Goal: Task Accomplishment & Management: Manage account settings

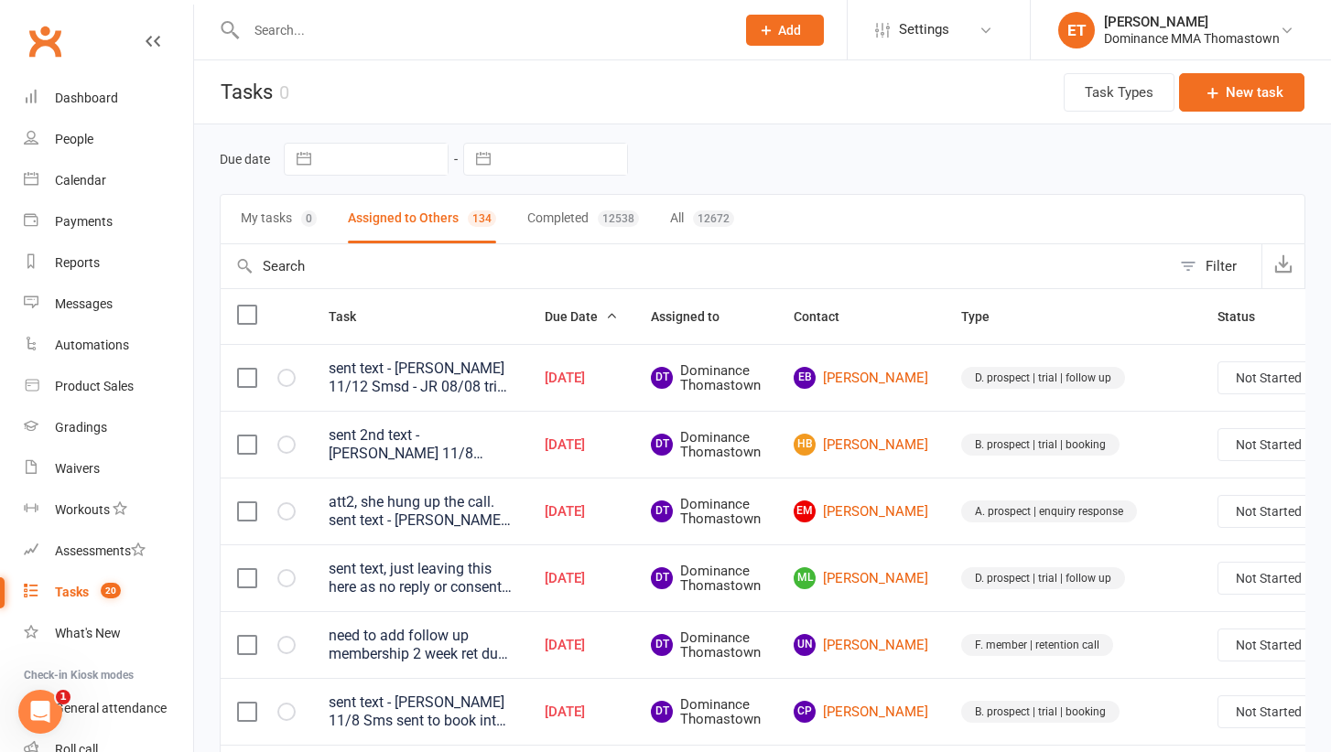
click at [271, 37] on input "text" at bounding box center [481, 30] width 481 height 26
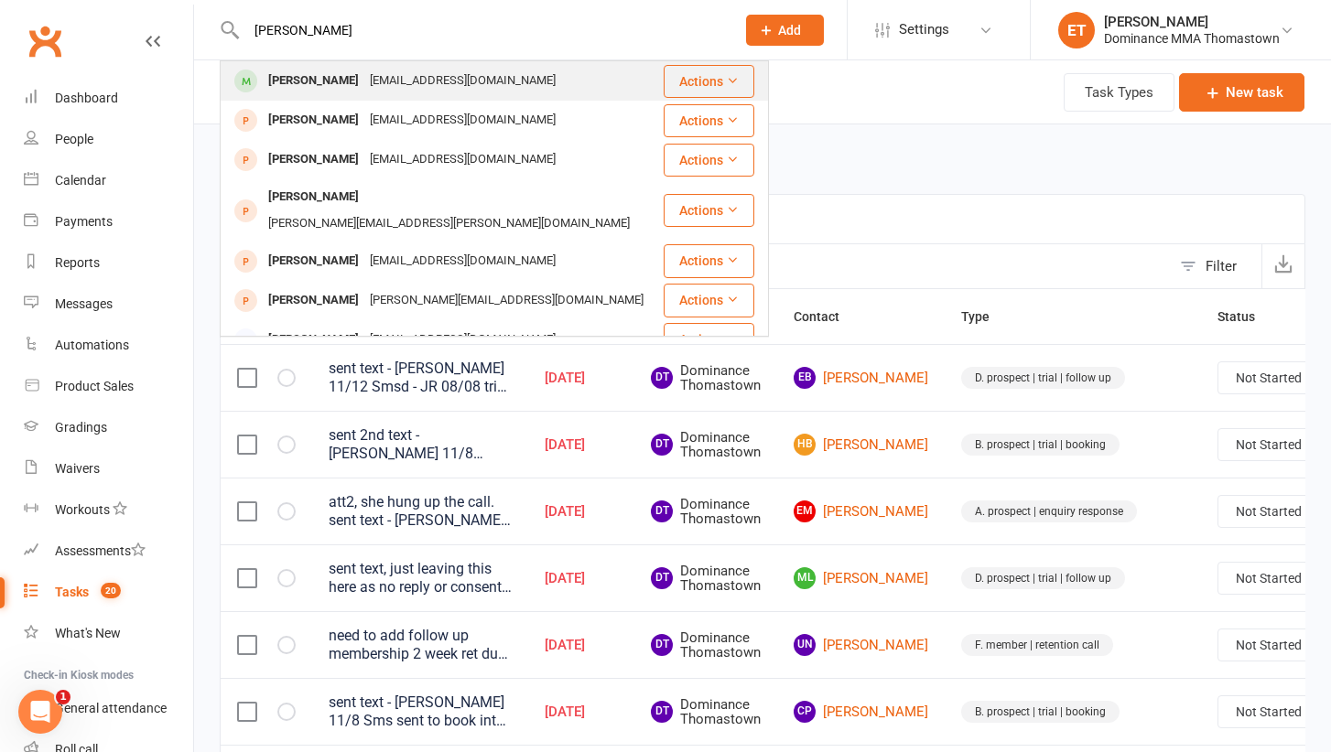
type input "[PERSON_NAME]"
click at [301, 90] on div "Ellen Thompson" at bounding box center [314, 81] width 102 height 27
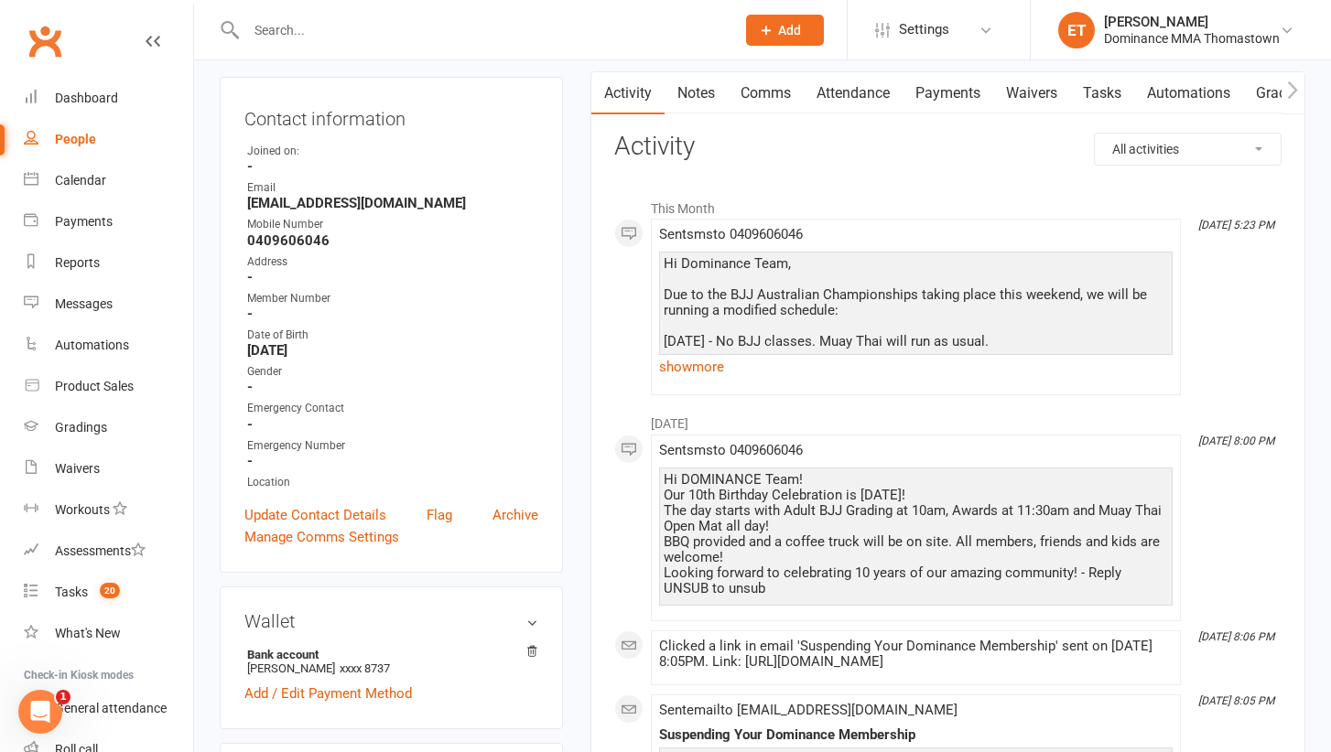
scroll to position [177, 0]
click at [357, 508] on link "Update Contact Details" at bounding box center [315, 515] width 142 height 22
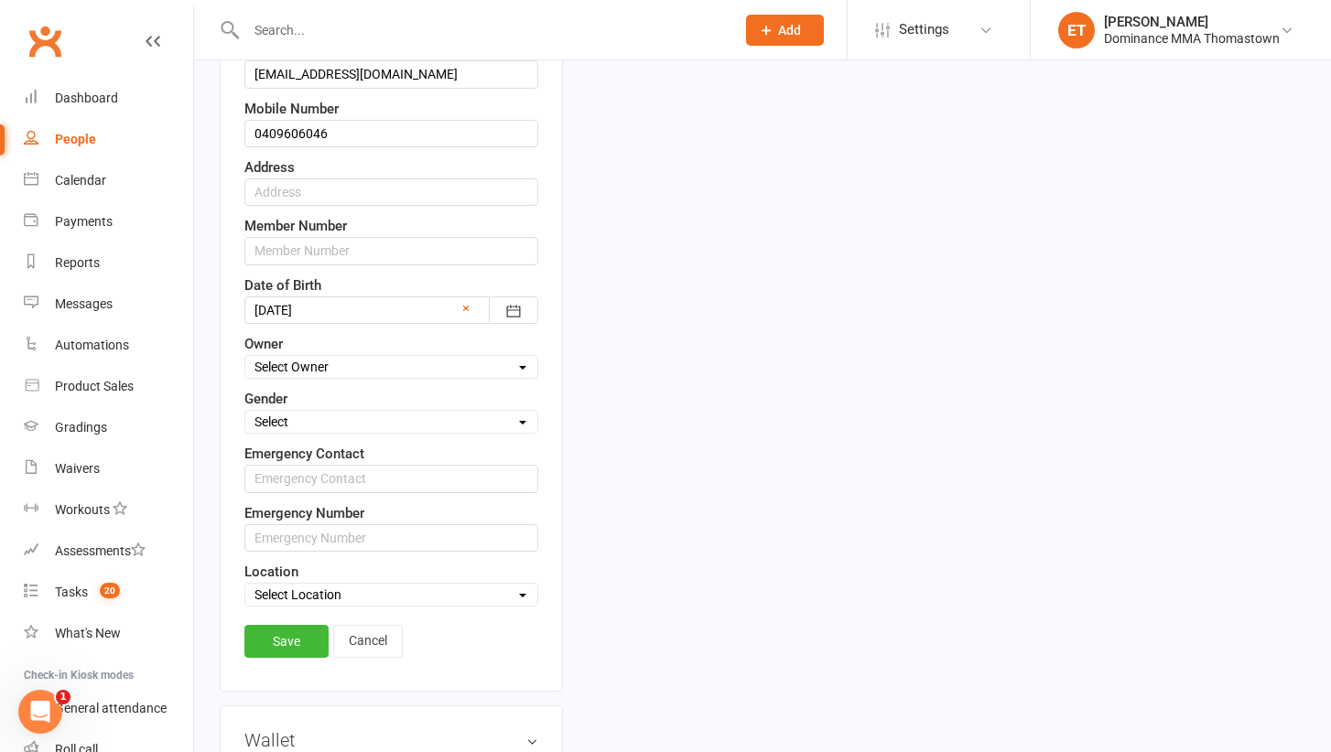
scroll to position [445, 0]
click at [383, 643] on link "Cancel" at bounding box center [368, 640] width 70 height 33
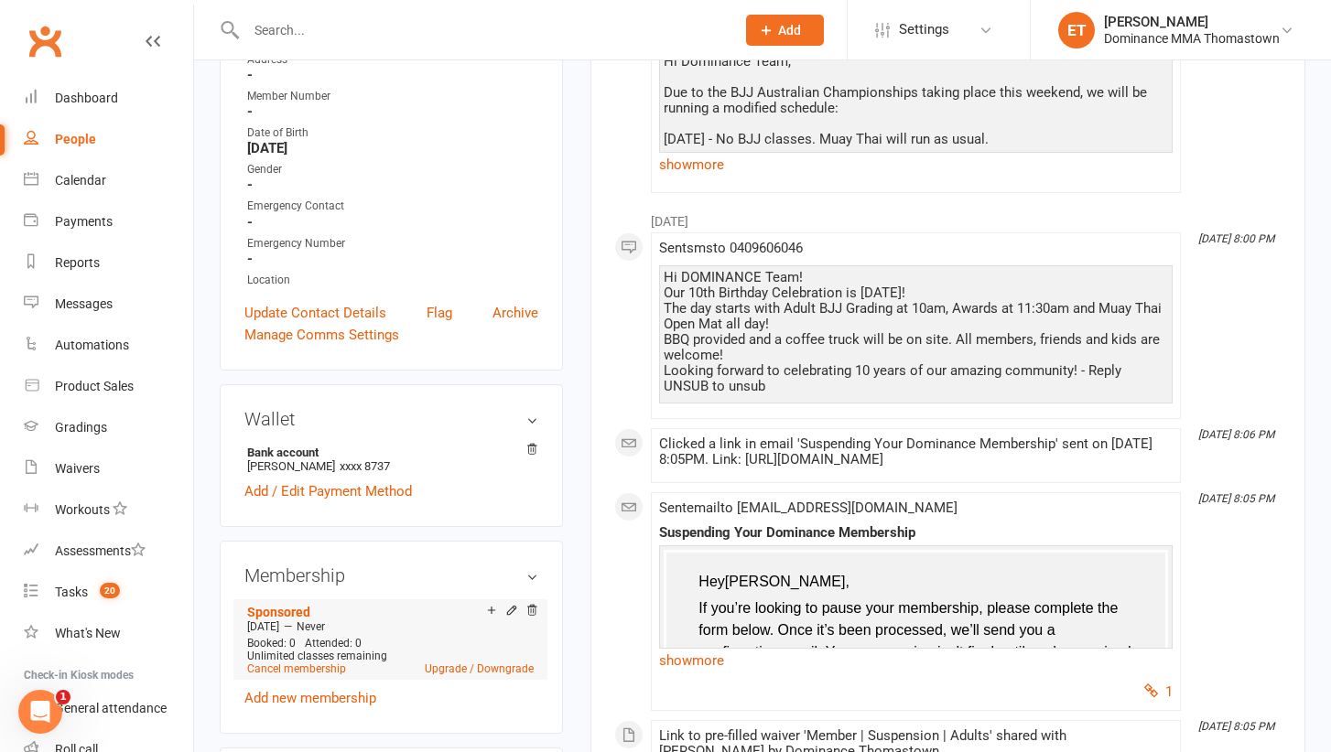
scroll to position [379, 0]
click at [956, 30] on link "Settings" at bounding box center [938, 29] width 127 height 41
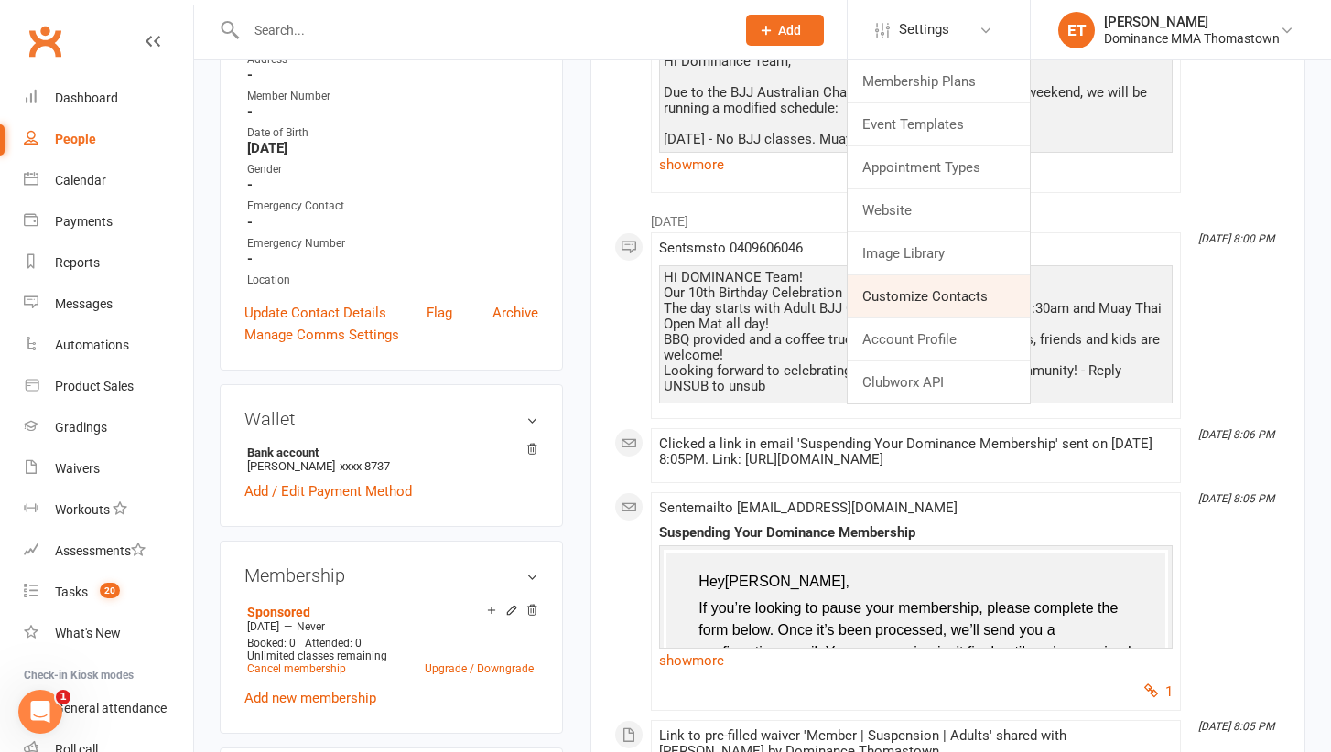
click at [917, 286] on link "Customize Contacts" at bounding box center [939, 296] width 182 height 42
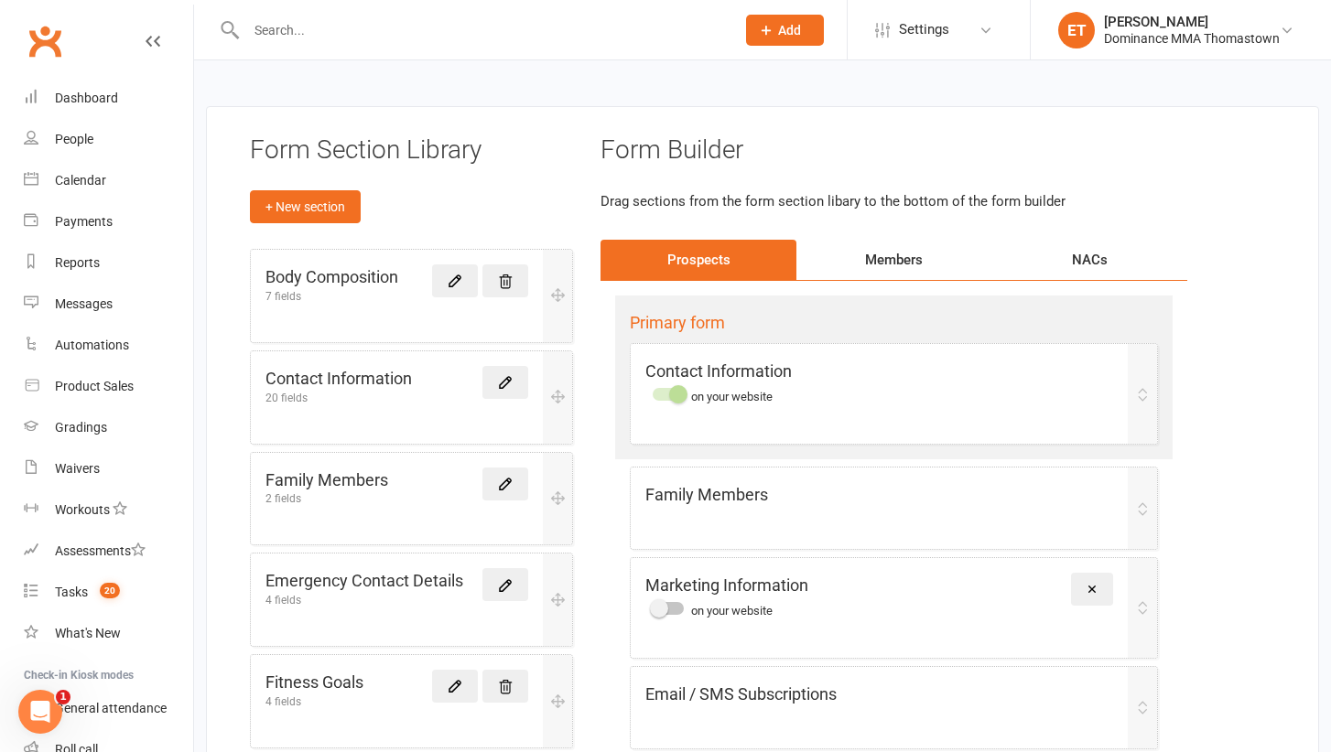
scroll to position [79, 0]
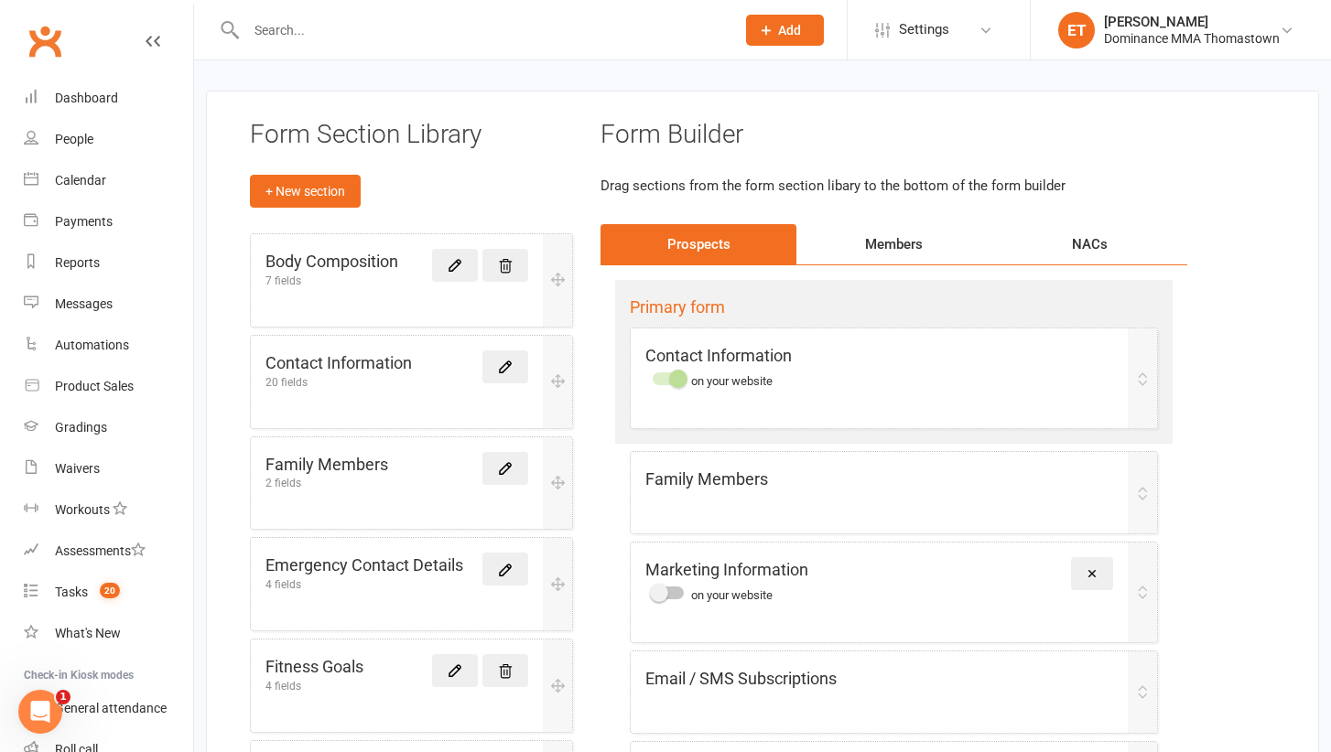
click at [928, 233] on div "Members" at bounding box center [894, 244] width 196 height 40
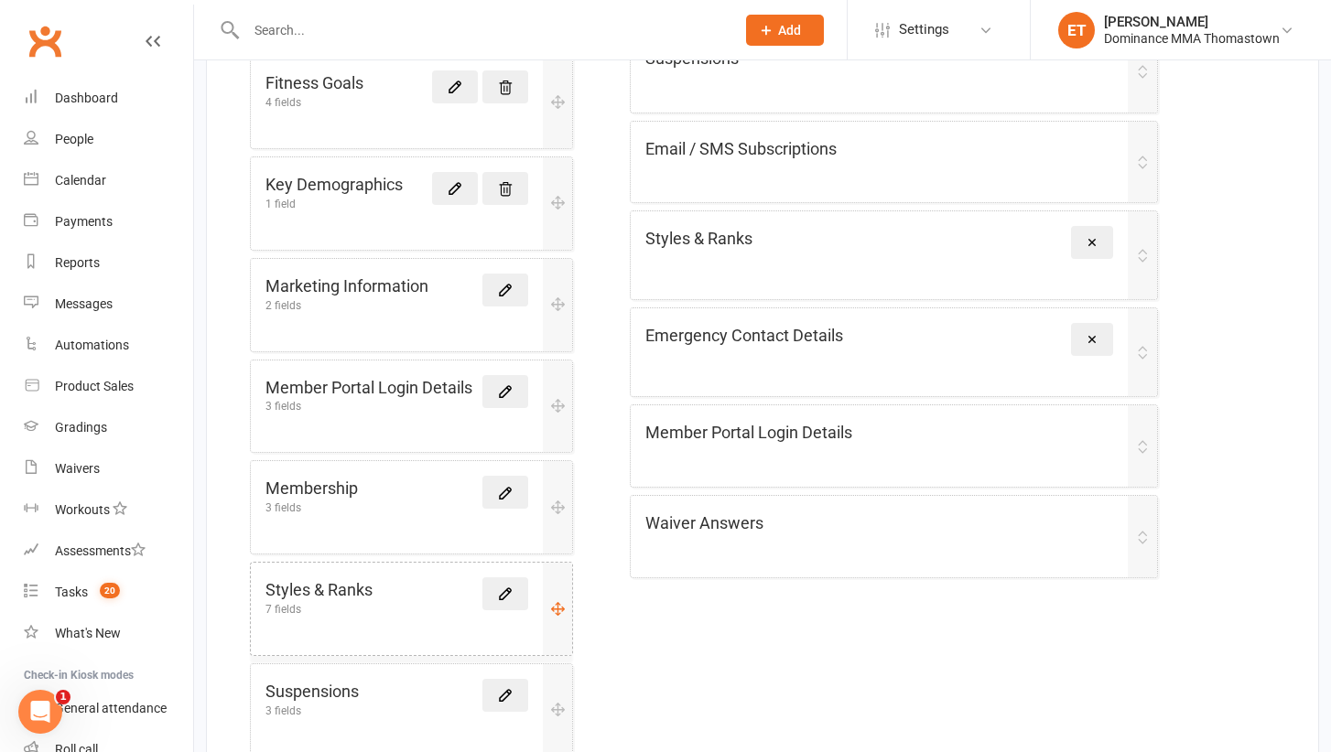
scroll to position [651, 0]
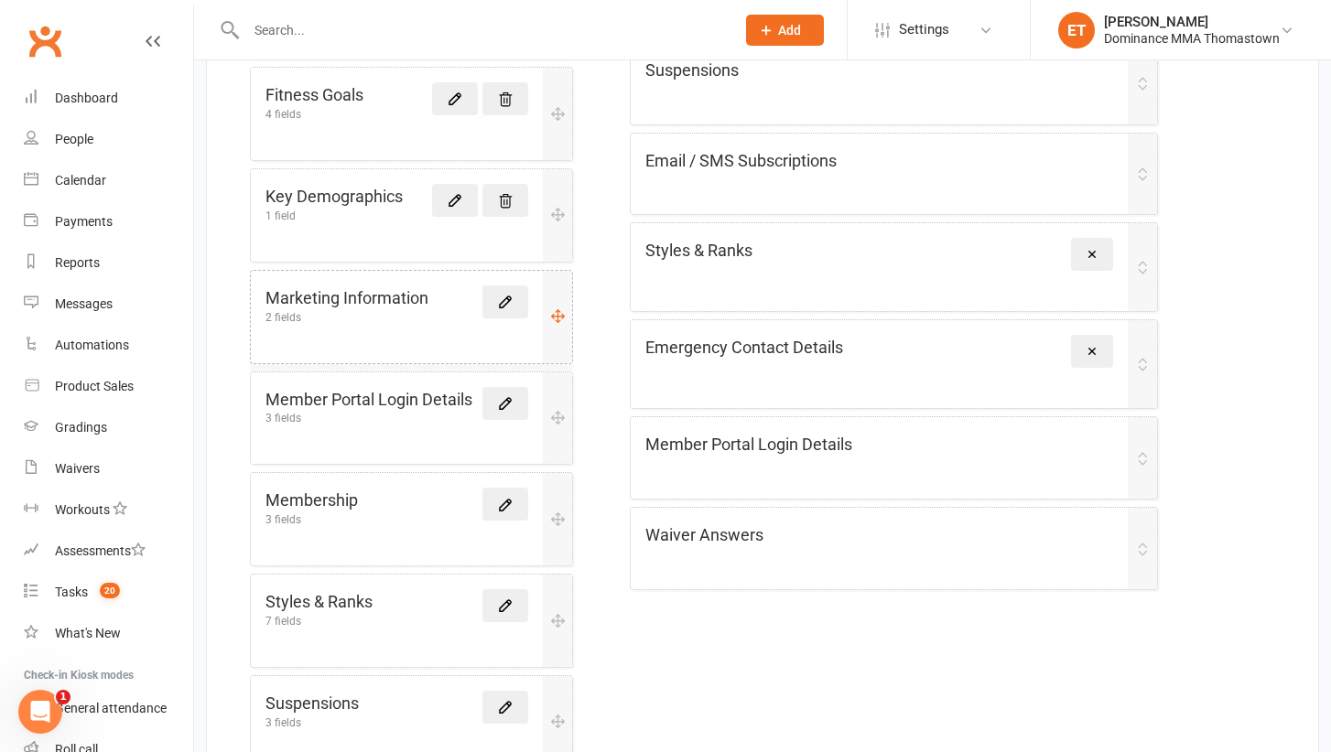
click at [383, 286] on h5 "Marketing Information" at bounding box center [346, 299] width 163 height 27
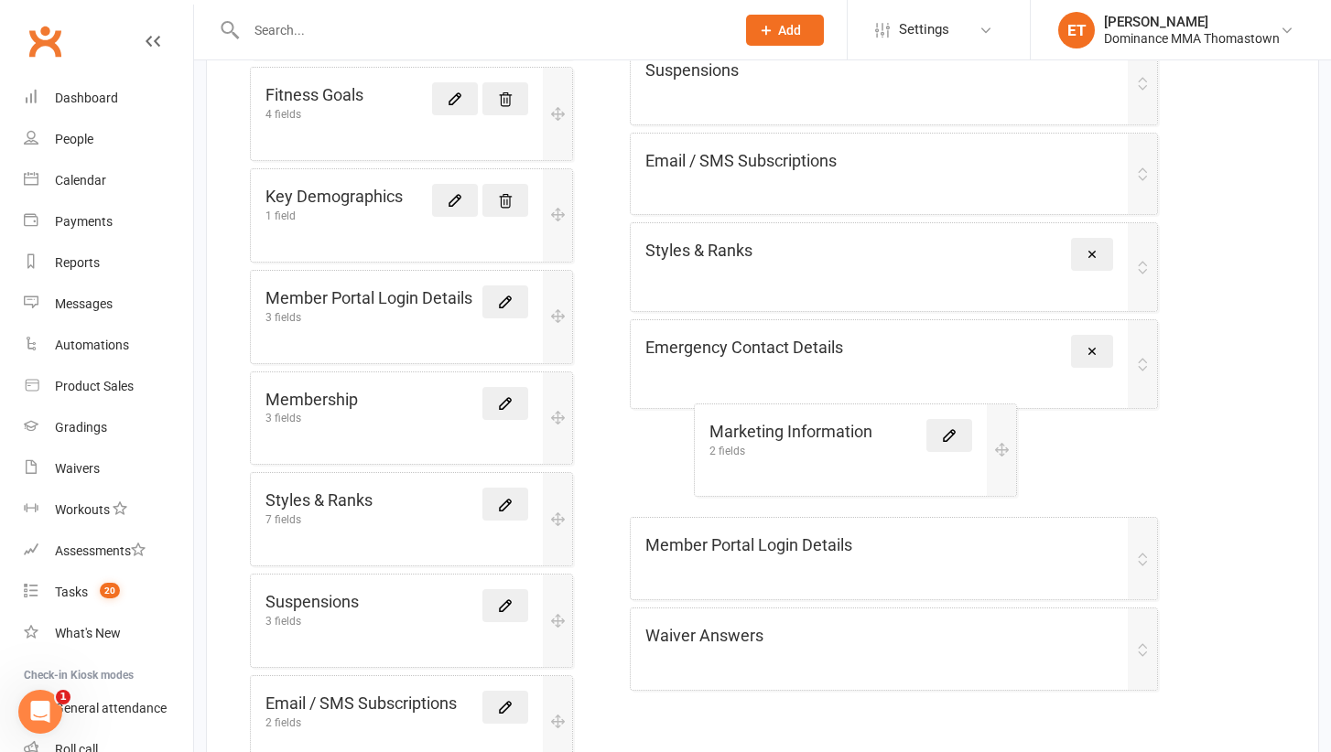
drag, startPoint x: 551, startPoint y: 297, endPoint x: 1002, endPoint y: 439, distance: 473.3
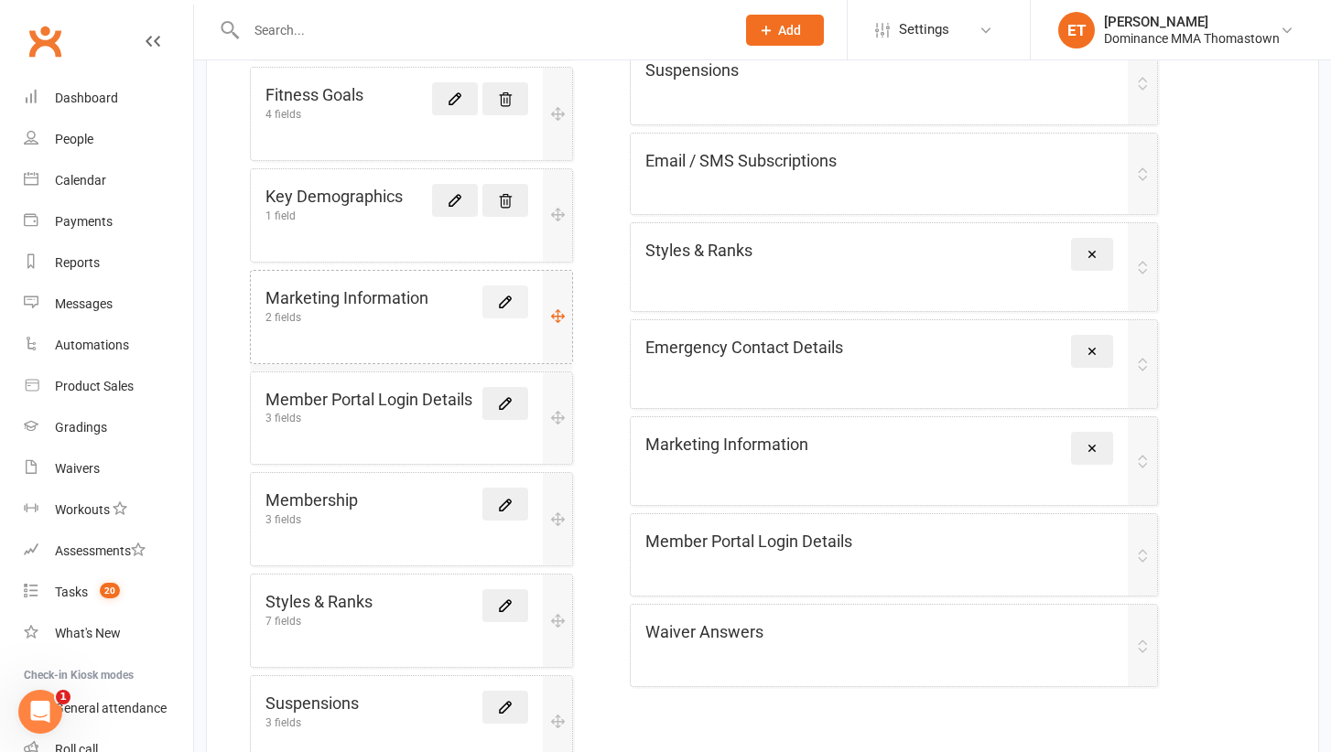
click at [494, 290] on link at bounding box center [505, 302] width 46 height 33
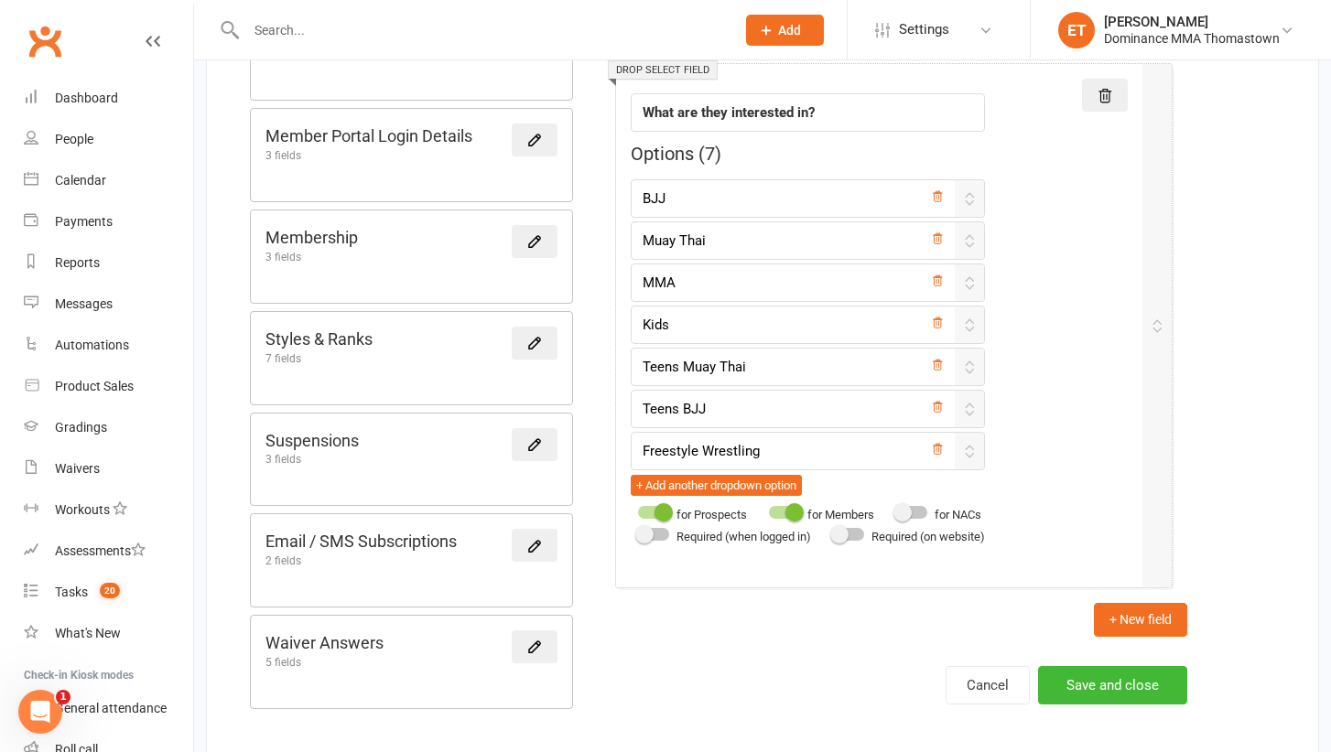
scroll to position [892, 0]
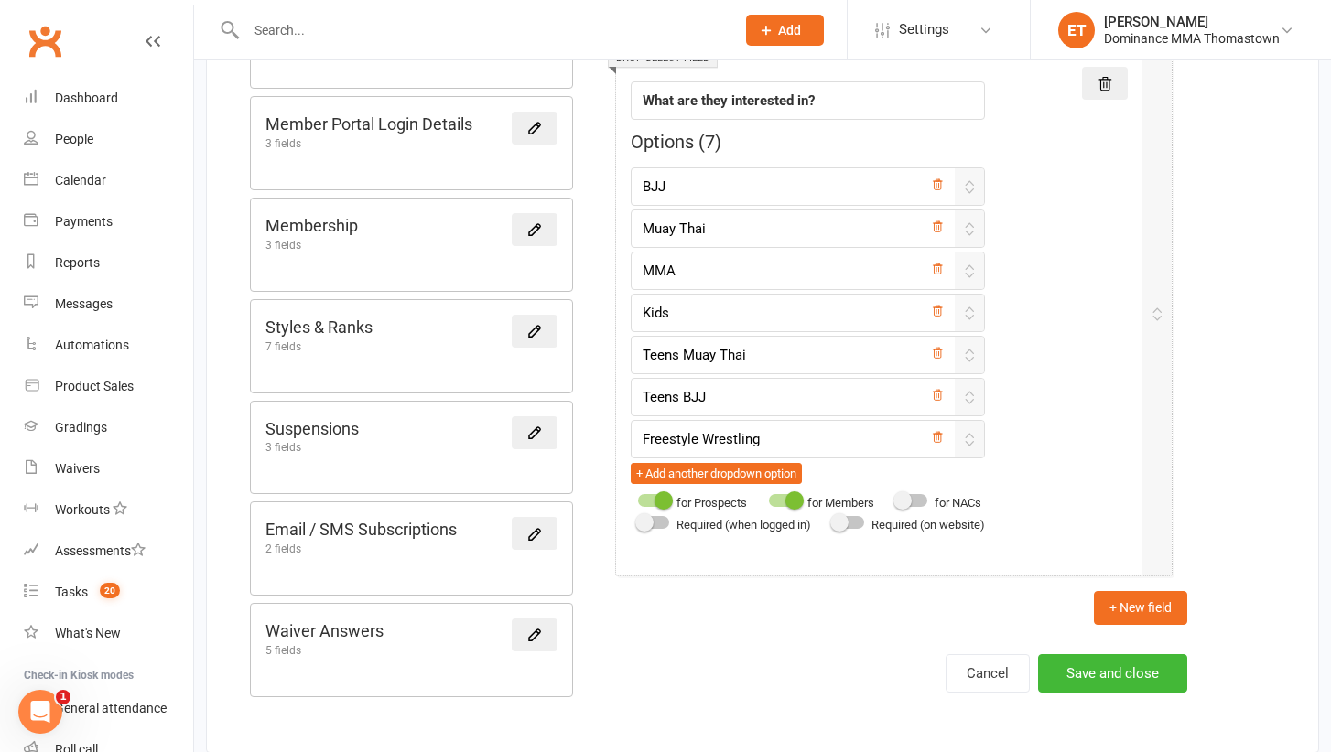
click at [835, 663] on div "Cancel Save and close" at bounding box center [893, 673] width 587 height 38
click at [1142, 670] on button "Save and close" at bounding box center [1112, 673] width 149 height 38
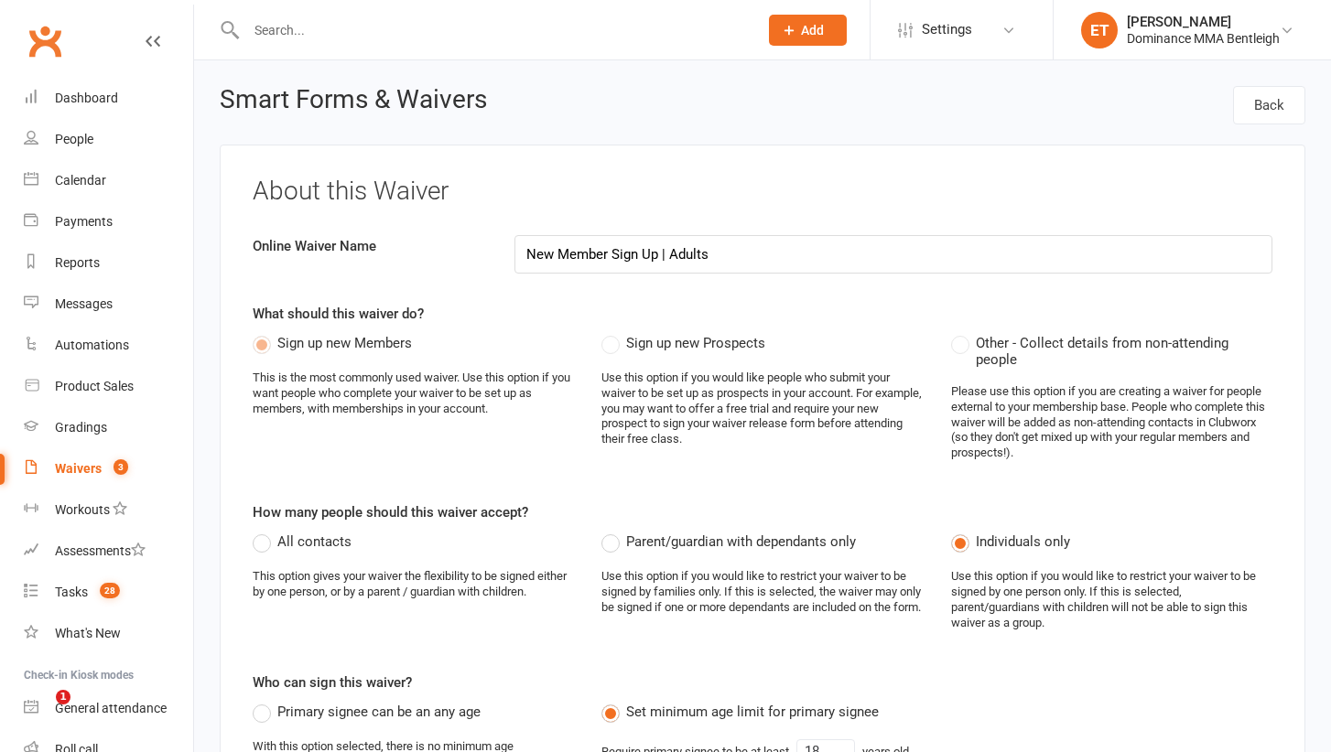
select select "bank_account"
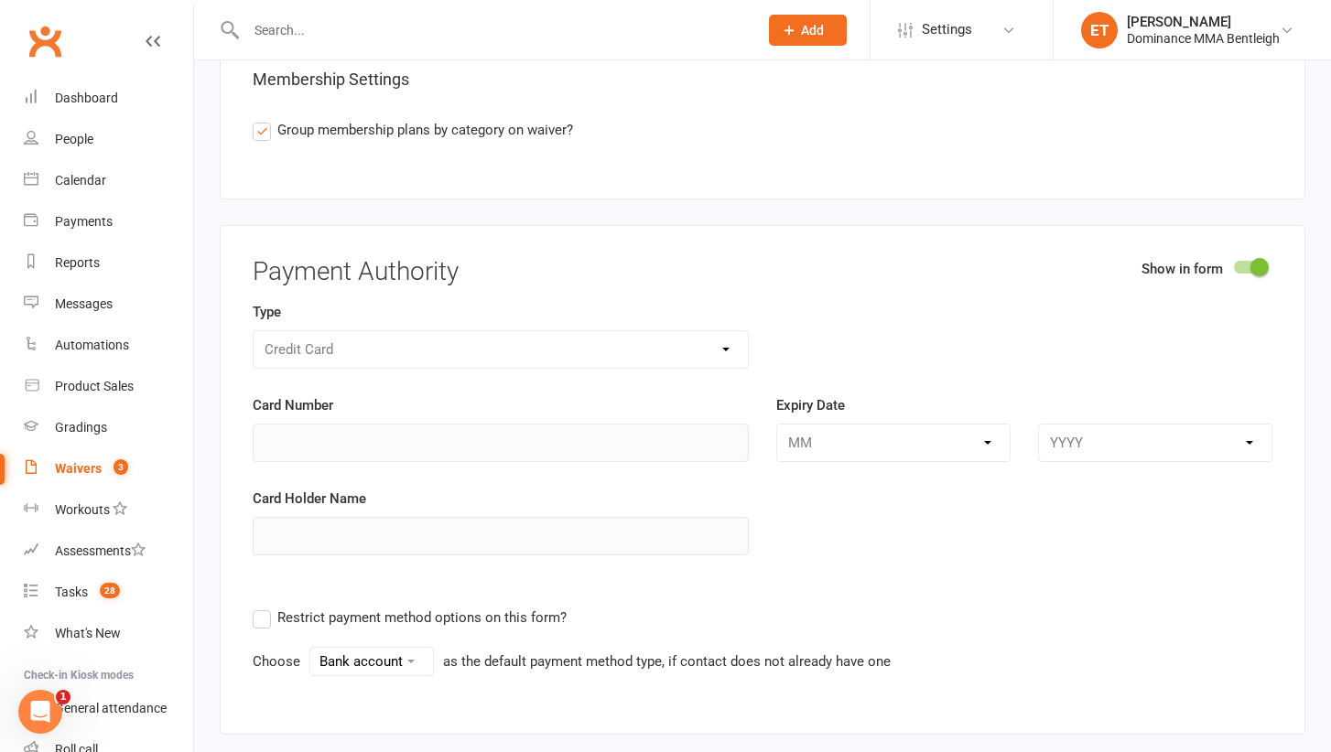
click at [1169, 16] on div "[PERSON_NAME]" at bounding box center [1203, 22] width 153 height 16
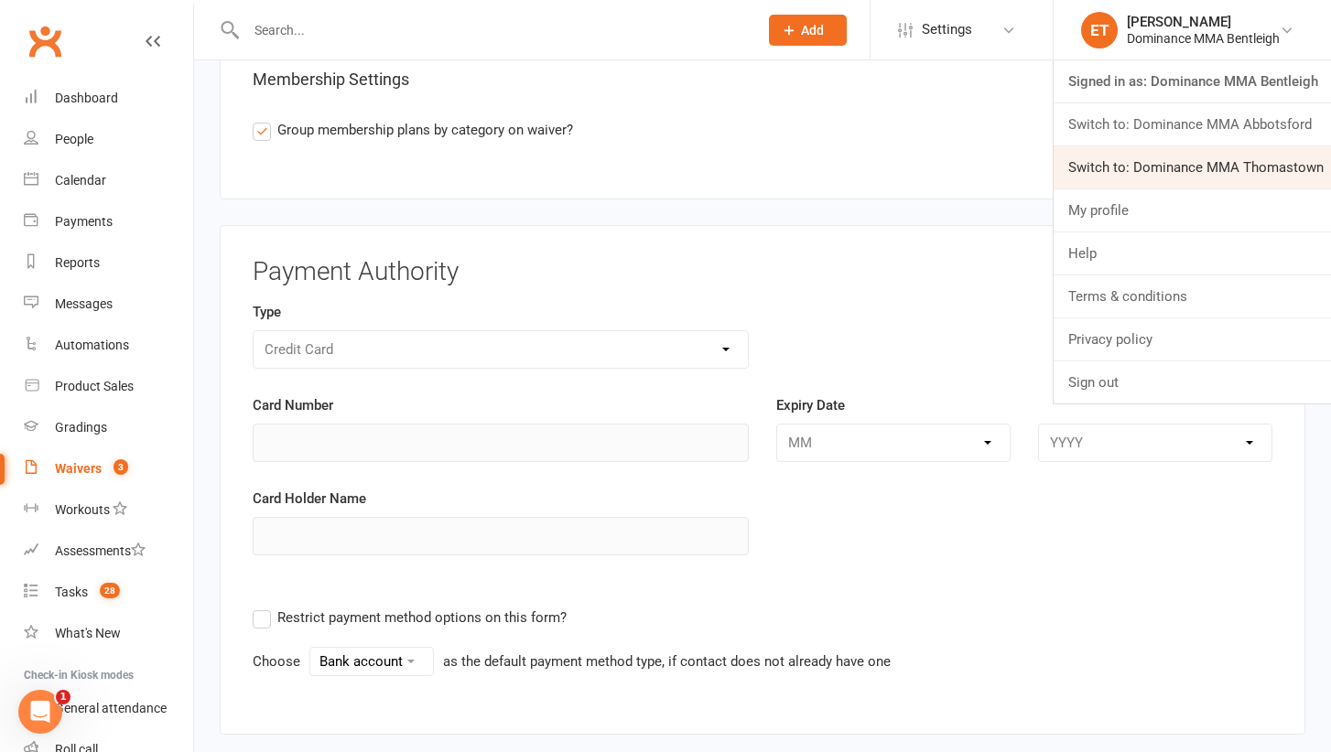
click at [1166, 158] on link "Switch to: Dominance MMA Thomastown" at bounding box center [1191, 167] width 277 height 42
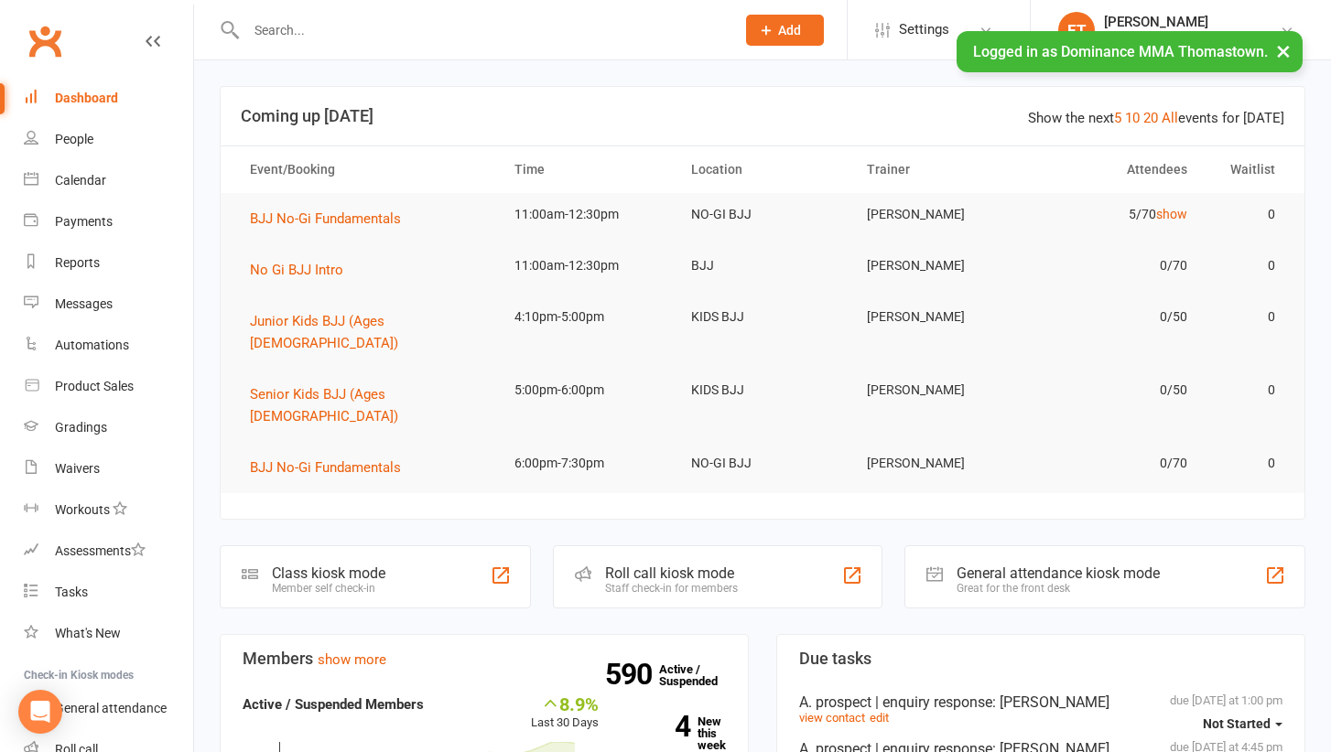
click at [361, 38] on input "text" at bounding box center [481, 30] width 481 height 26
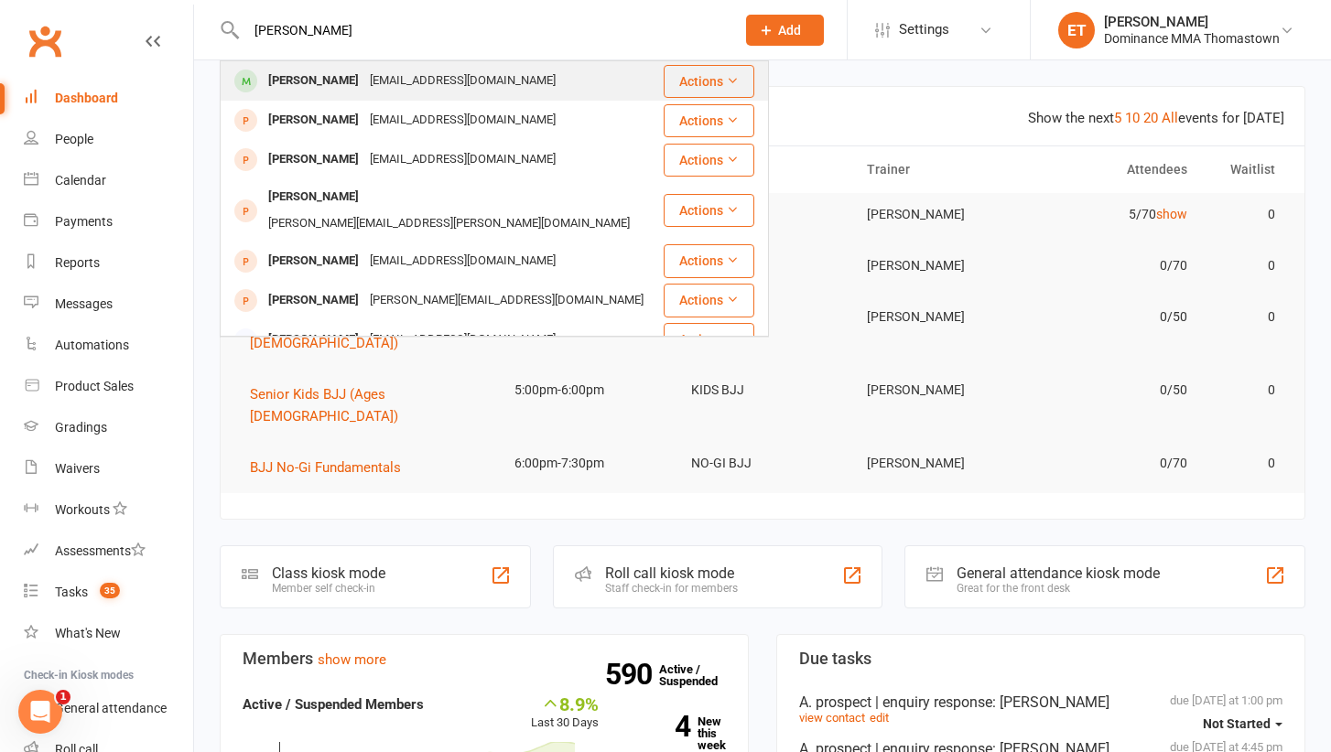
type input "[PERSON_NAME]"
click at [480, 82] on div "ellenthompson@live.com" at bounding box center [462, 81] width 197 height 27
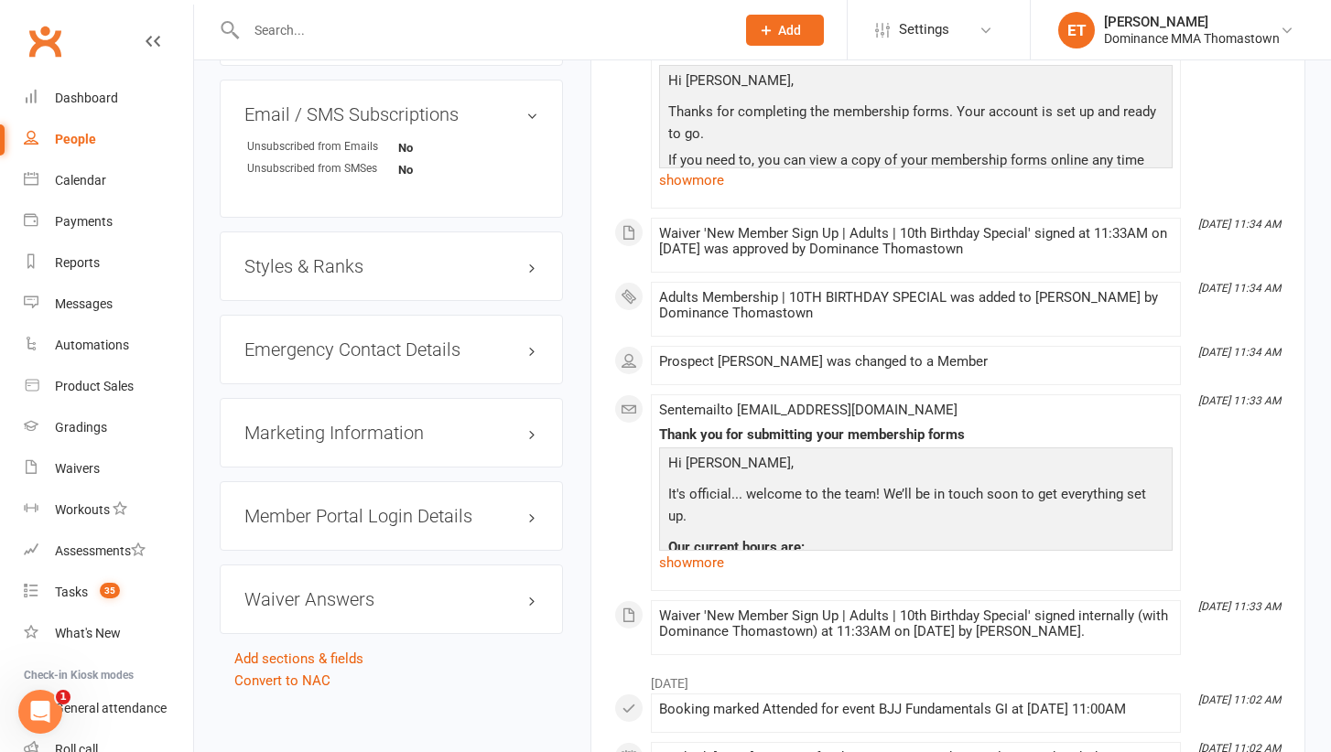
scroll to position [1432, 0]
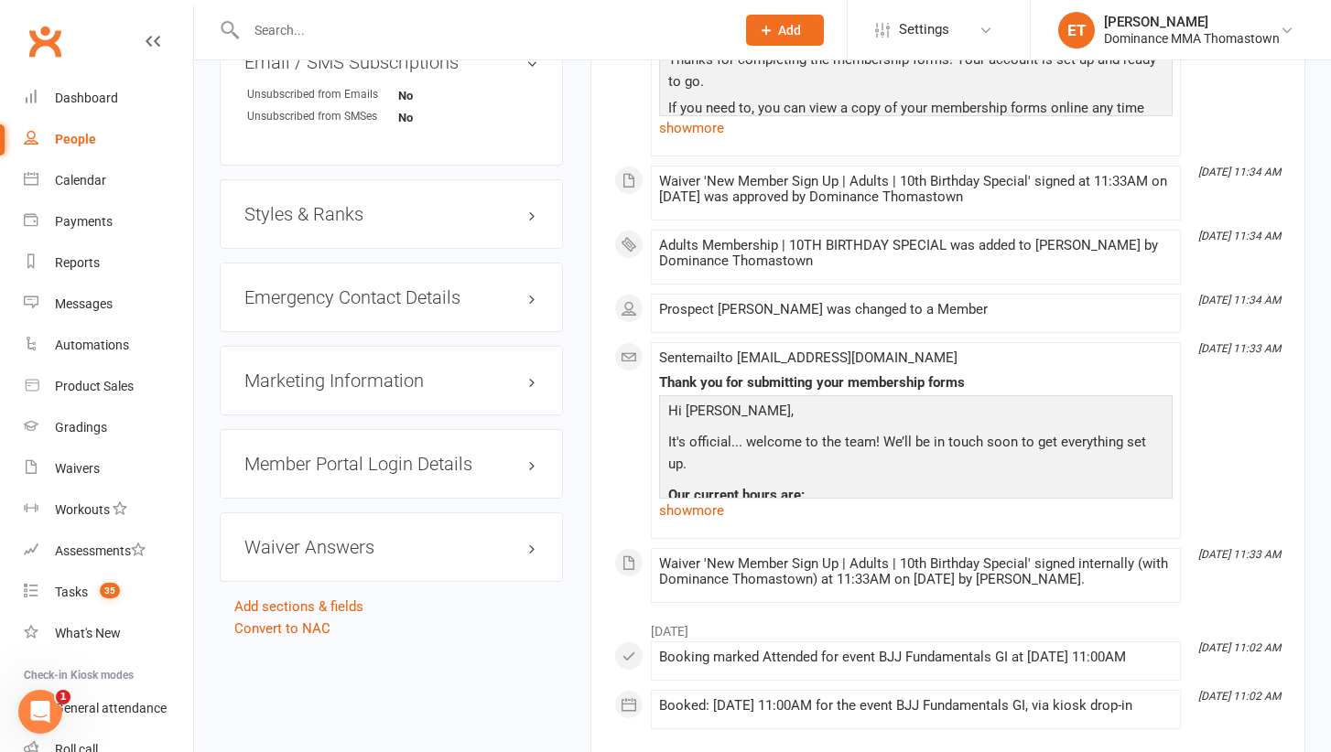
click at [457, 362] on div "Marketing Information edit" at bounding box center [391, 381] width 343 height 70
click at [515, 377] on link "edit" at bounding box center [505, 381] width 22 height 16
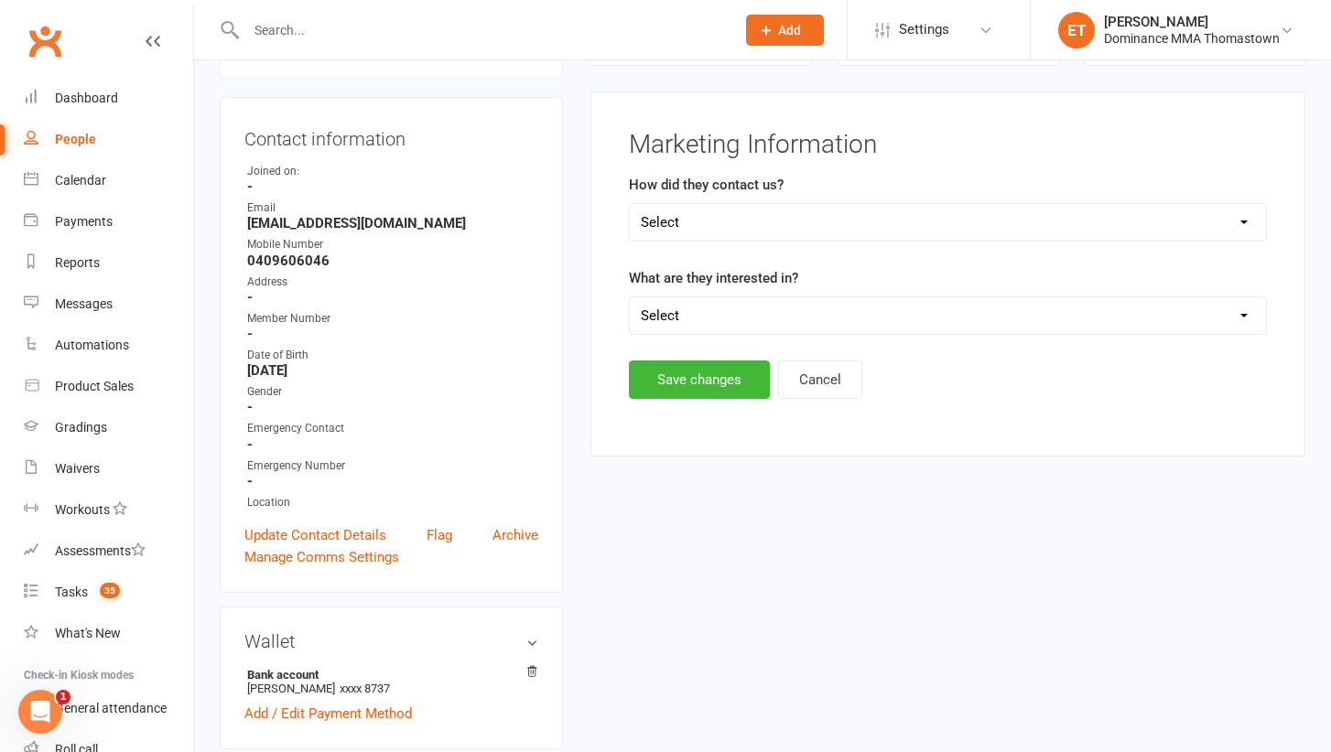
scroll to position [156, 0]
click at [683, 286] on label "What are they interested in?" at bounding box center [713, 279] width 169 height 22
select select "BJJ"
click at [682, 382] on button "Save changes" at bounding box center [699, 381] width 141 height 38
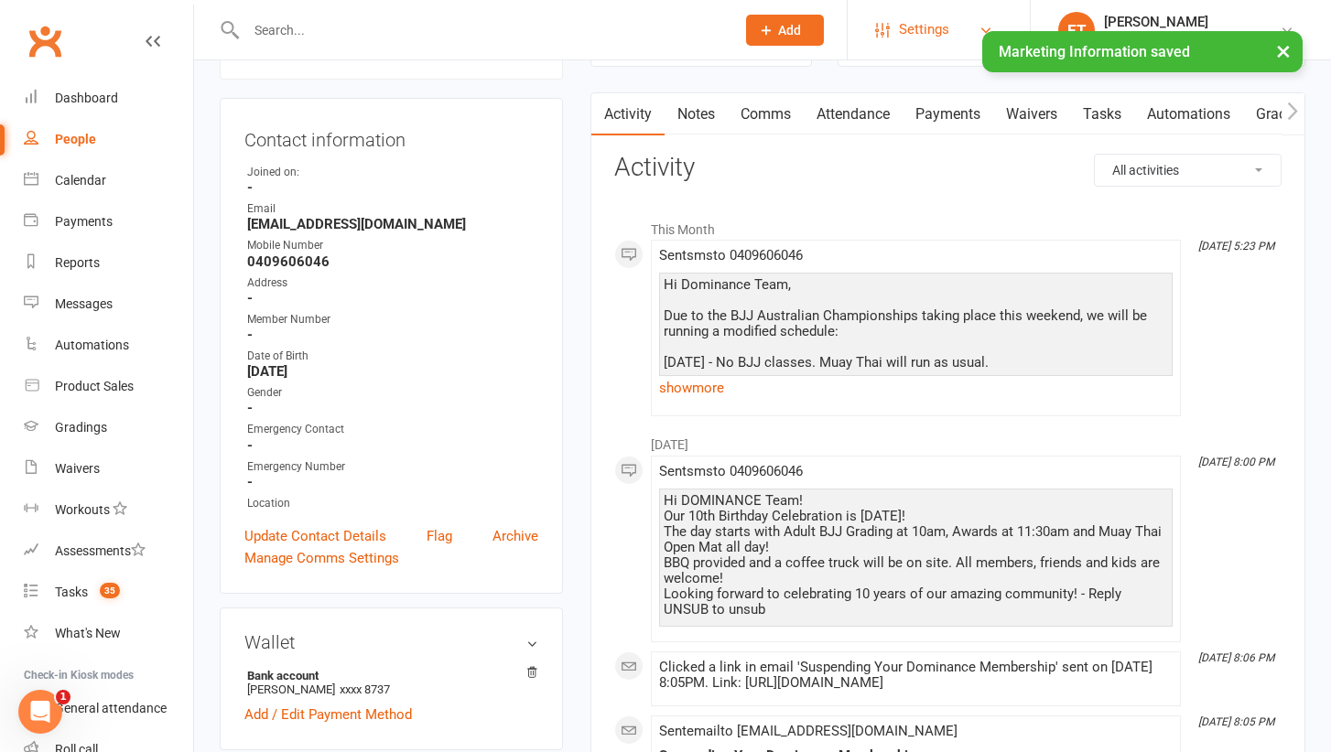
click at [948, 37] on link "Settings" at bounding box center [938, 29] width 127 height 41
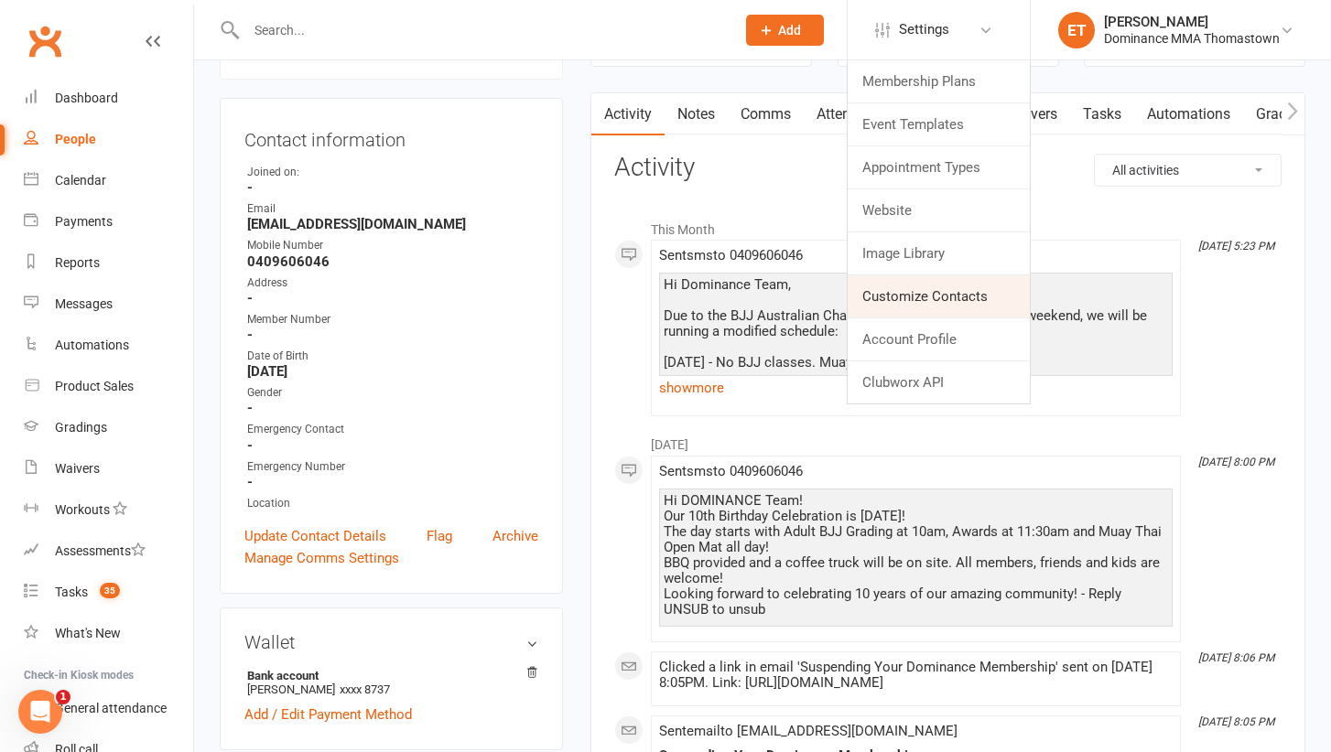
click at [926, 292] on link "Customize Contacts" at bounding box center [939, 296] width 182 height 42
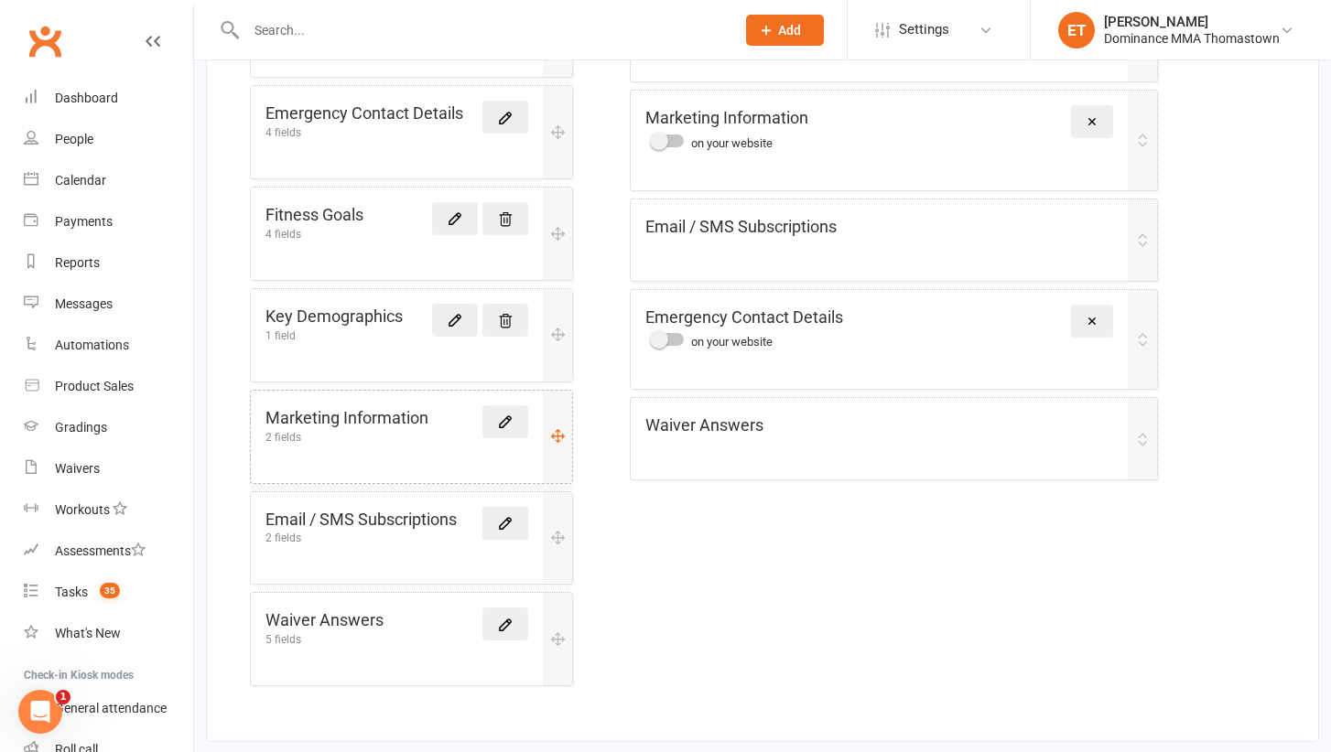
scroll to position [550, 0]
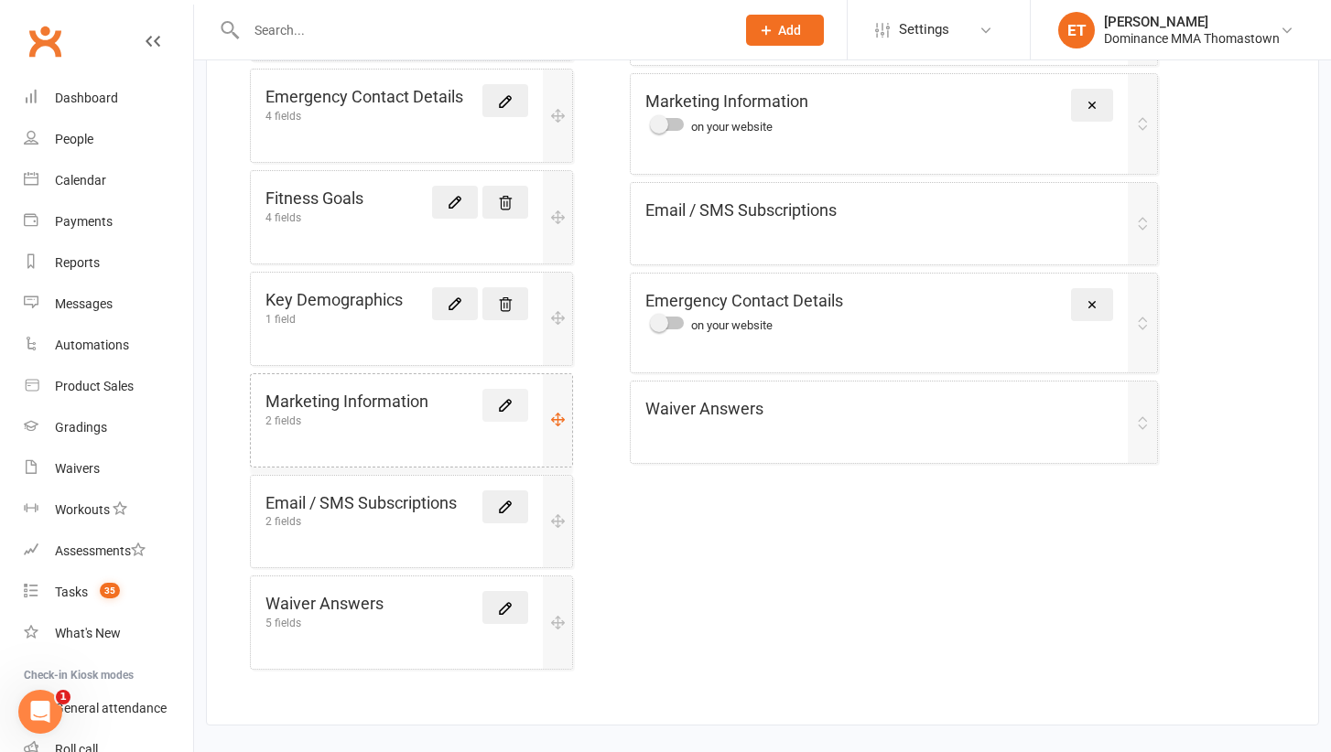
click at [491, 400] on link at bounding box center [505, 405] width 46 height 33
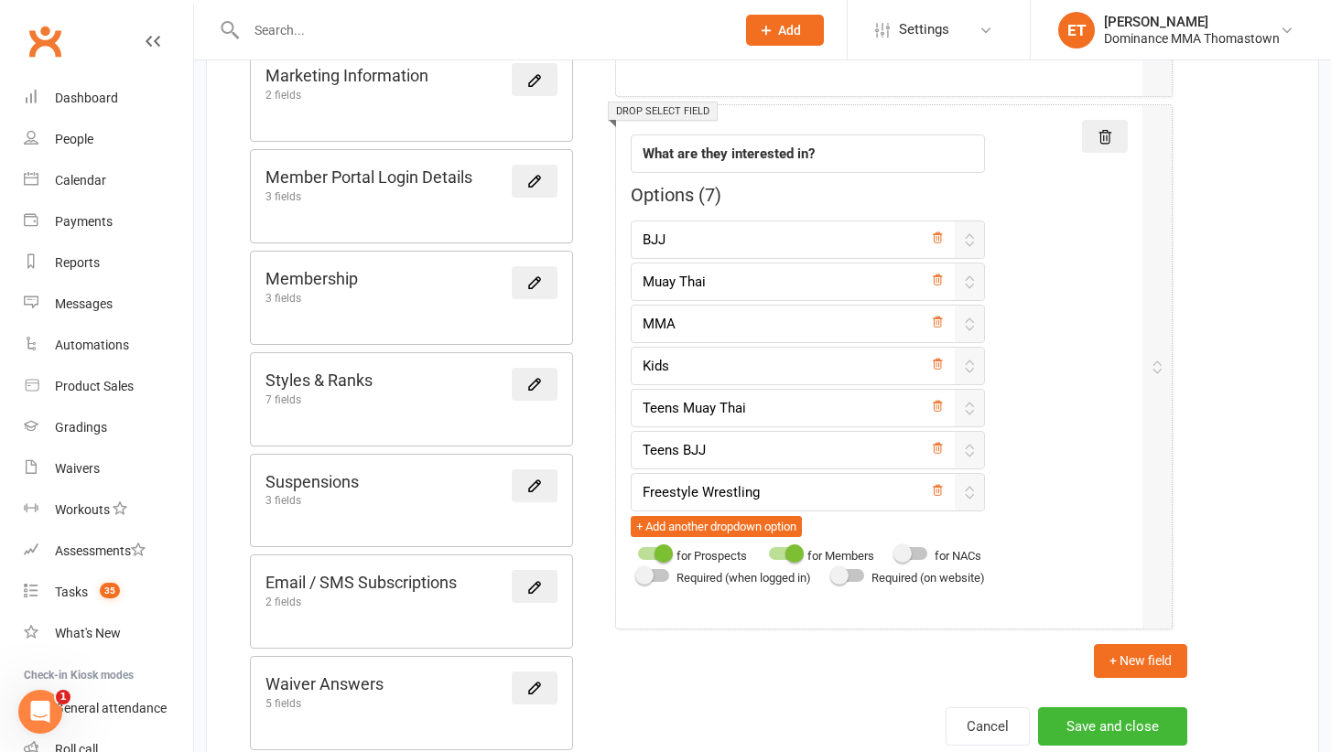
scroll to position [844, 0]
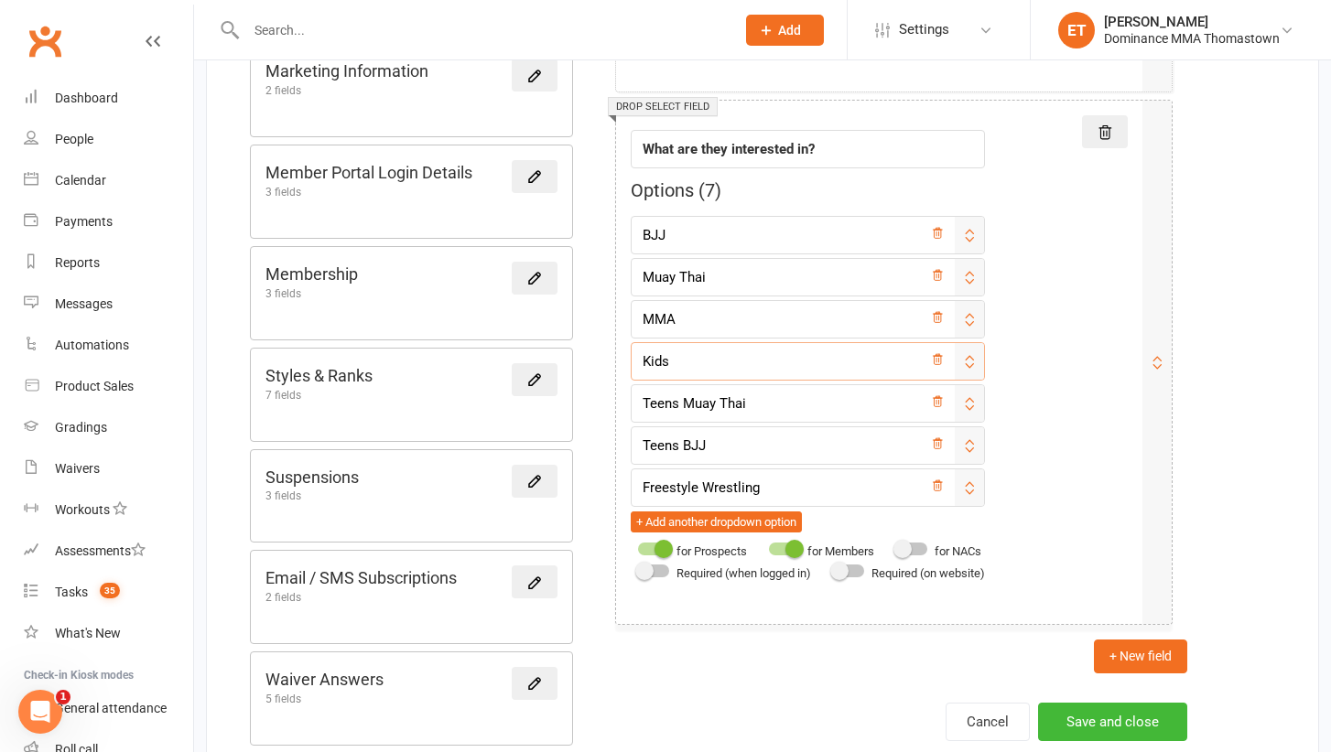
click at [752, 352] on input "Kids" at bounding box center [808, 361] width 354 height 38
type input "Kids BJJ"
click at [753, 522] on button "+ Add another dropdown option" at bounding box center [716, 523] width 171 height 22
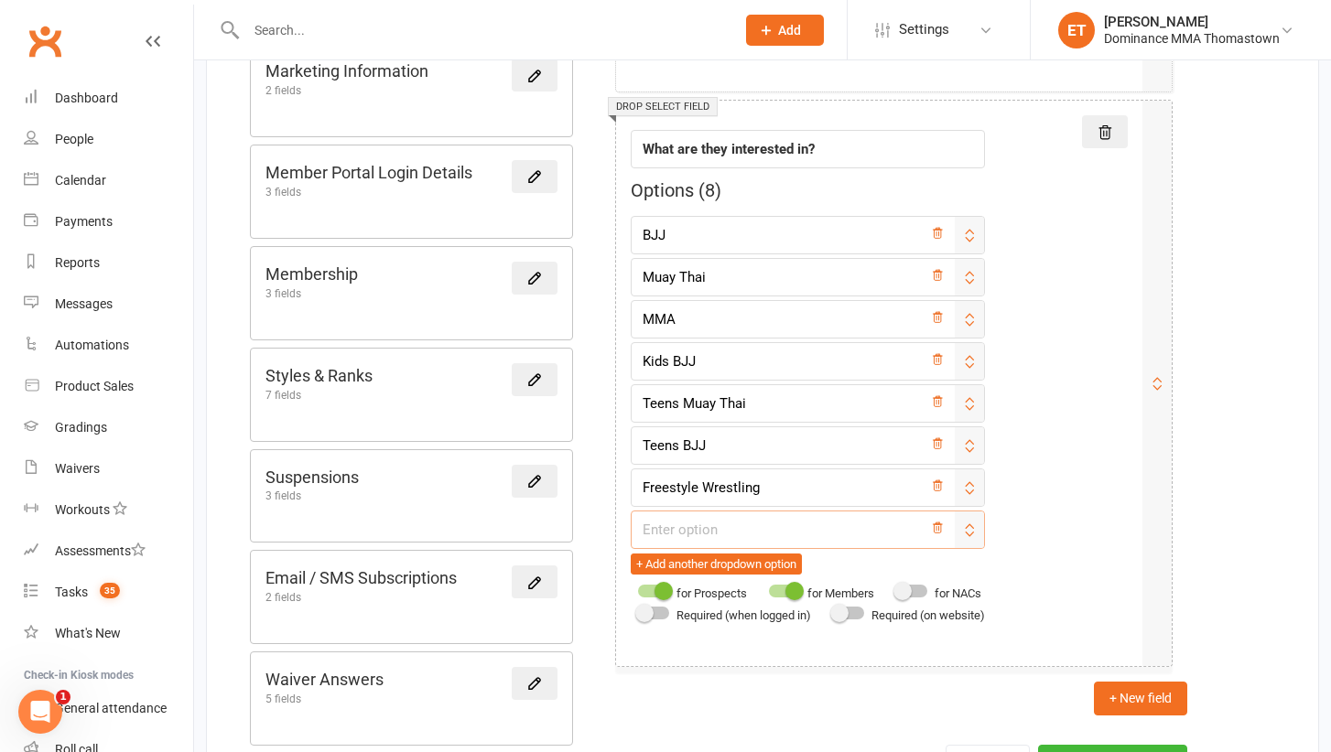
click at [708, 519] on input "text" at bounding box center [808, 530] width 354 height 38
type input "Kids Muay Thai"
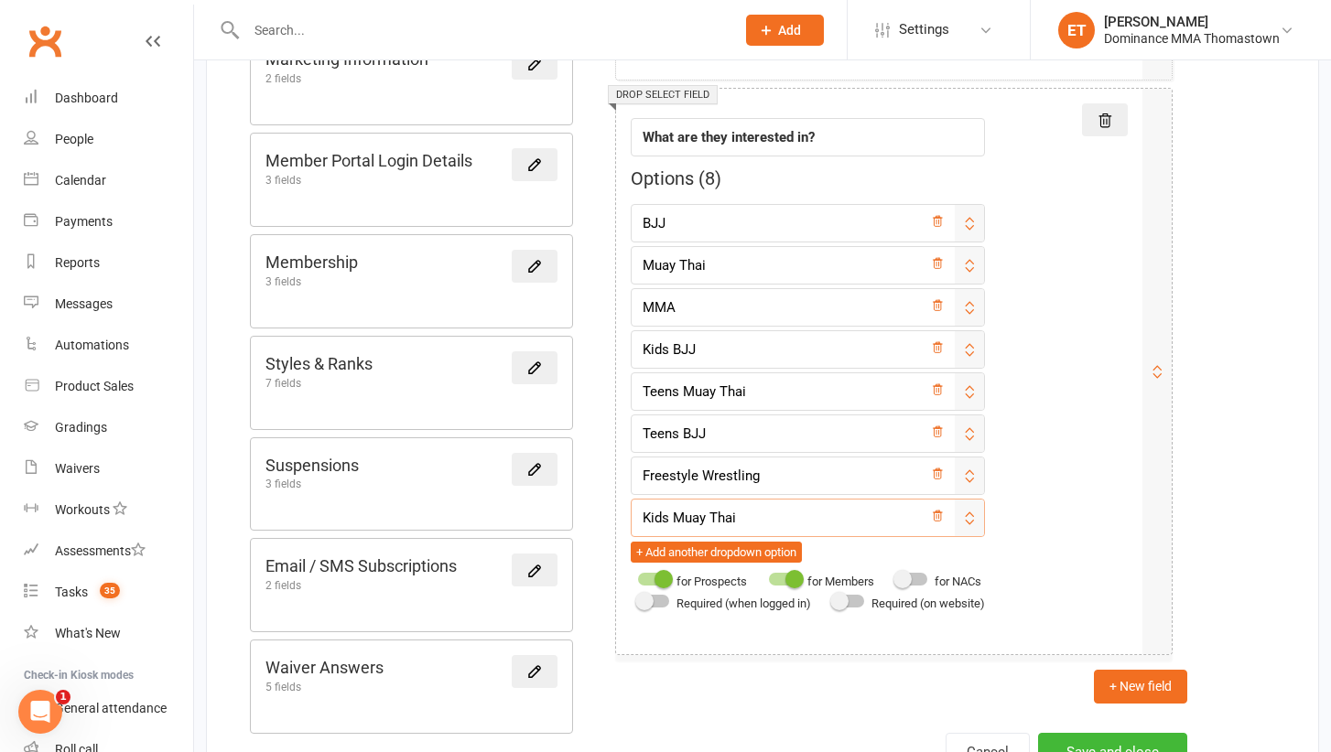
scroll to position [861, 0]
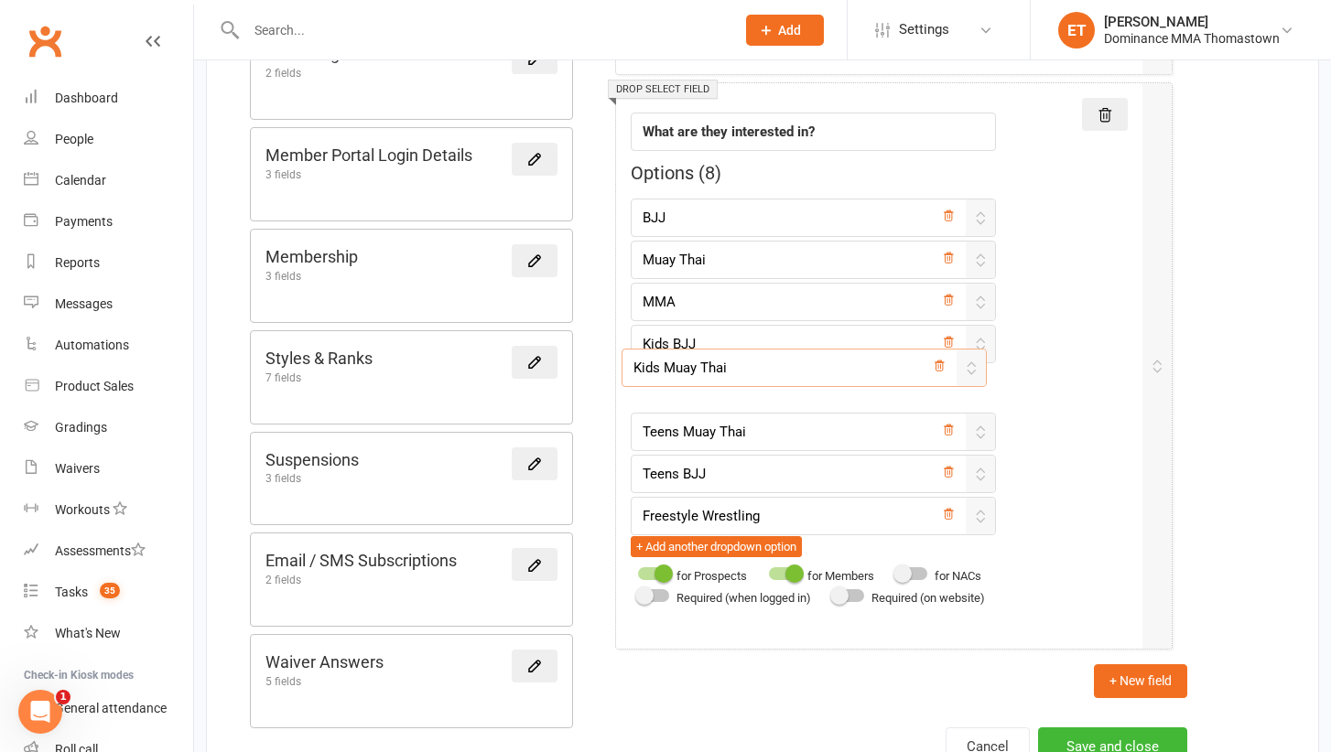
drag, startPoint x: 979, startPoint y: 507, endPoint x: 970, endPoint y: 358, distance: 149.5
type input "Kids Muay Thai"
type input "Teens Muay Thai"
type input "Teens BJJ"
type input "Freestyle Wrestling"
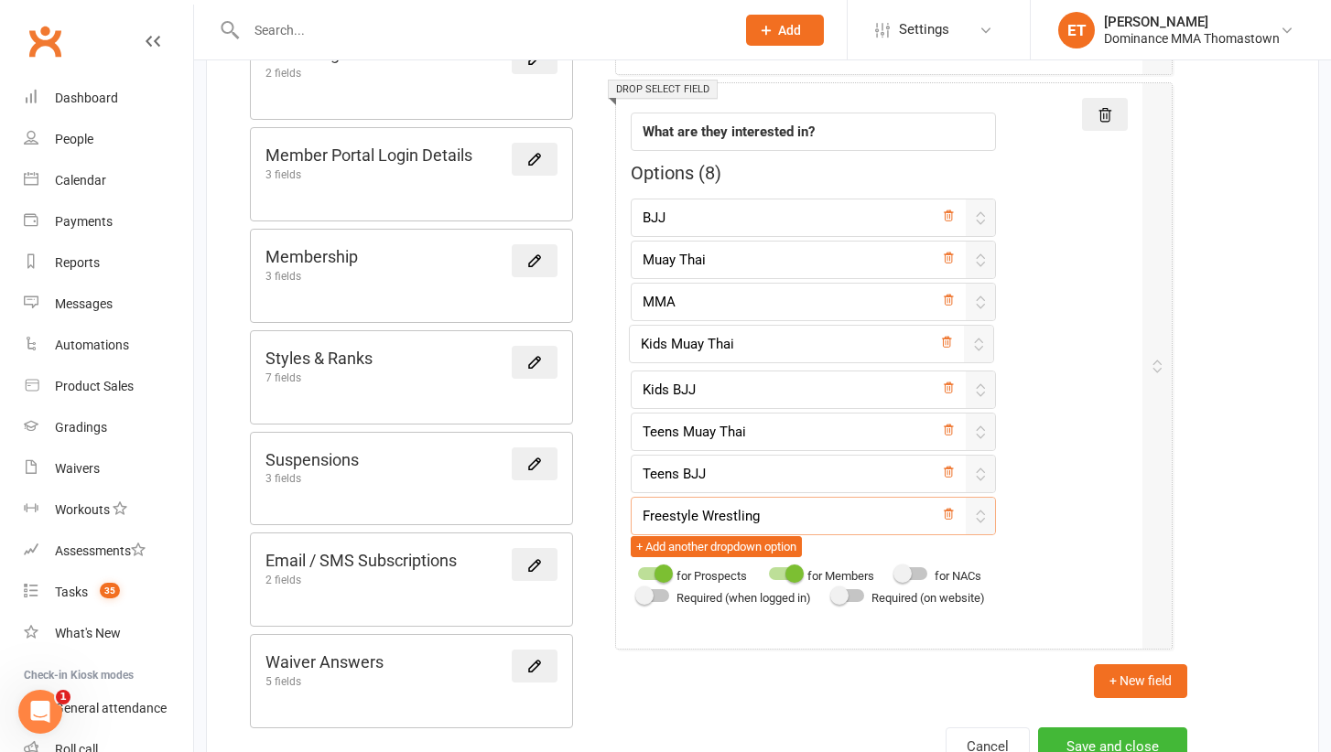
drag, startPoint x: 982, startPoint y: 385, endPoint x: 979, endPoint y: 339, distance: 46.8
type input "Kids Muay Thai"
type input "Kids BJJ"
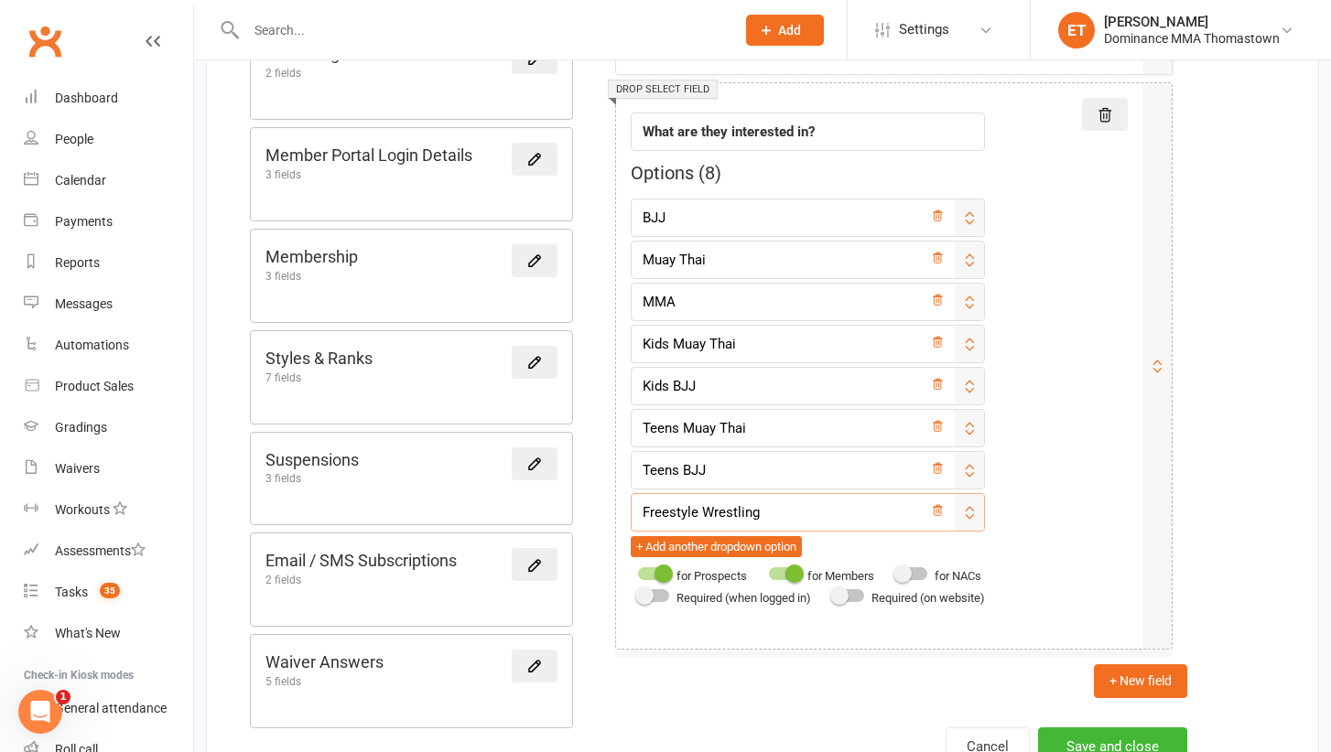
click at [1044, 509] on div "Field label What are they interested in? Options ( 8 ) BJJ Muay Thai MMA Kids M…" at bounding box center [879, 354] width 497 height 512
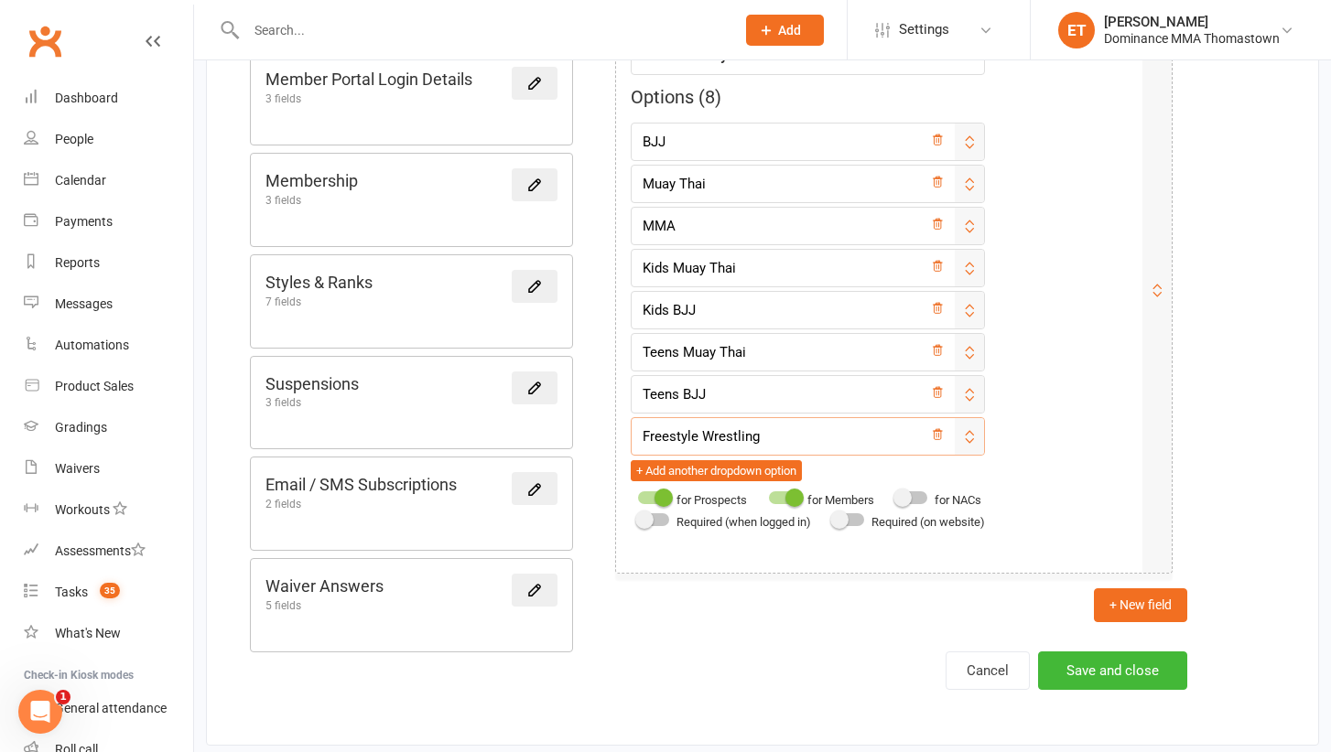
scroll to position [938, 0]
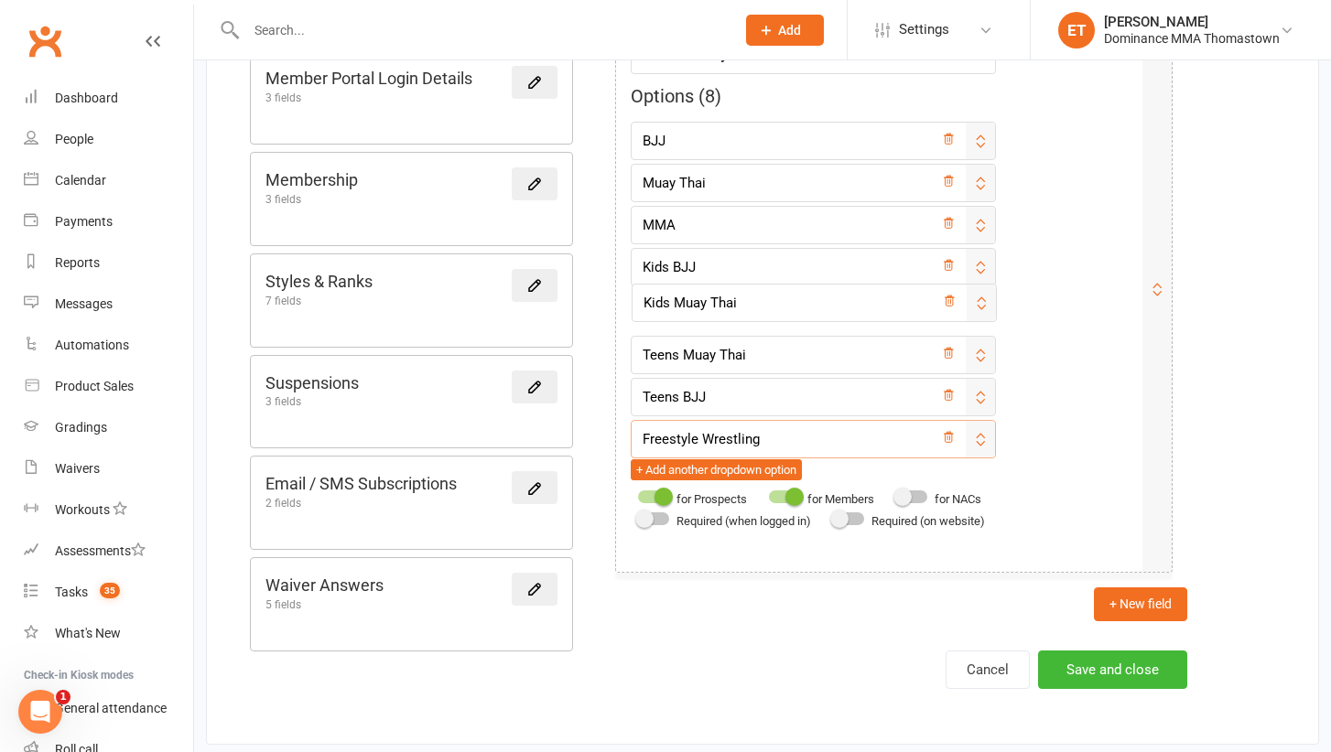
drag, startPoint x: 981, startPoint y: 265, endPoint x: 982, endPoint y: 308, distance: 43.0
click at [982, 308] on div "Drop select field Field label How did they contact us? Options ( 5 ) Phone Emai…" at bounding box center [893, 64] width 587 height 1047
type input "Kids BJJ"
type input "Kids Muay Thai"
drag, startPoint x: 978, startPoint y: 347, endPoint x: 978, endPoint y: 392, distance: 44.9
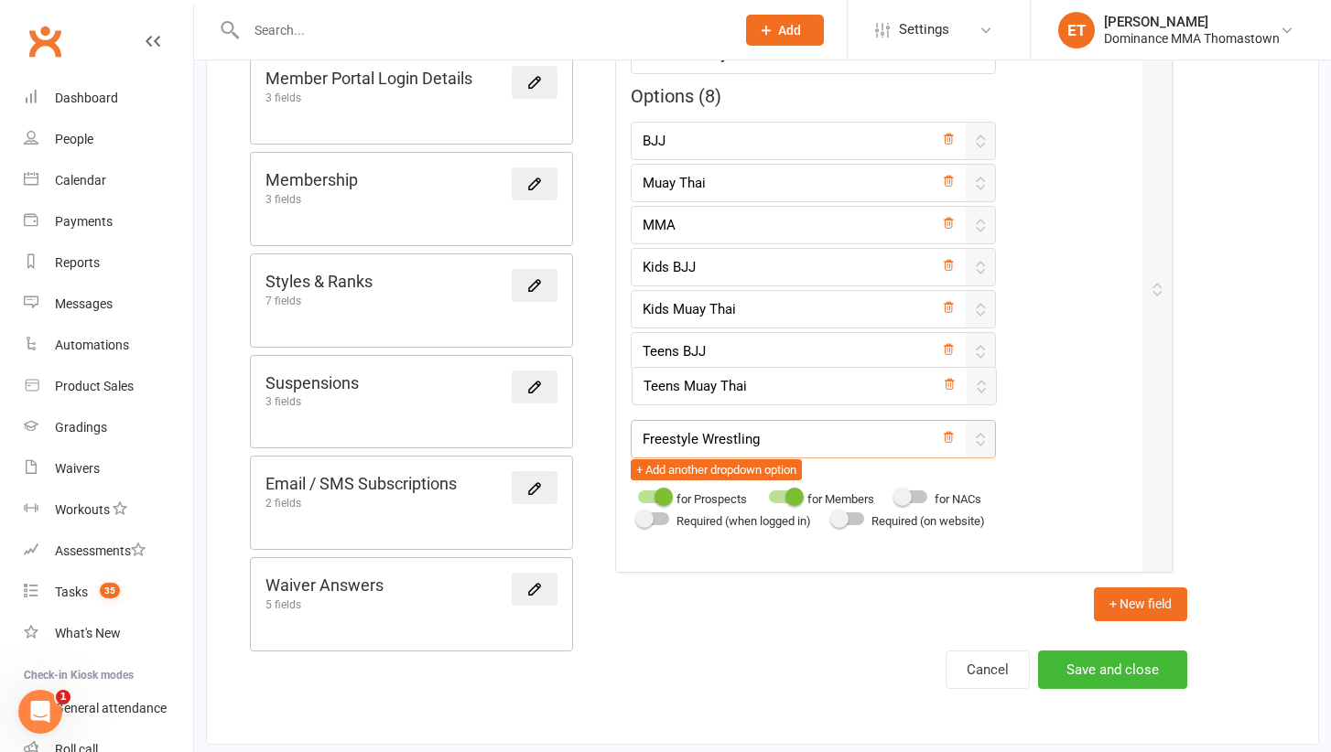
click at [978, 392] on div "Drop select field Field label How did they contact us? Options ( 5 ) Phone Emai…" at bounding box center [893, 64] width 587 height 1047
type input "Teens BJJ"
type input "Teens Muay Thai"
drag, startPoint x: 978, startPoint y: 220, endPoint x: 975, endPoint y: 440, distance: 220.6
click at [975, 440] on div "Drop select field Field label How did they contact us? Options ( 5 ) Phone Emai…" at bounding box center [893, 64] width 587 height 1047
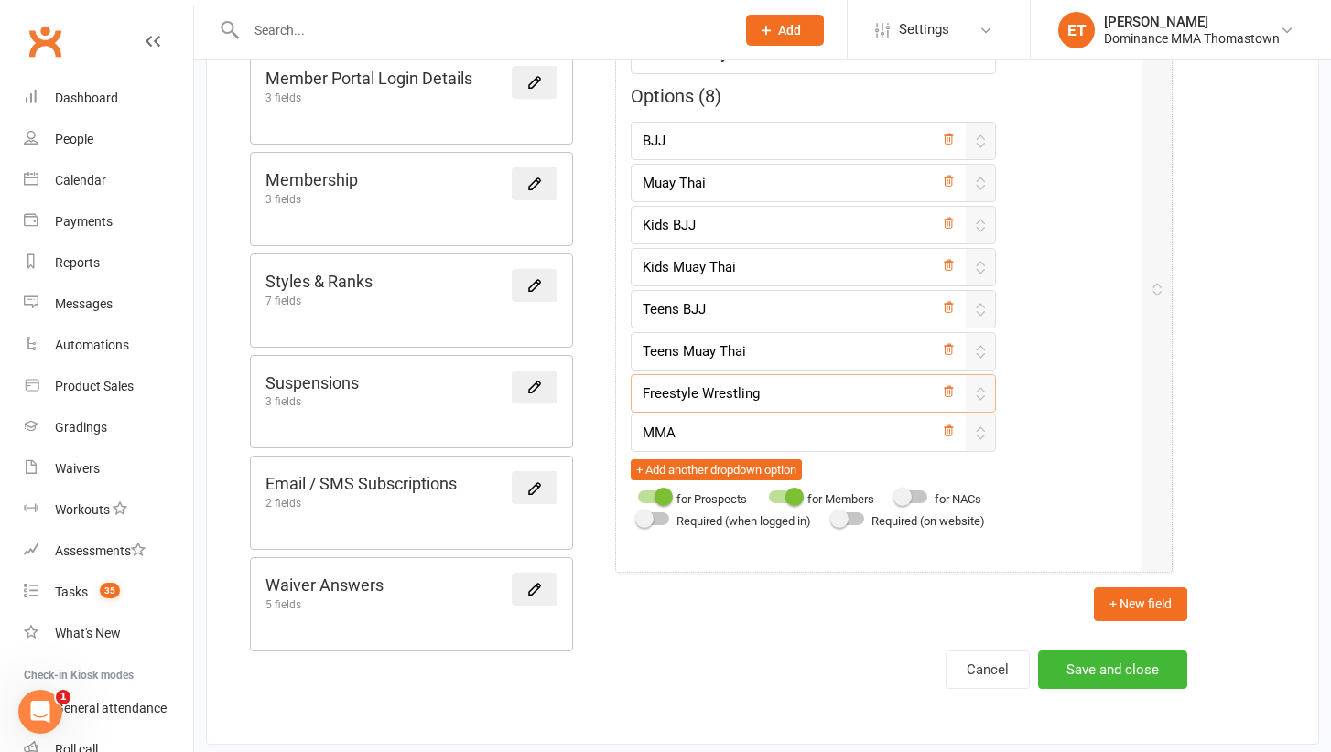
type input "Kids BJJ"
type input "Kids Muay Thai"
type input "Teens BJJ"
type input "Teens Muay Thai"
type input "Freestyle Wrestling"
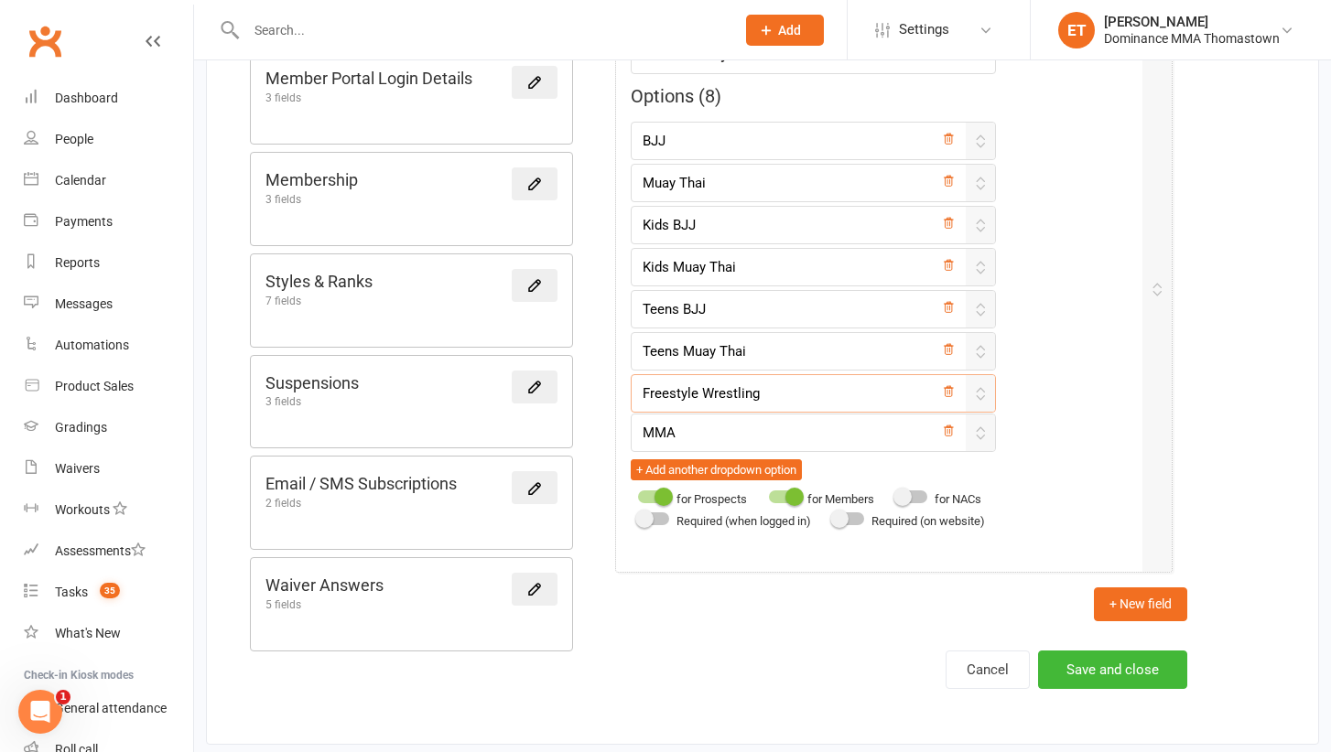
type input "MMA"
click at [1137, 669] on button "Save and close" at bounding box center [1112, 670] width 149 height 38
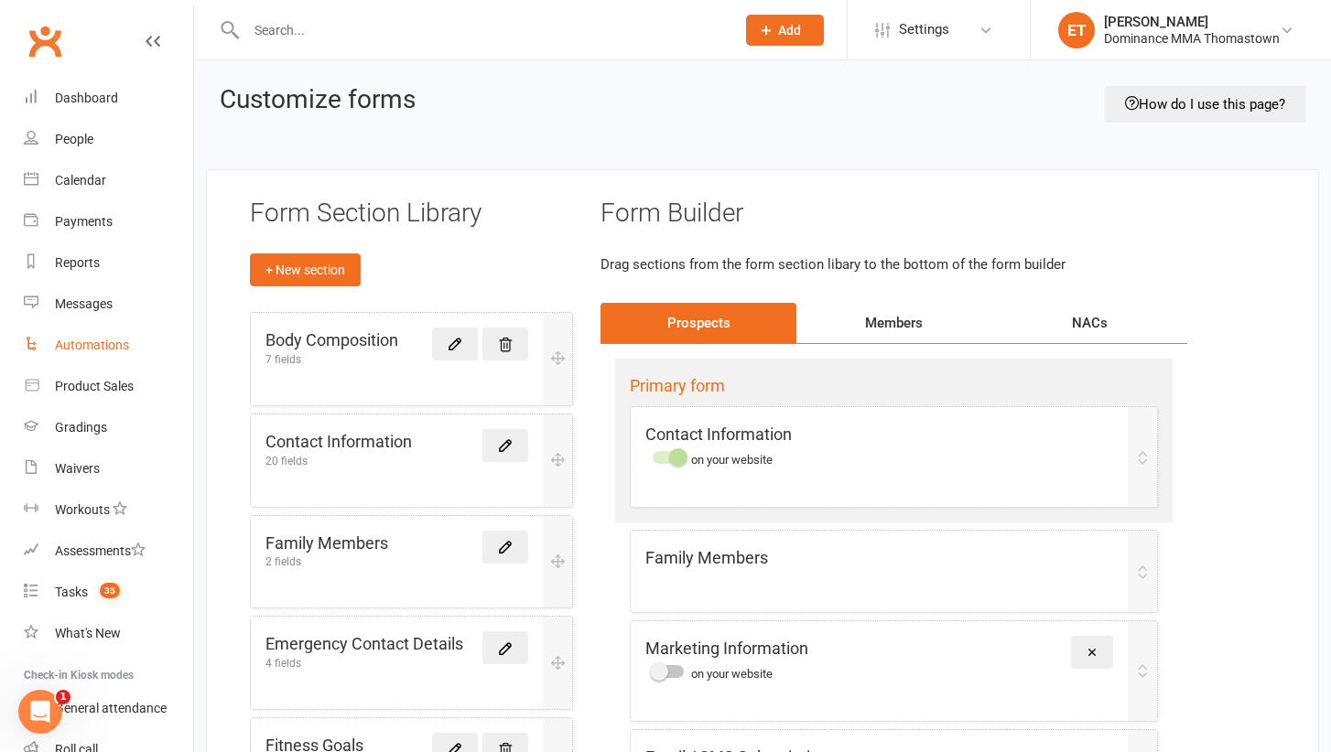
click at [81, 340] on div "Automations" at bounding box center [92, 345] width 74 height 15
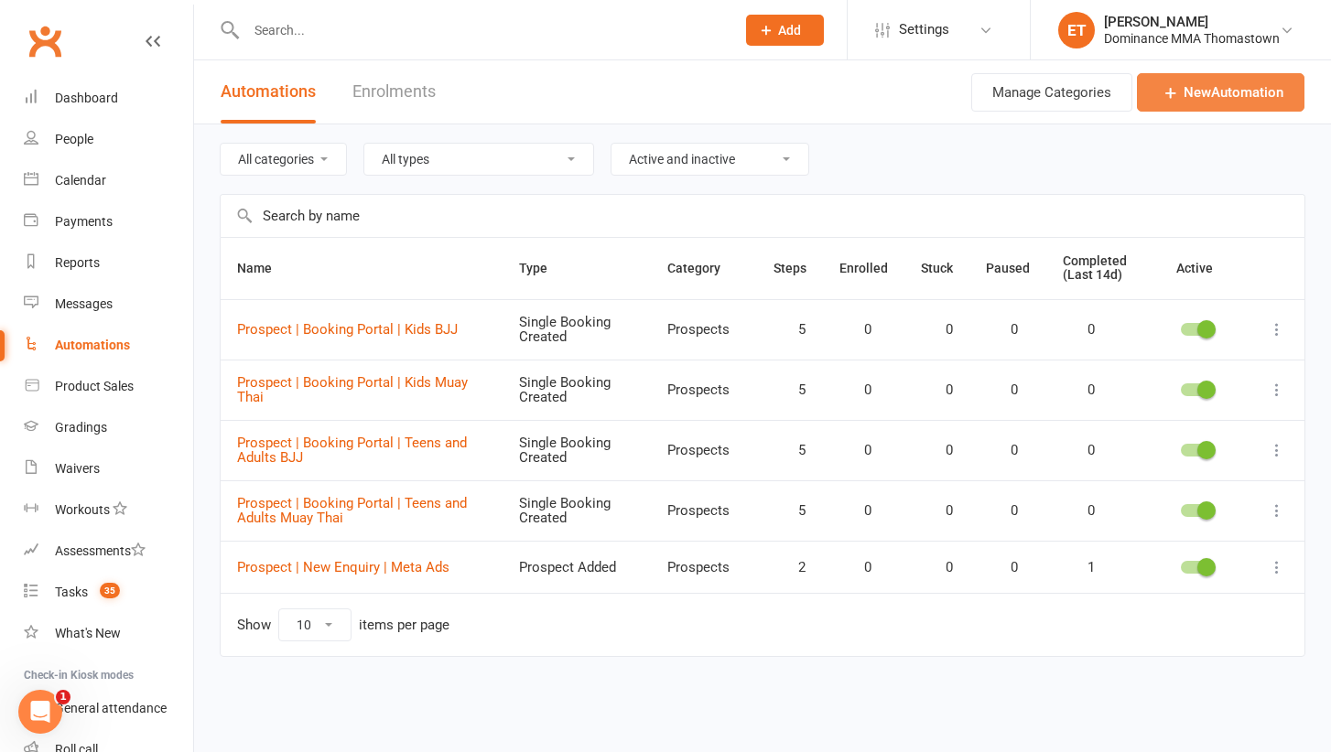
click at [1250, 84] on link "New Automation" at bounding box center [1220, 92] width 167 height 38
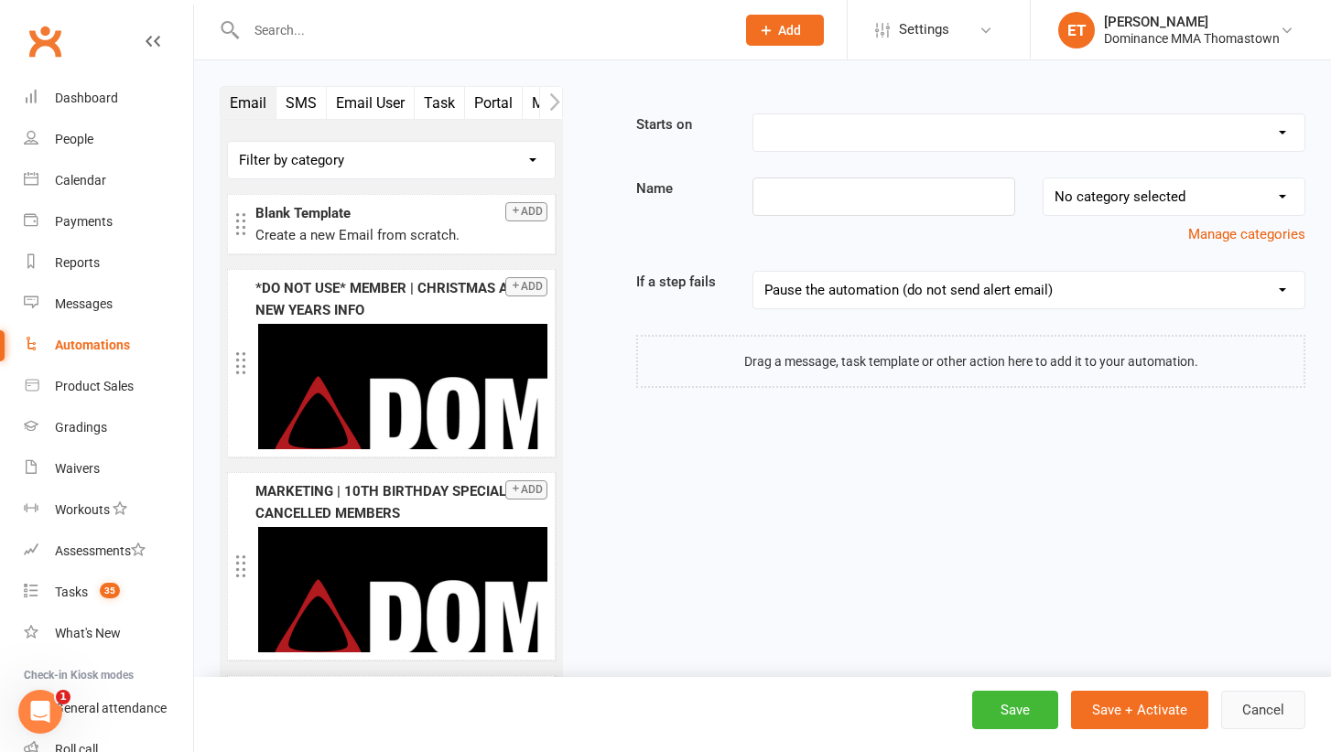
click at [1236, 707] on button "Cancel" at bounding box center [1263, 710] width 84 height 38
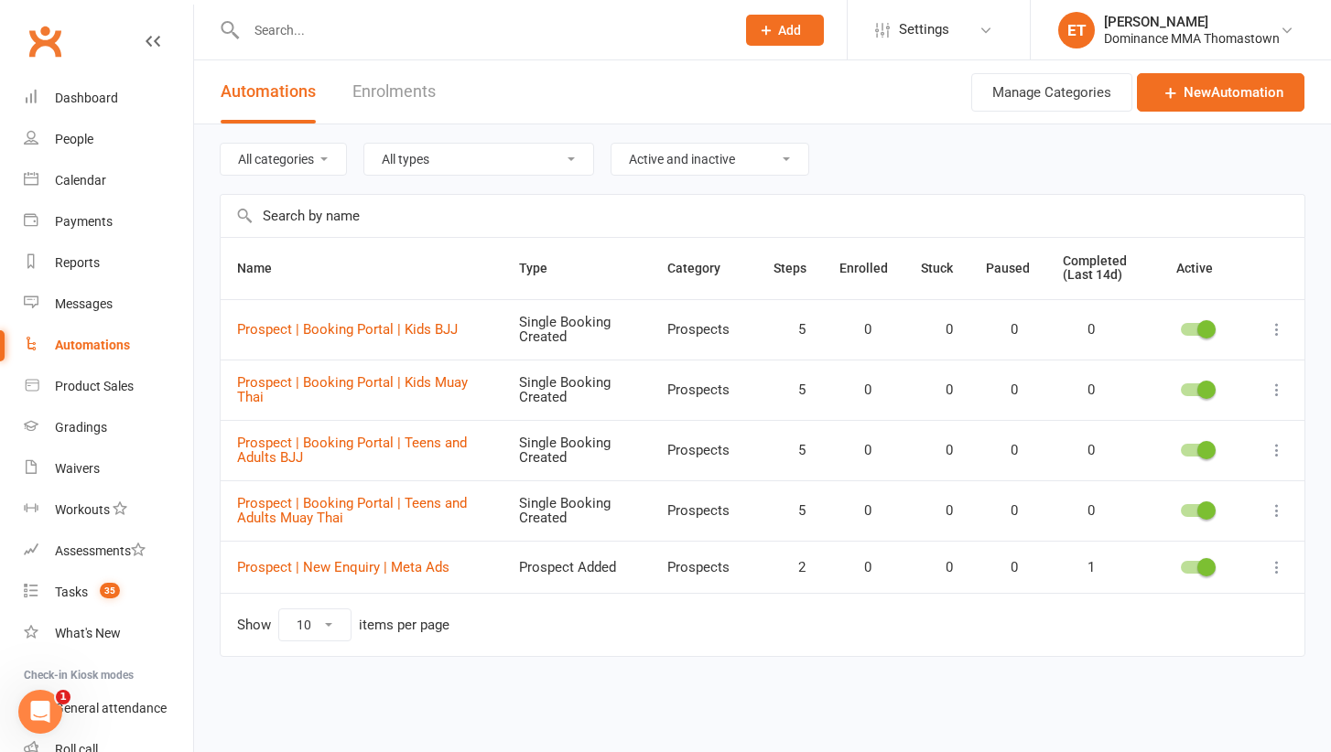
click at [278, 30] on input "text" at bounding box center [481, 30] width 481 height 26
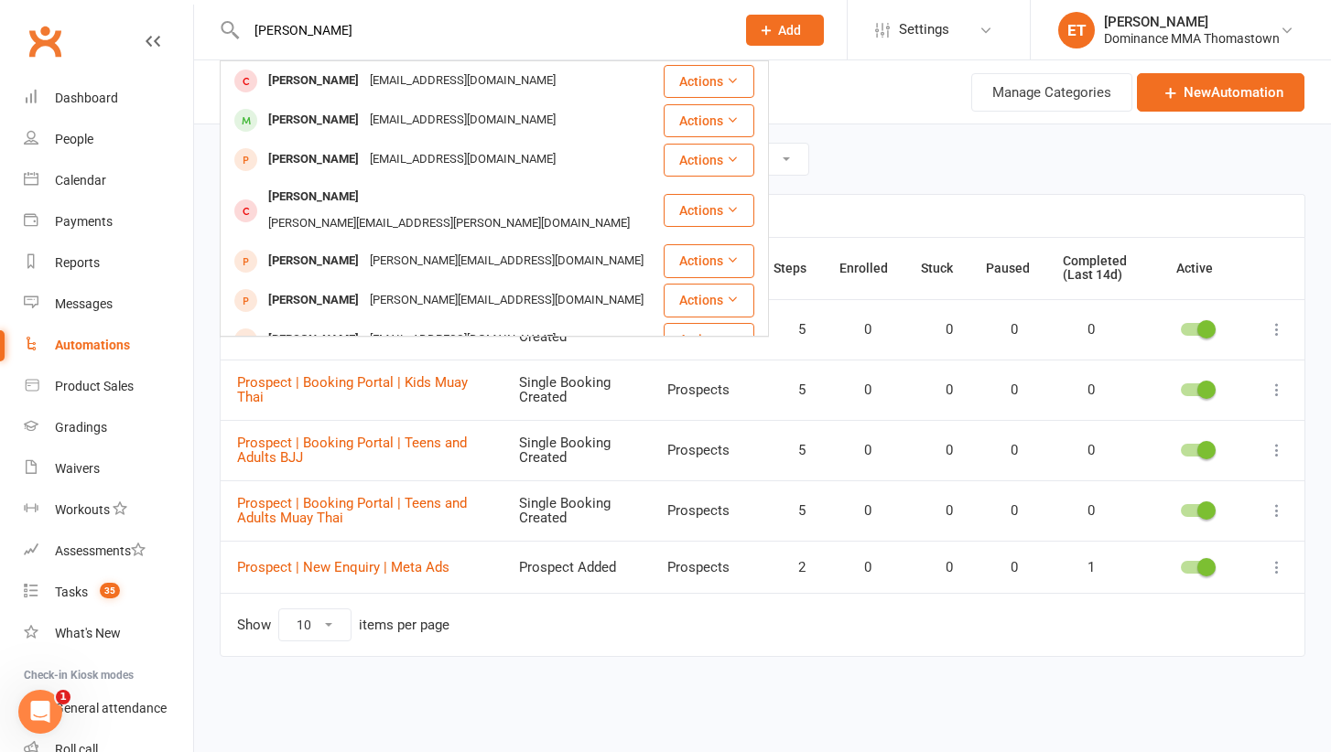
type input "Ivan"
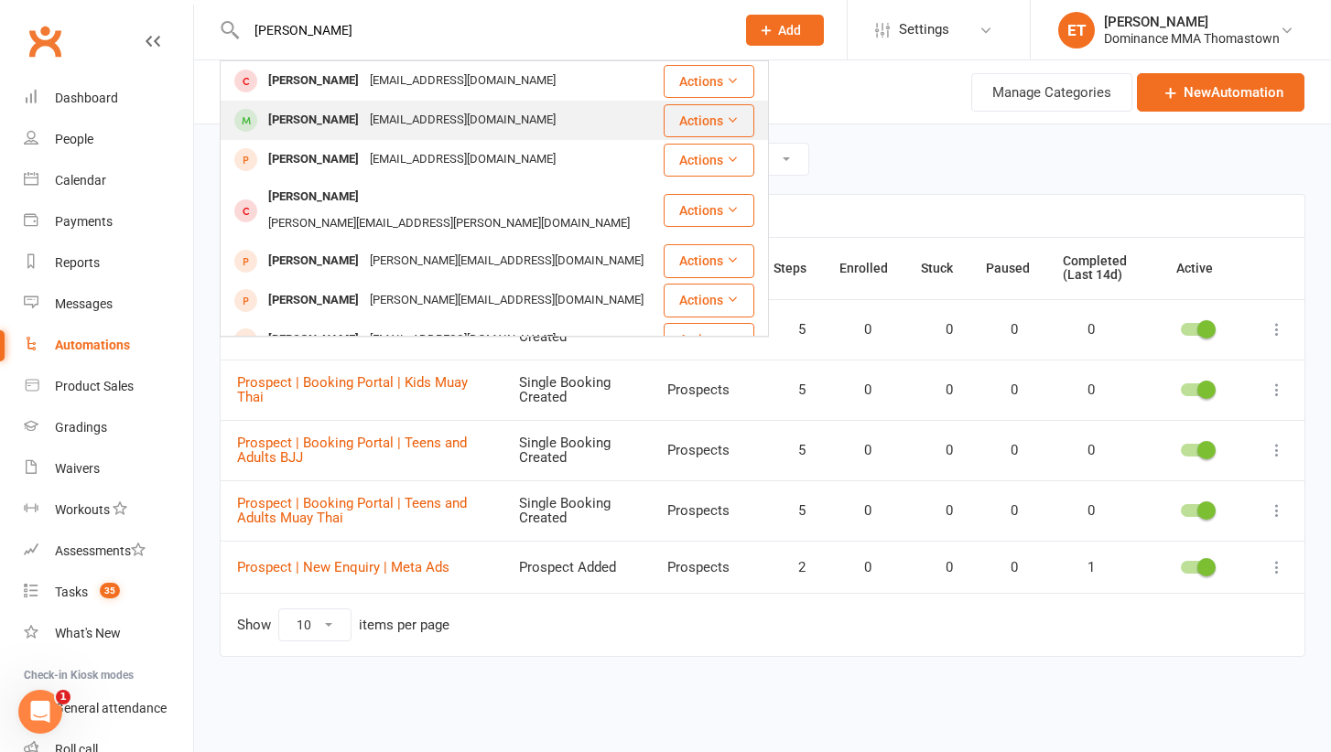
drag, startPoint x: 281, startPoint y: 41, endPoint x: 297, endPoint y: 114, distance: 74.9
click at [297, 114] on div "Ivan Donlic" at bounding box center [314, 120] width 102 height 27
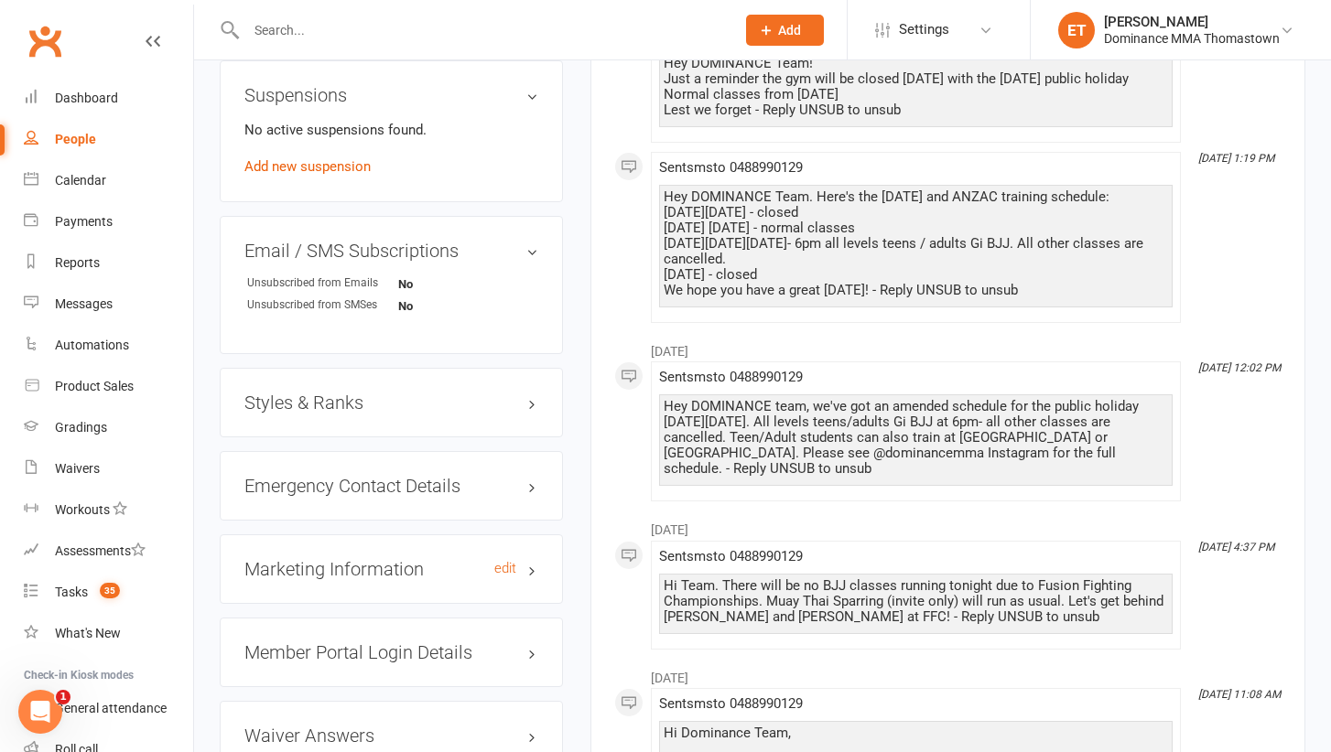
click at [324, 559] on h3 "Marketing Information edit" at bounding box center [391, 569] width 294 height 20
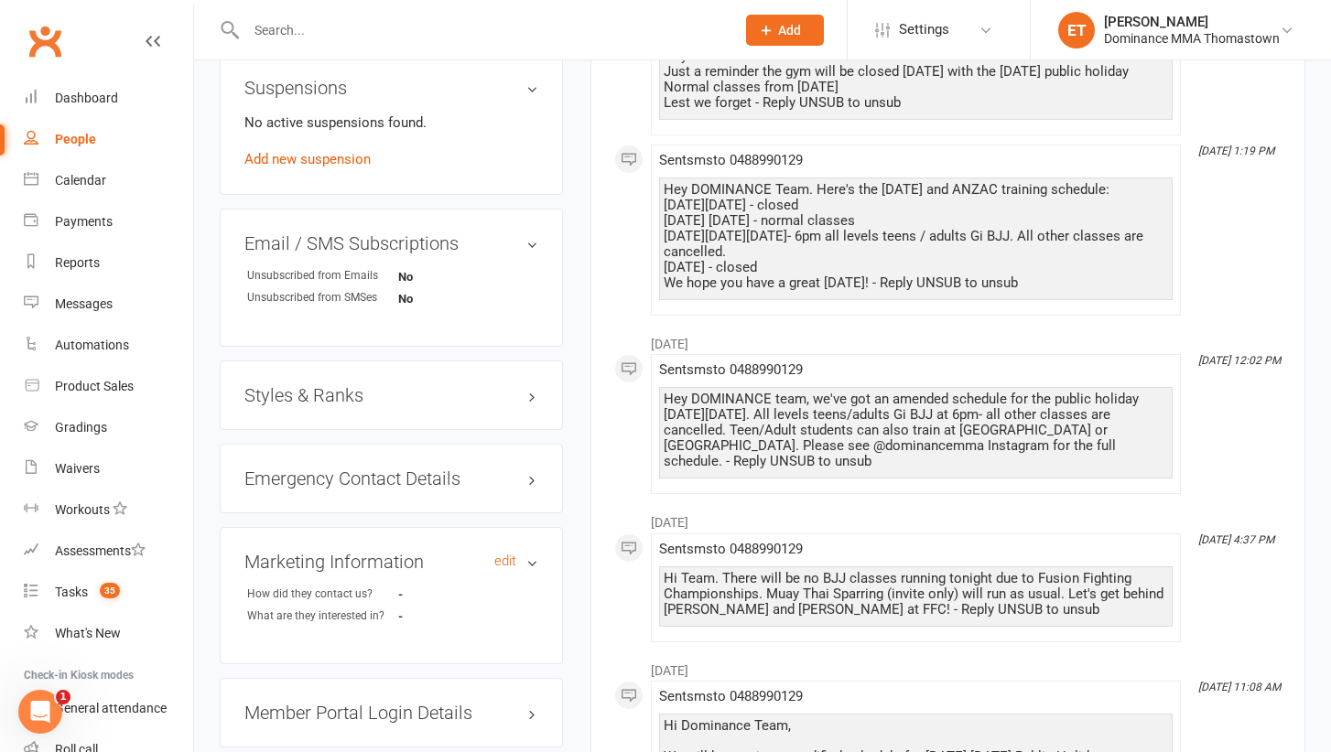
scroll to position [1403, 0]
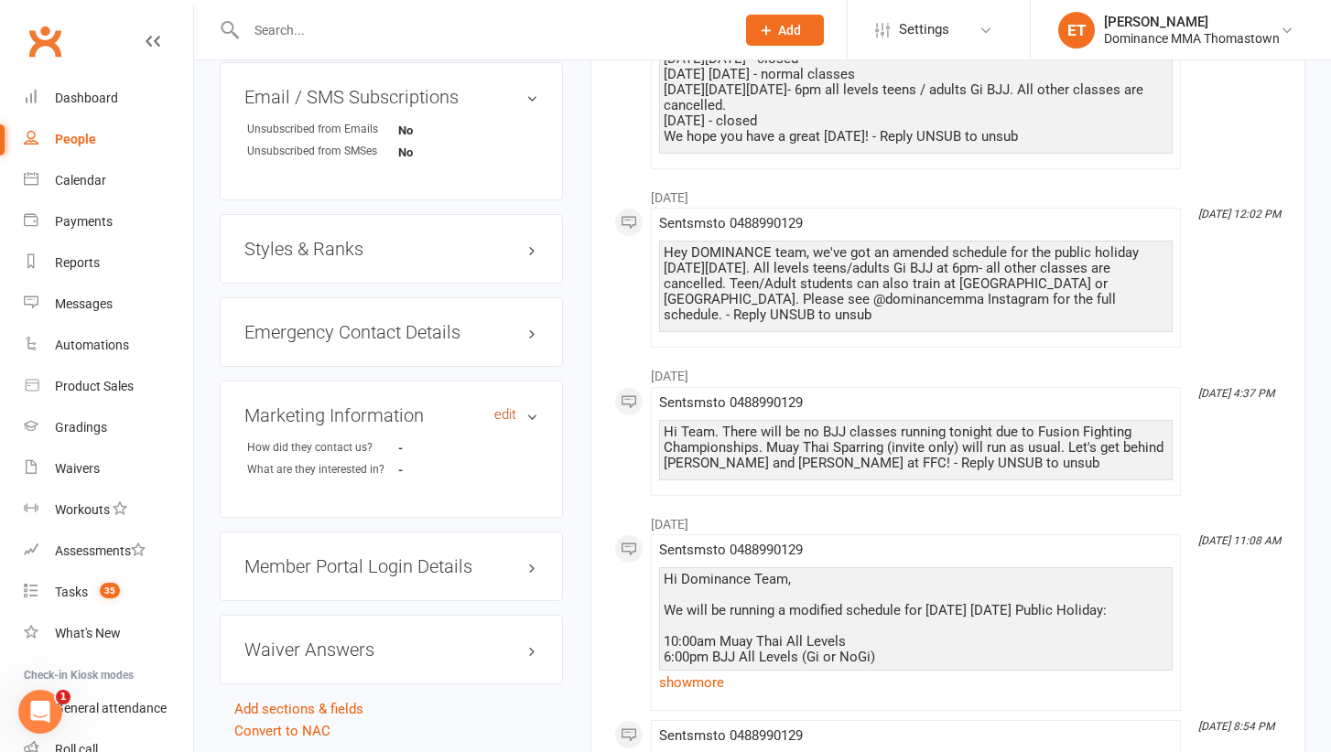
click at [509, 407] on link "edit" at bounding box center [505, 415] width 22 height 16
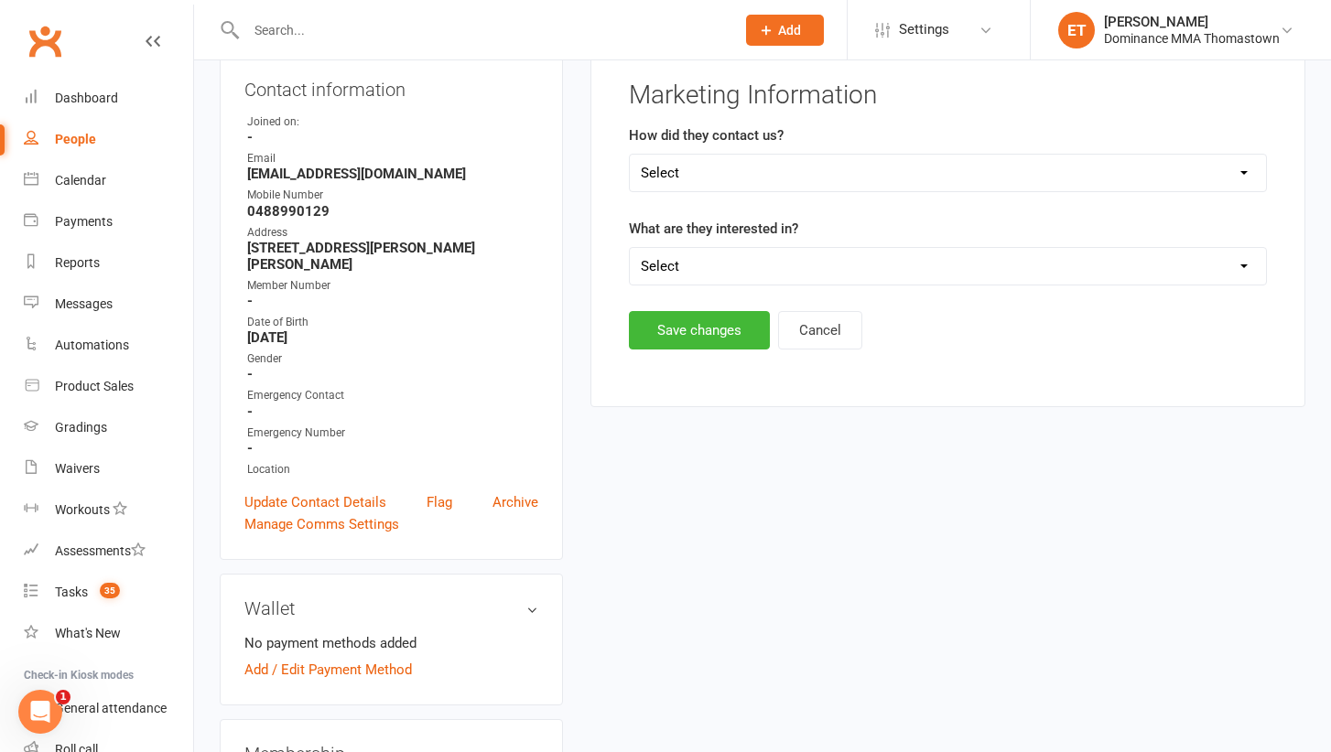
scroll to position [156, 0]
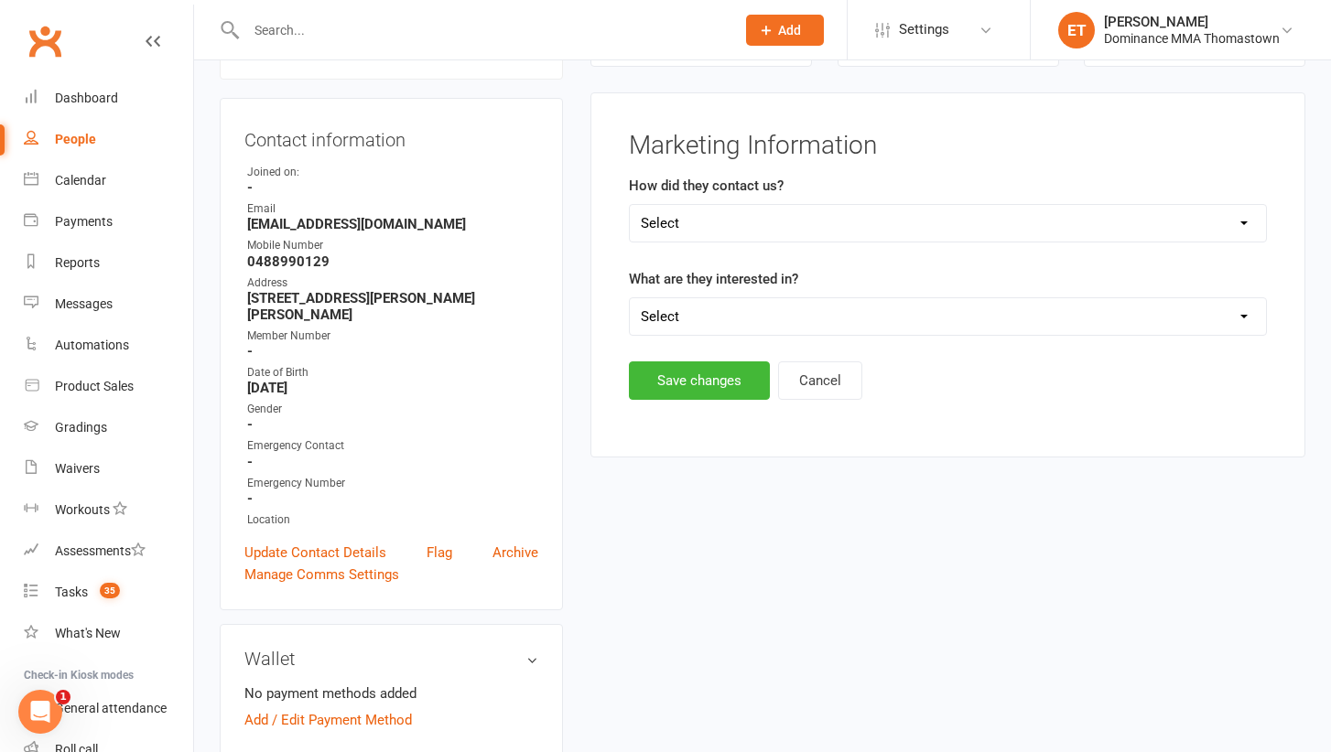
select select "BJJ"
click at [708, 381] on button "Save changes" at bounding box center [699, 381] width 141 height 38
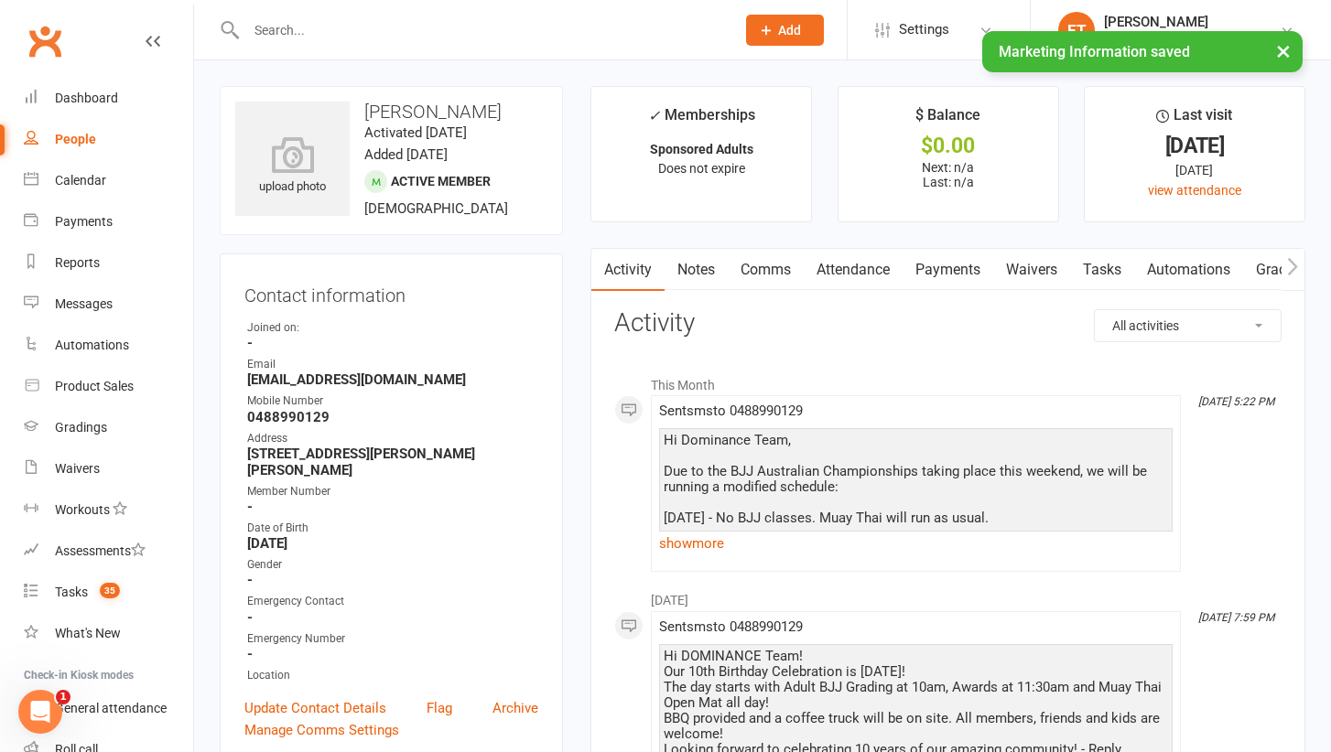
scroll to position [0, 0]
click at [288, 28] on input "text" at bounding box center [481, 30] width 481 height 26
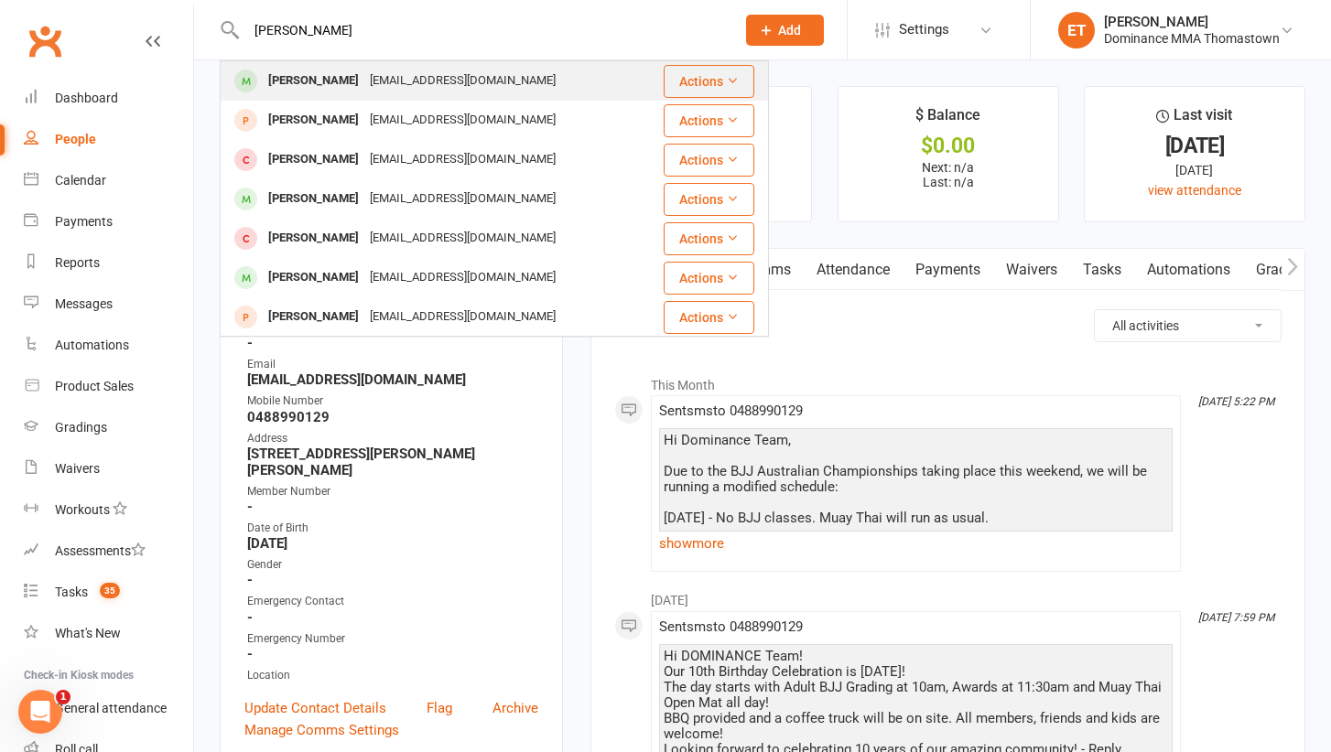
type input "Justin robertson"
click at [326, 80] on div "Justin Robertson" at bounding box center [314, 81] width 102 height 27
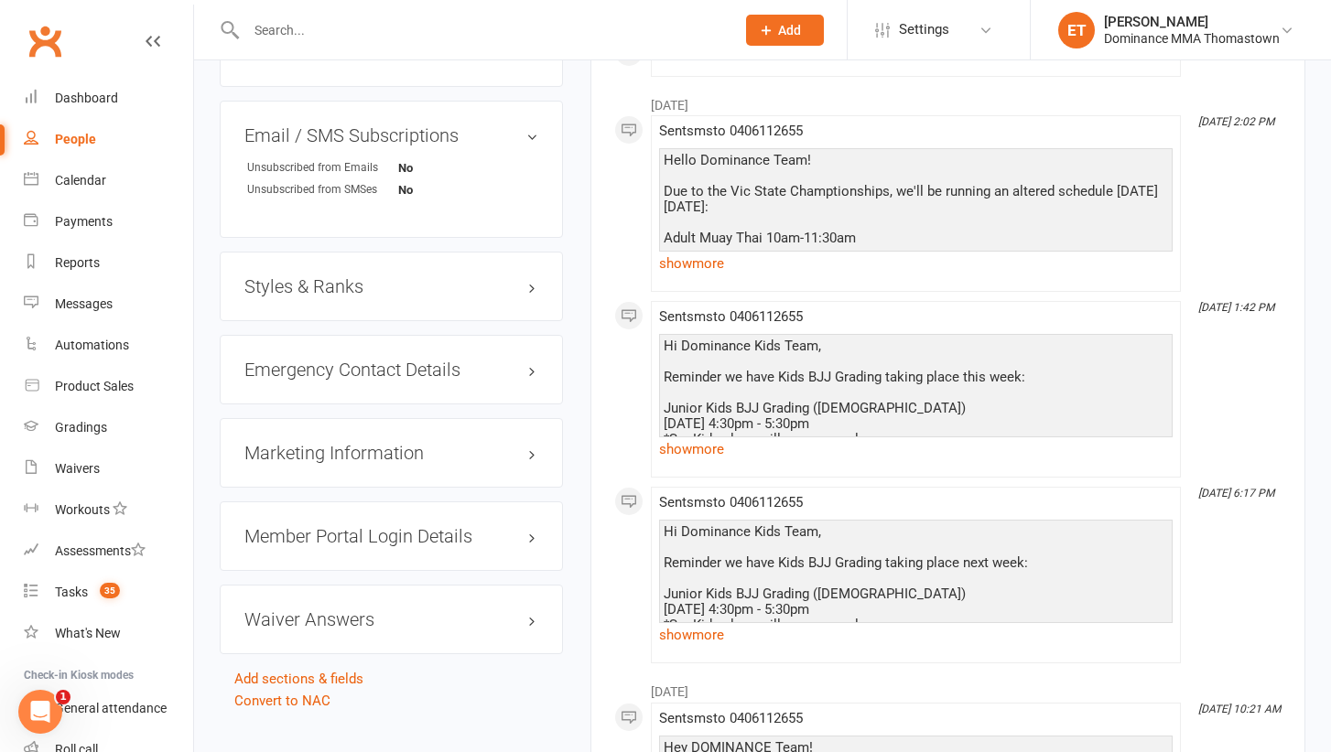
scroll to position [1509, 0]
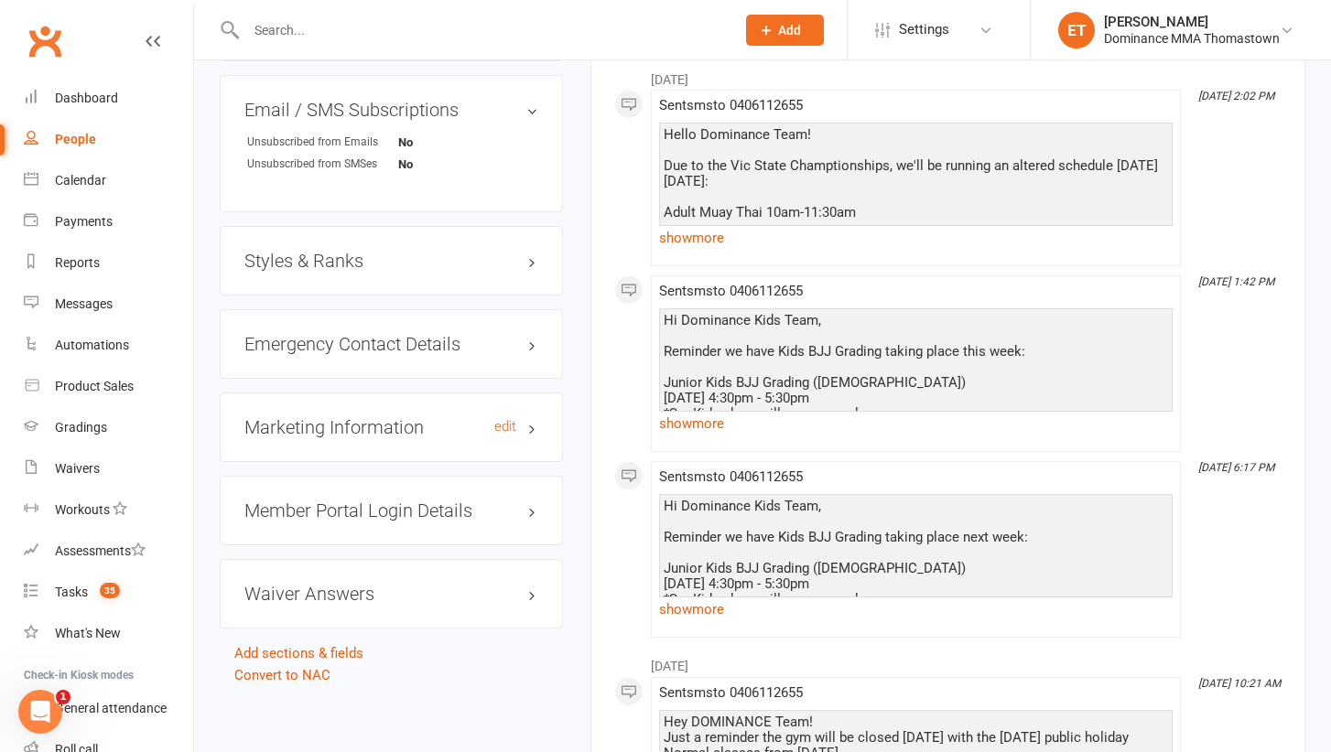
click at [432, 419] on h3 "Marketing Information edit" at bounding box center [391, 427] width 294 height 20
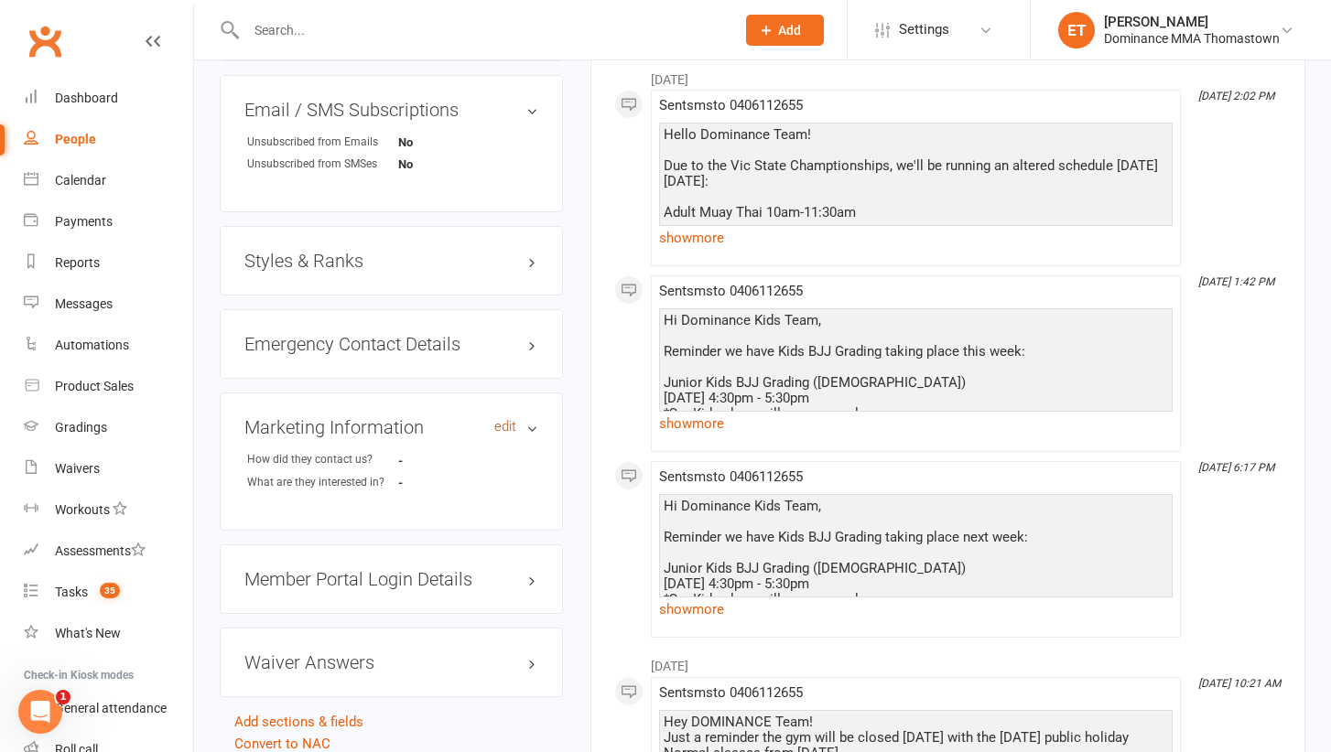
click at [506, 420] on link "edit" at bounding box center [505, 427] width 22 height 16
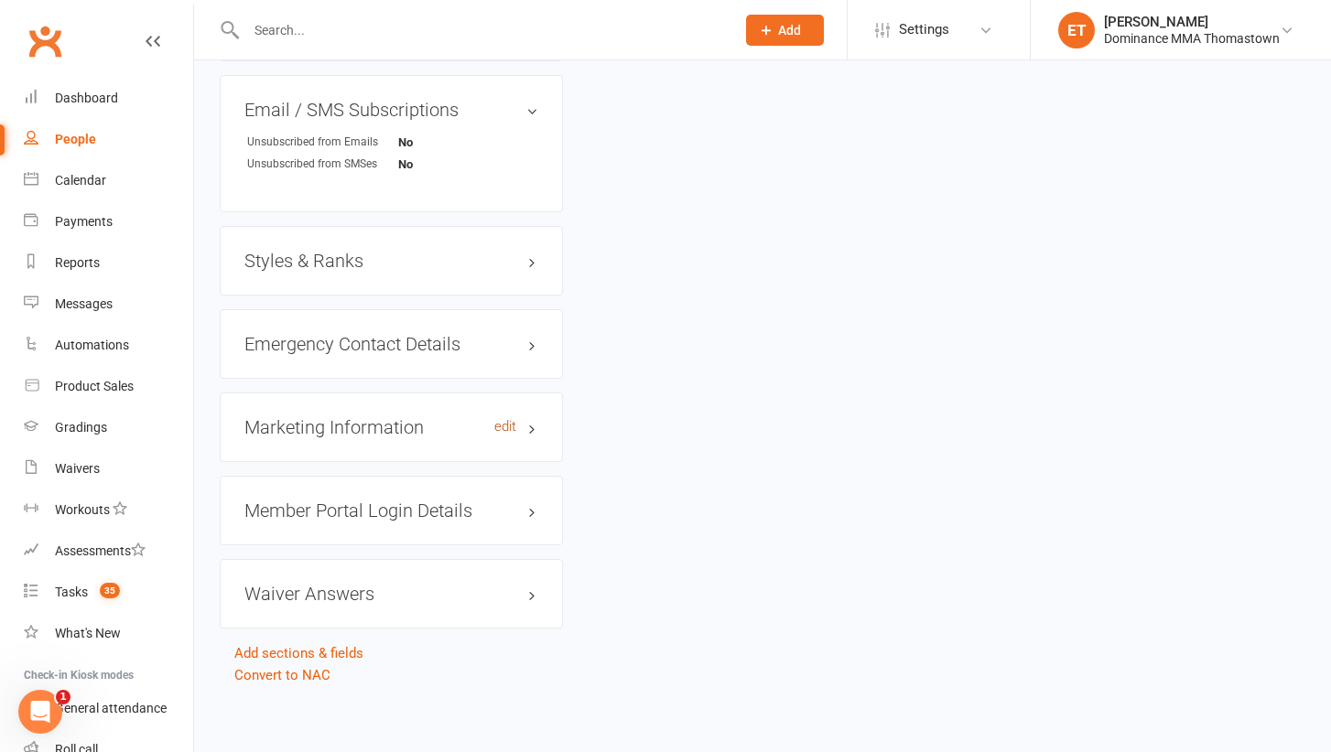
scroll to position [156, 0]
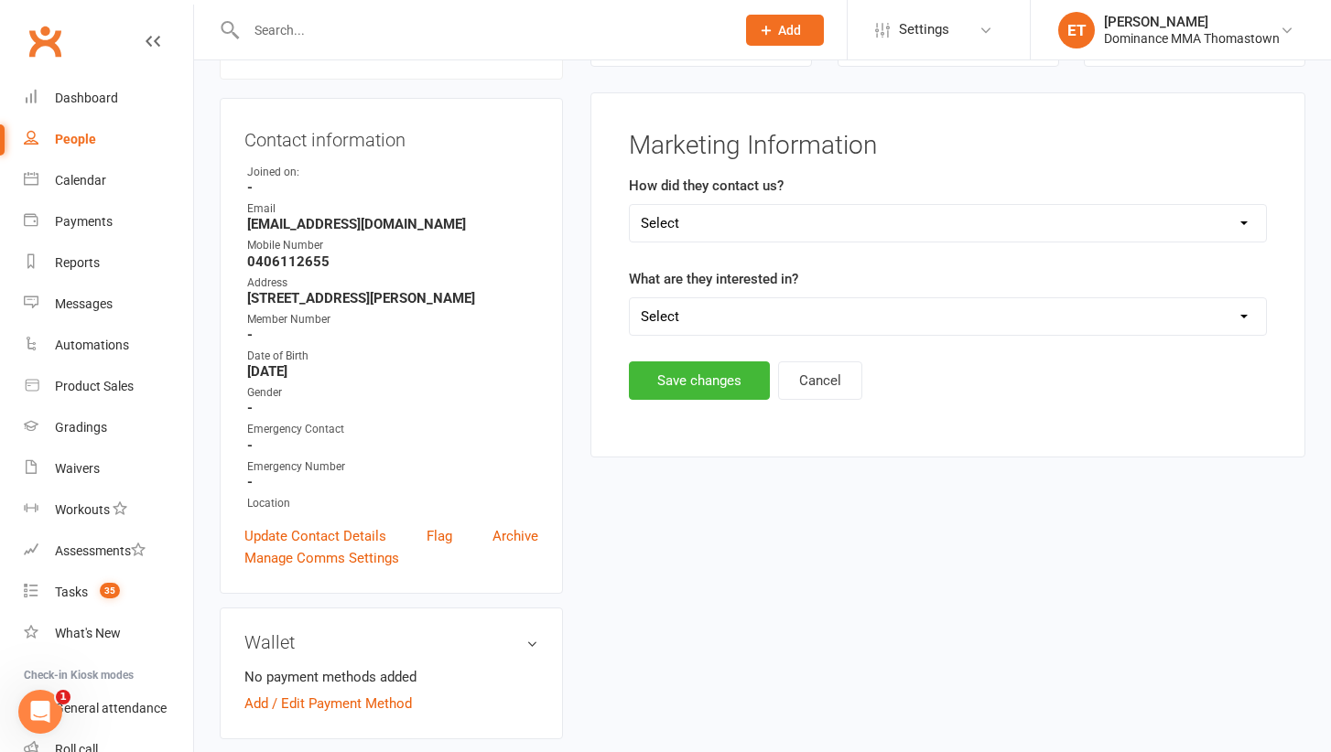
select select "BJJ"
click at [705, 380] on button "Save changes" at bounding box center [699, 381] width 141 height 38
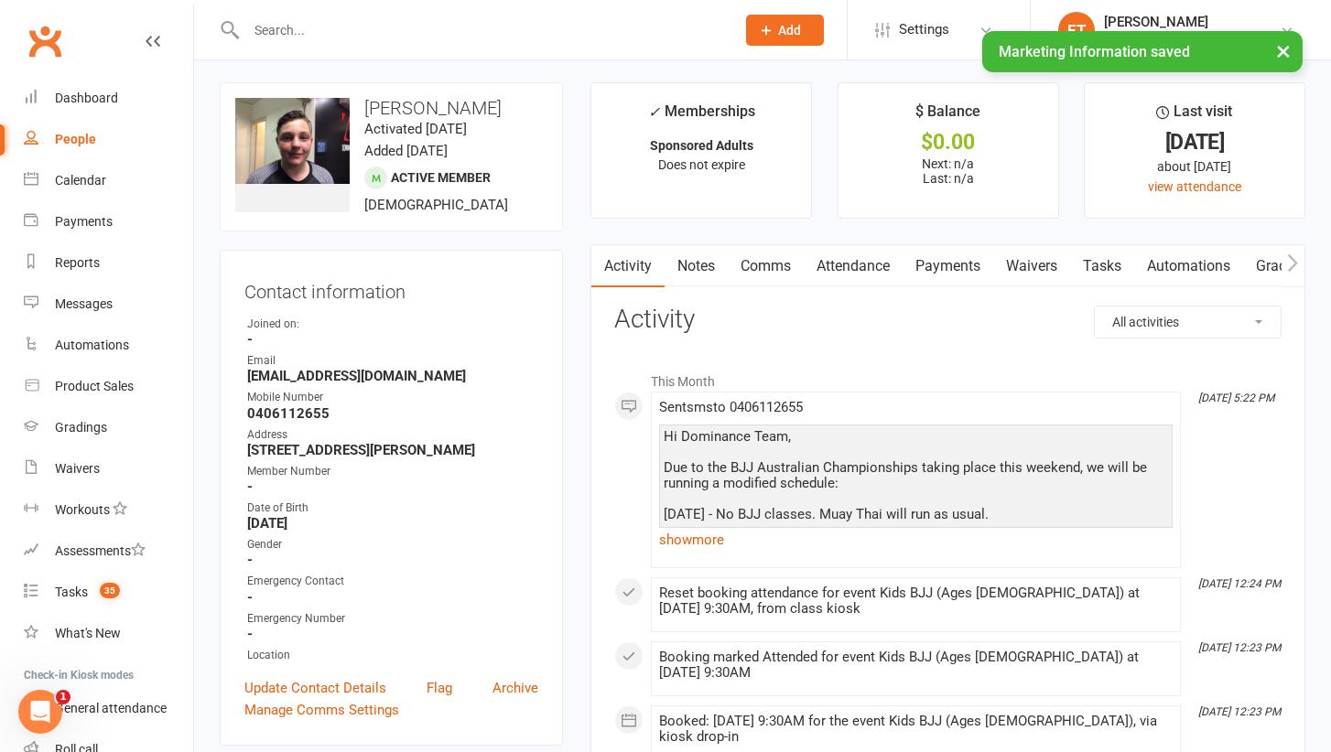
scroll to position [0, 0]
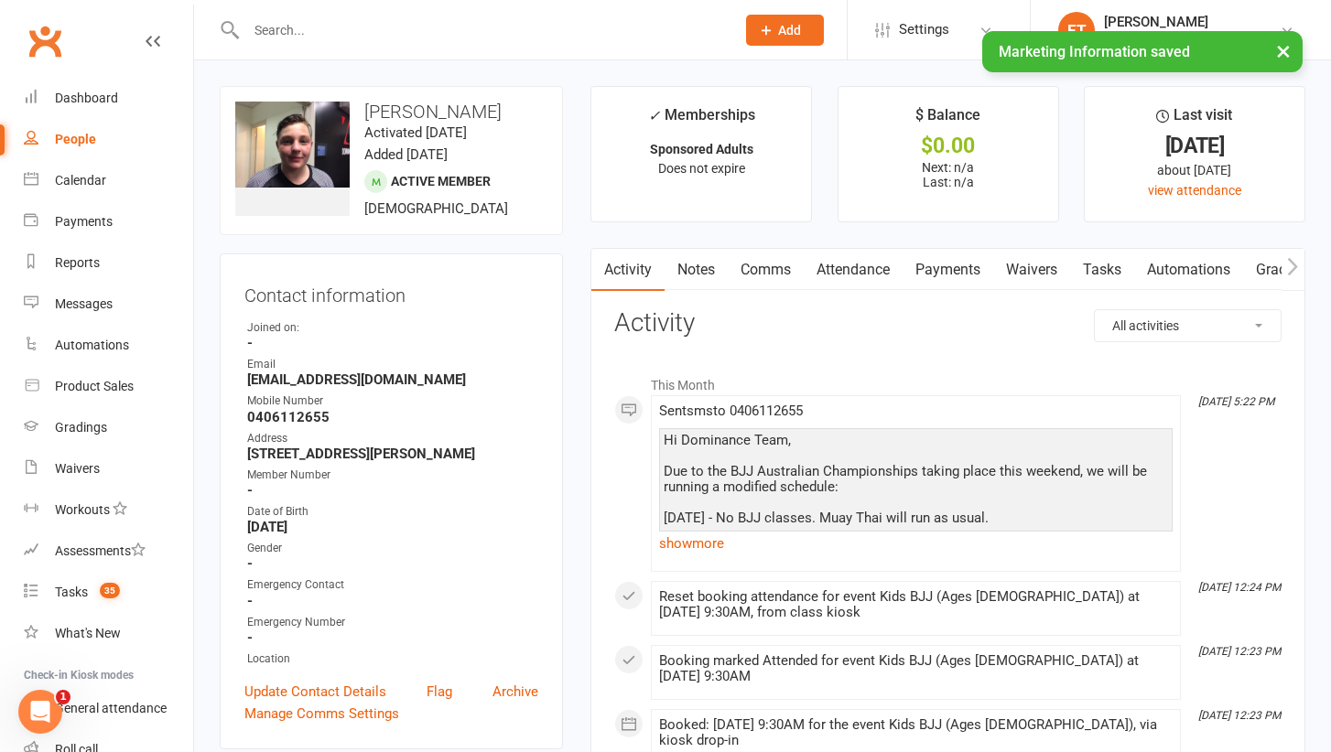
click at [325, 33] on input "text" at bounding box center [481, 30] width 481 height 26
type input "a"
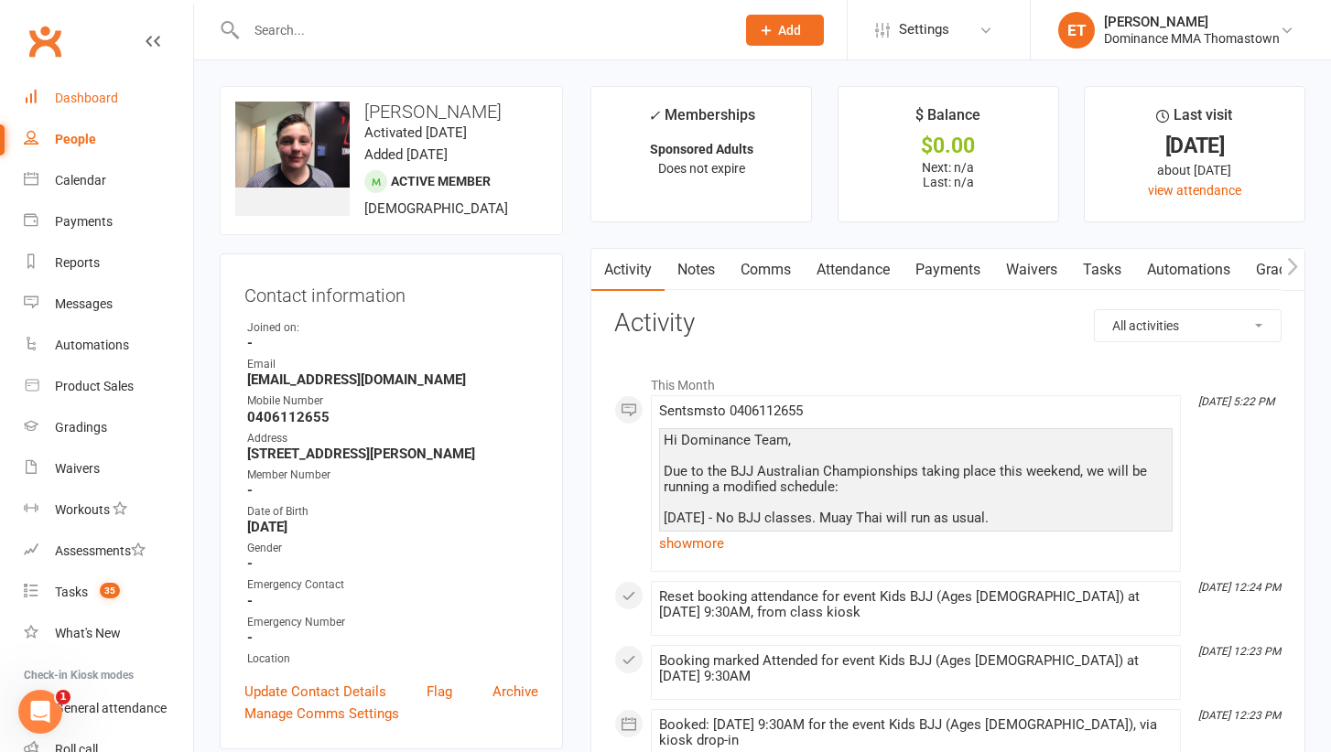
click at [76, 97] on div "Dashboard" at bounding box center [86, 98] width 63 height 15
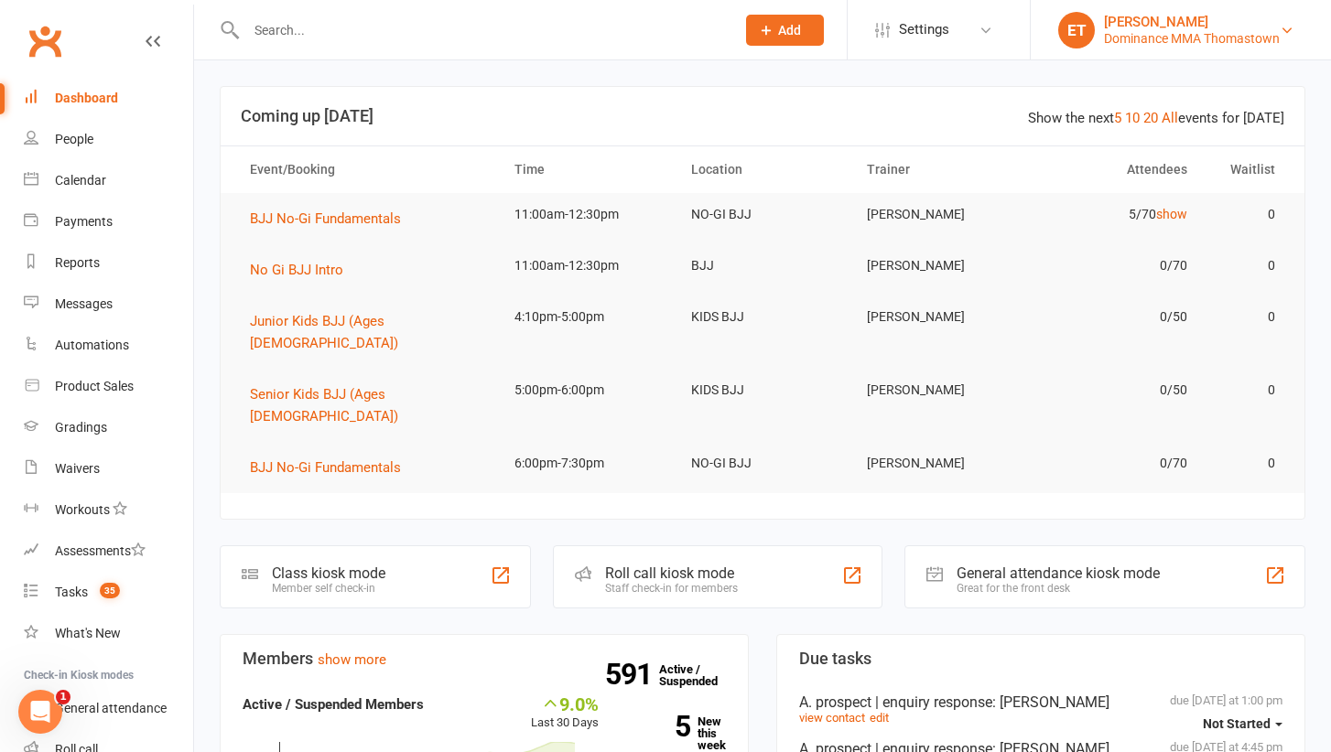
click at [1166, 27] on div "[PERSON_NAME]" at bounding box center [1192, 22] width 176 height 16
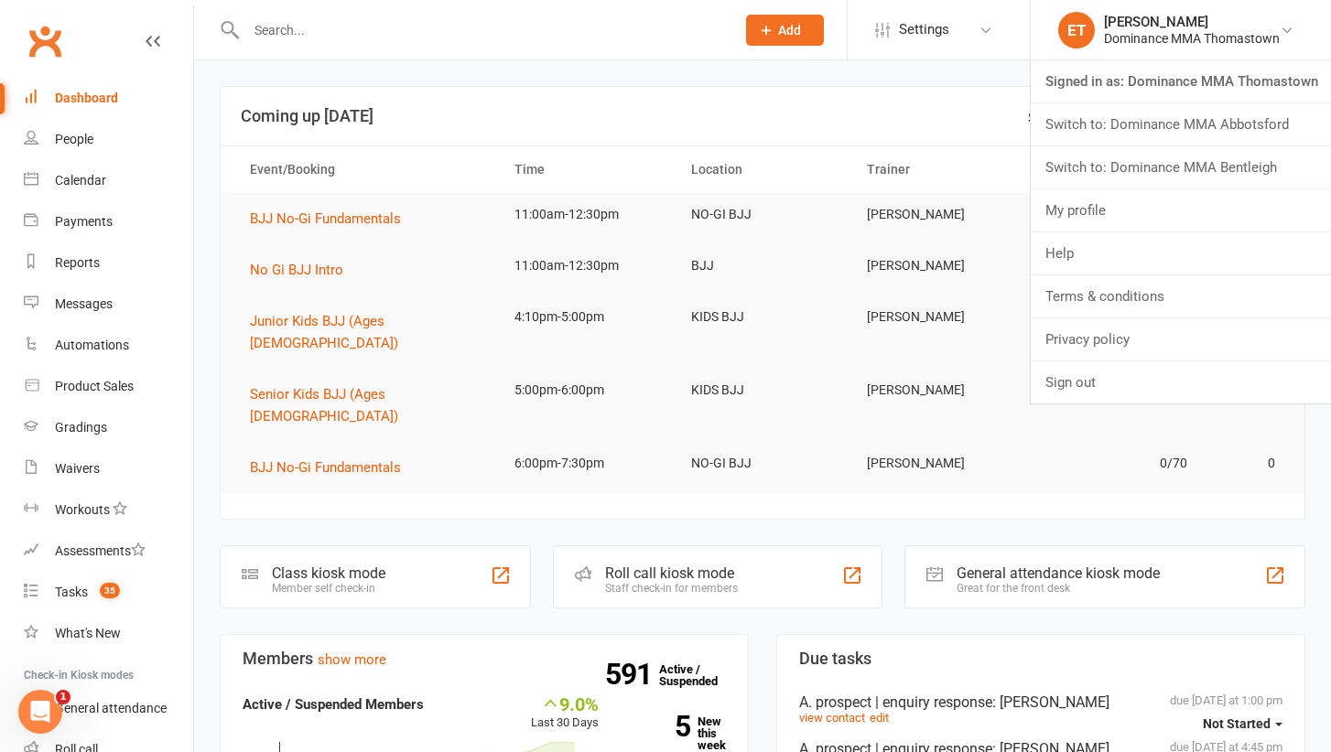
drag, startPoint x: 1151, startPoint y: 141, endPoint x: 1172, endPoint y: 133, distance: 21.8
click at [1172, 133] on link "Switch to: Dominance MMA Abbotsford" at bounding box center [1181, 124] width 300 height 42
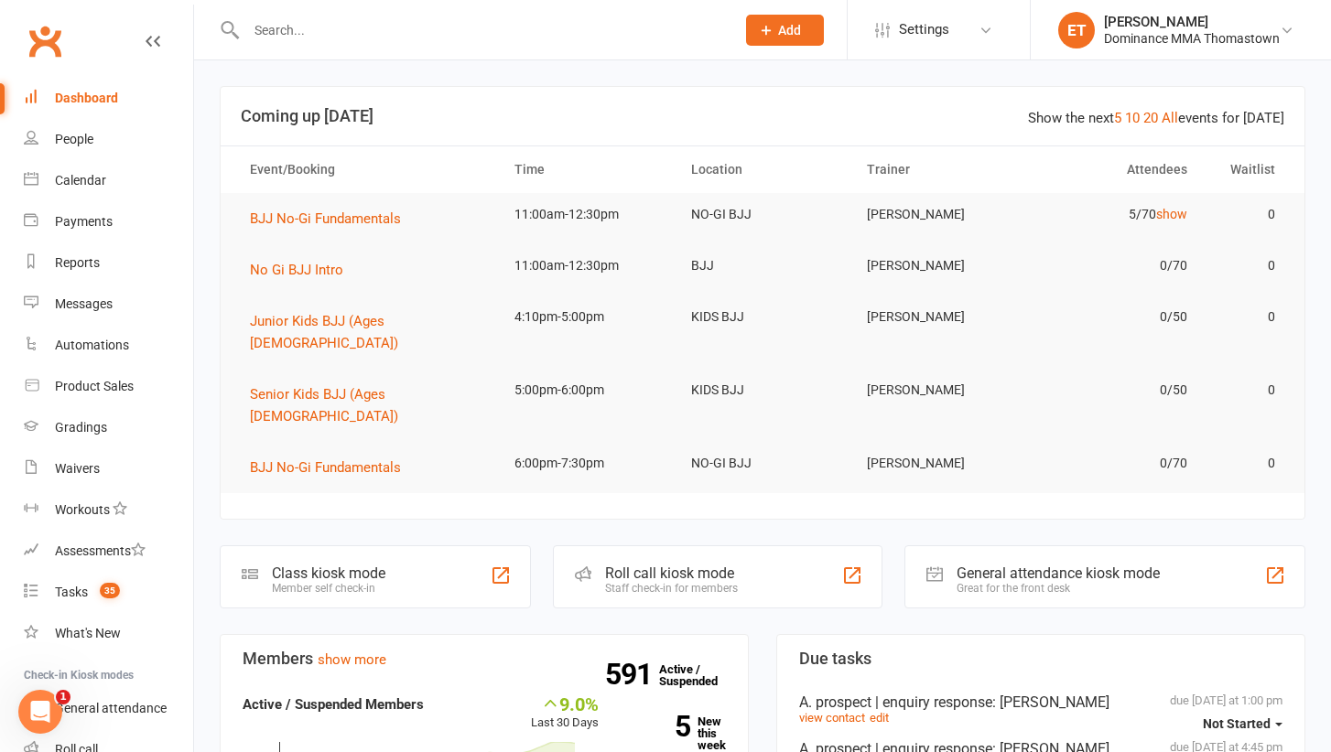
click at [1172, 133] on header "Show the next 5 10 20 All events for today Coming up Today" at bounding box center [763, 116] width 1084 height 59
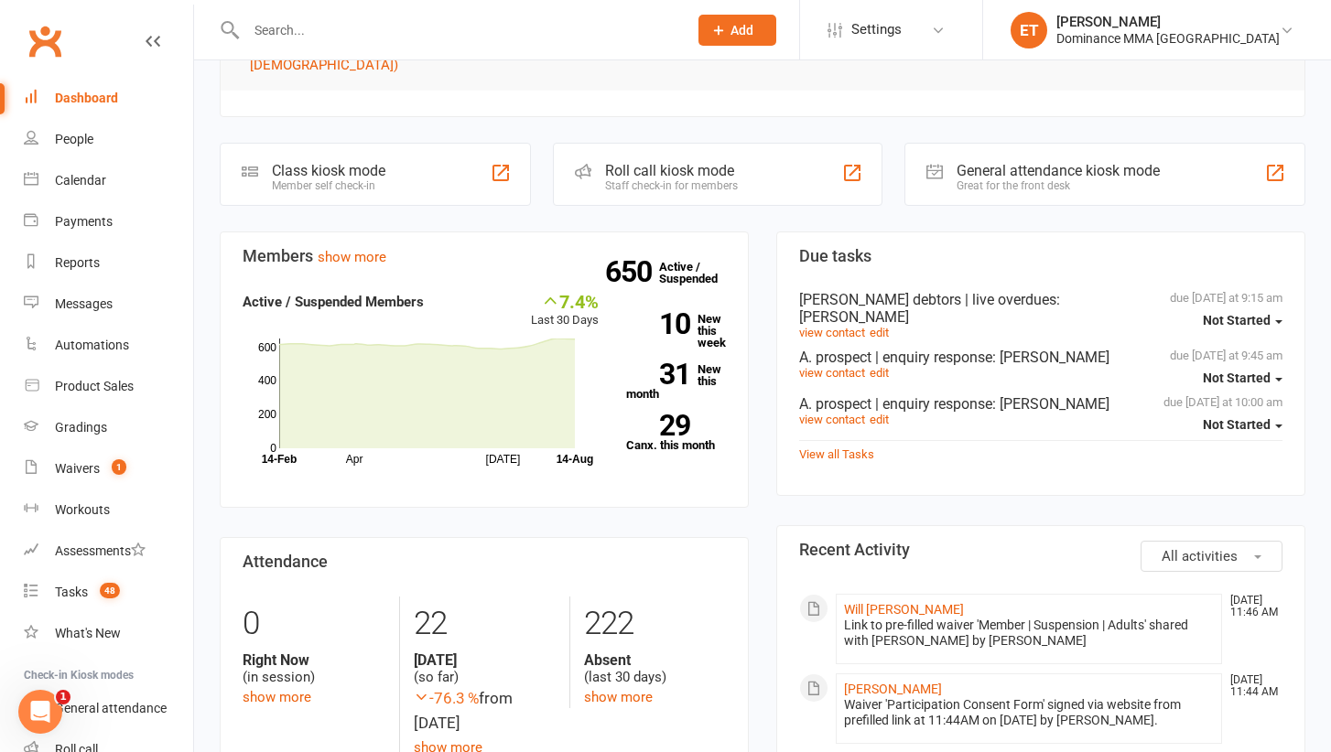
scroll to position [391, 0]
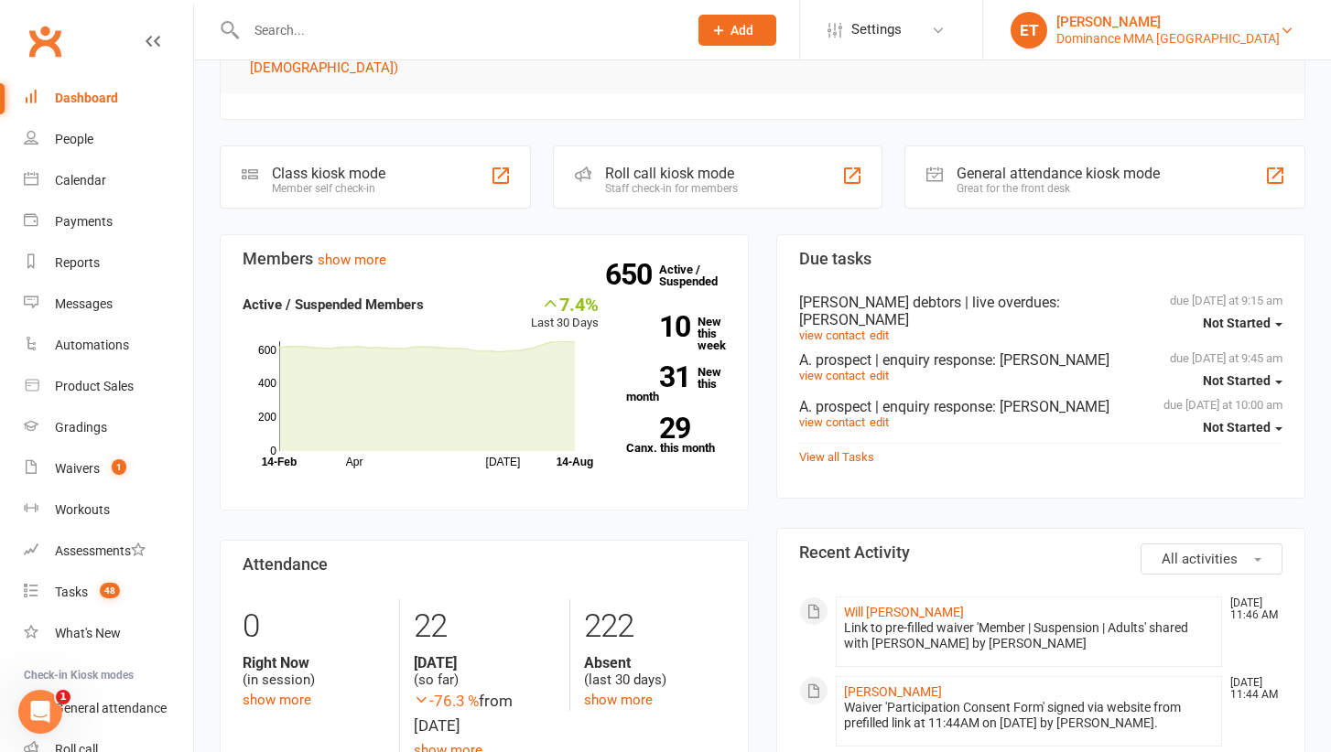
click at [1182, 24] on div "[PERSON_NAME]" at bounding box center [1167, 22] width 223 height 16
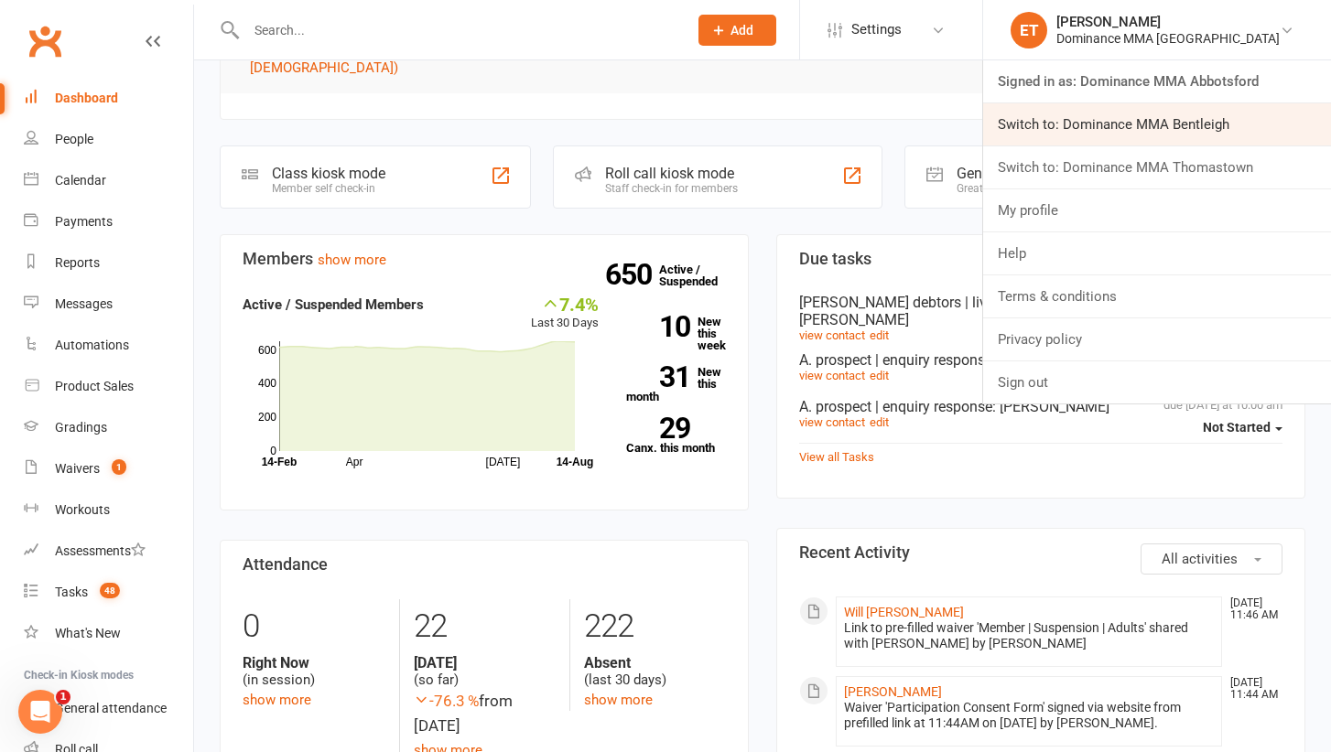
click at [1160, 131] on link "Switch to: Dominance MMA Bentleigh" at bounding box center [1157, 124] width 348 height 42
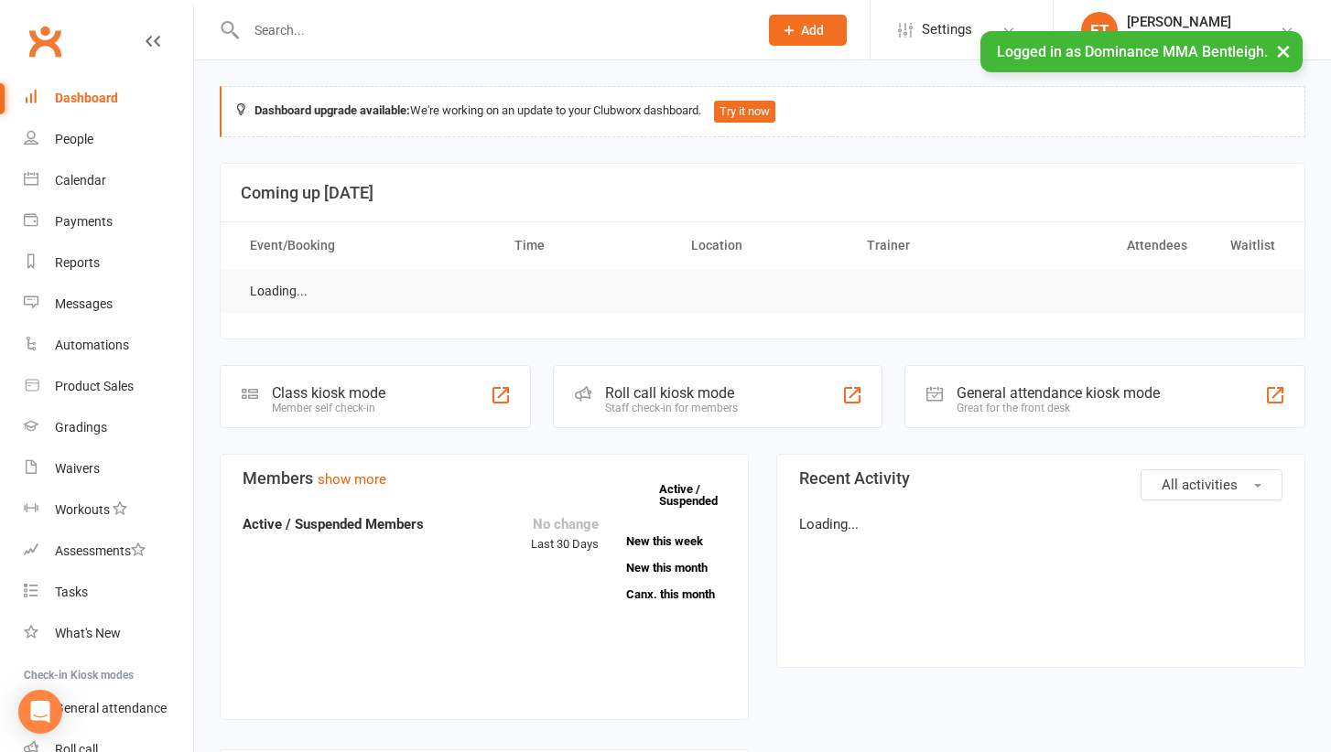
click at [1178, 37] on div "Logged in as Dominance MMA Bentleigh. ×" at bounding box center [1141, 51] width 322 height 41
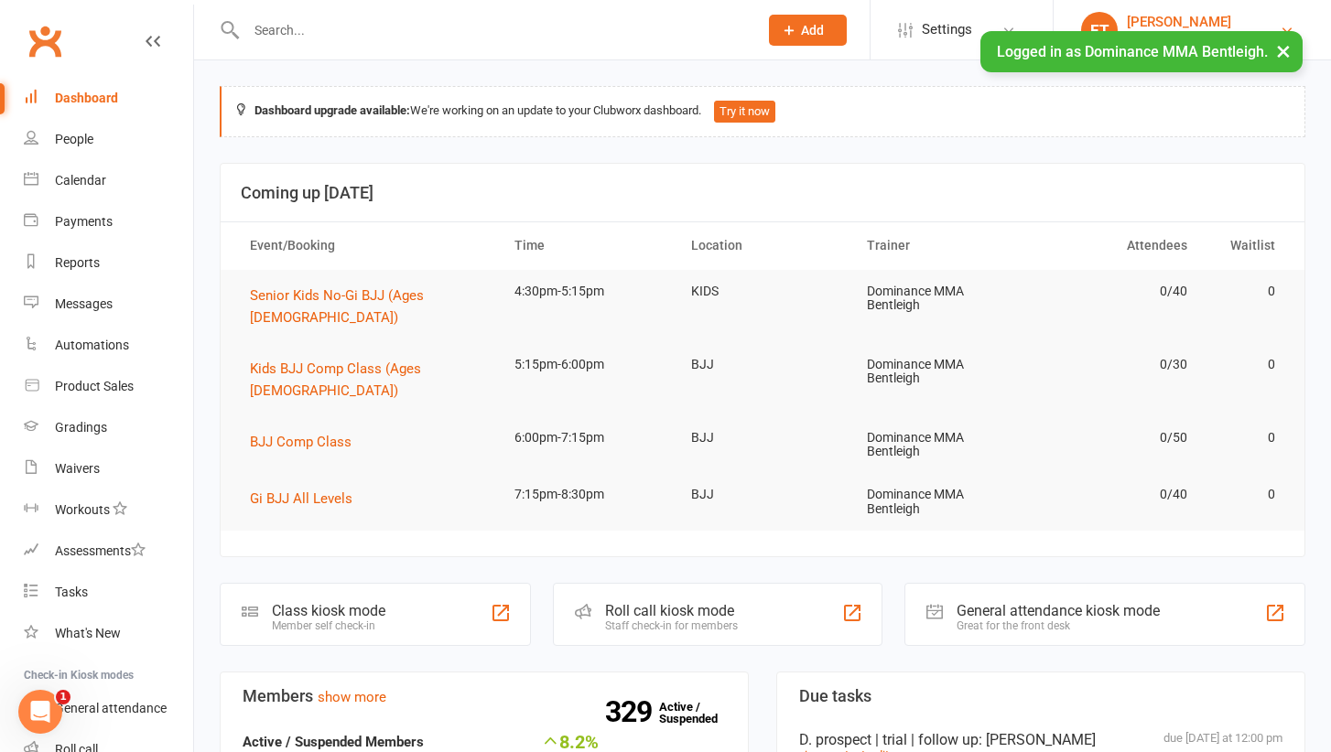
click at [1179, 20] on div "[PERSON_NAME]" at bounding box center [1203, 22] width 153 height 16
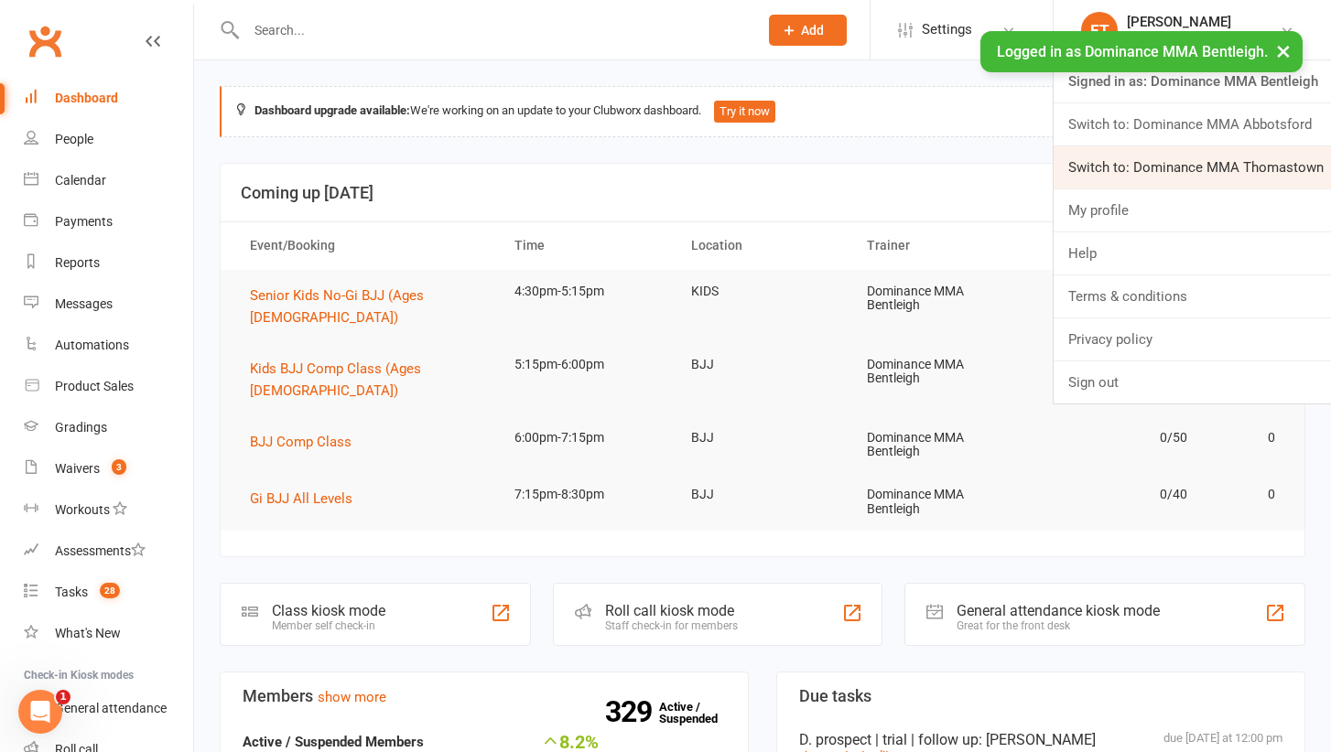
click at [1162, 166] on link "Switch to: Dominance MMA Thomastown" at bounding box center [1191, 167] width 277 height 42
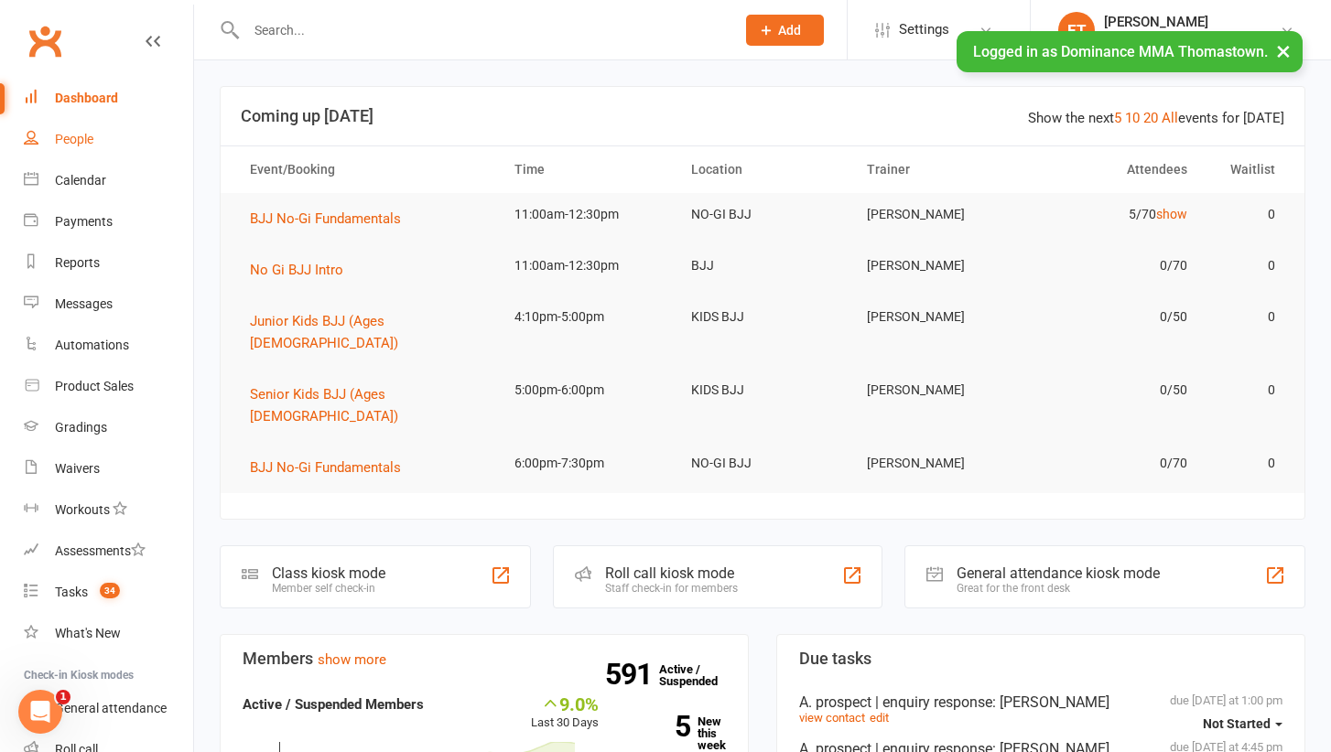
click at [97, 131] on link "People" at bounding box center [108, 139] width 169 height 41
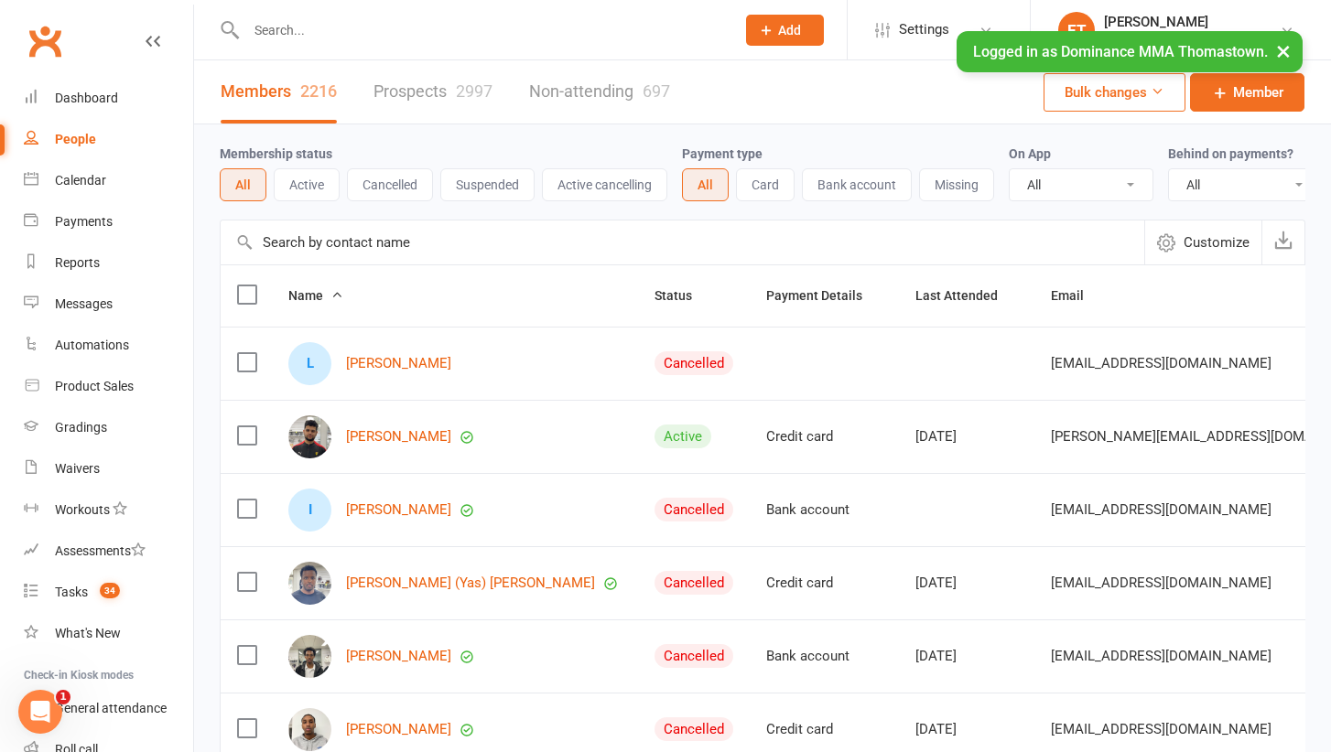
click at [311, 171] on button "Active" at bounding box center [307, 184] width 66 height 33
